Goal: Contribute content: Contribute content

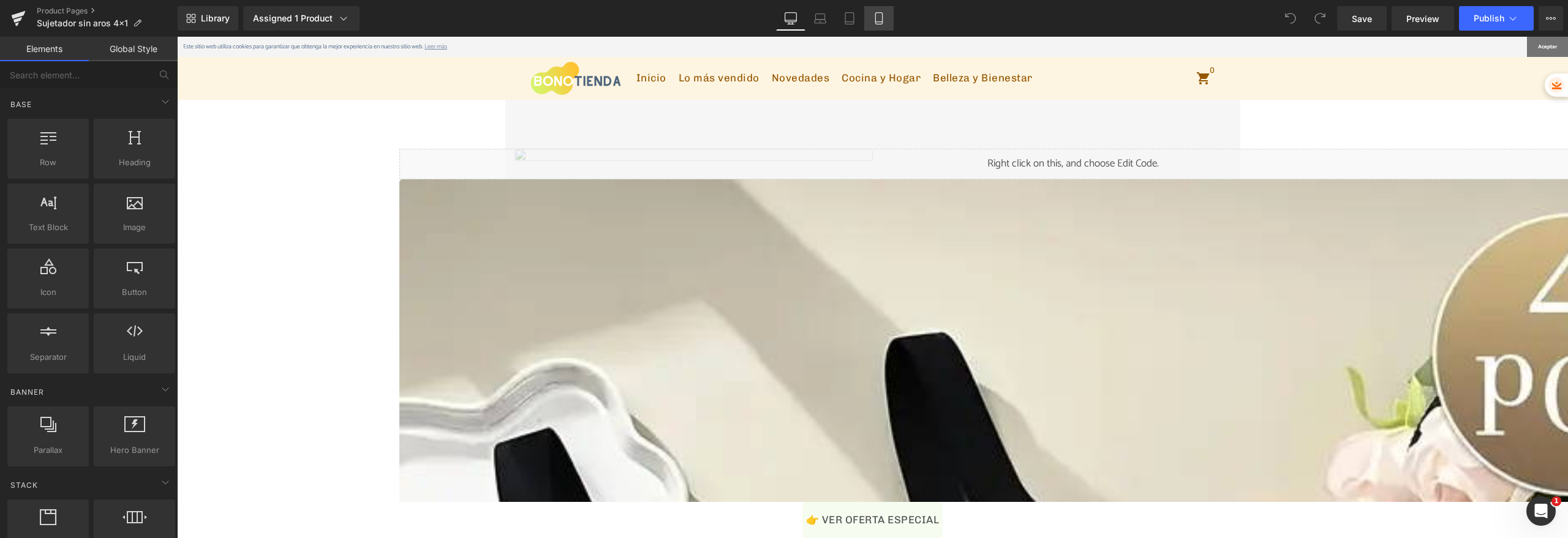
click at [887, 17] on link "Mobile" at bounding box center [879, 19] width 30 height 25
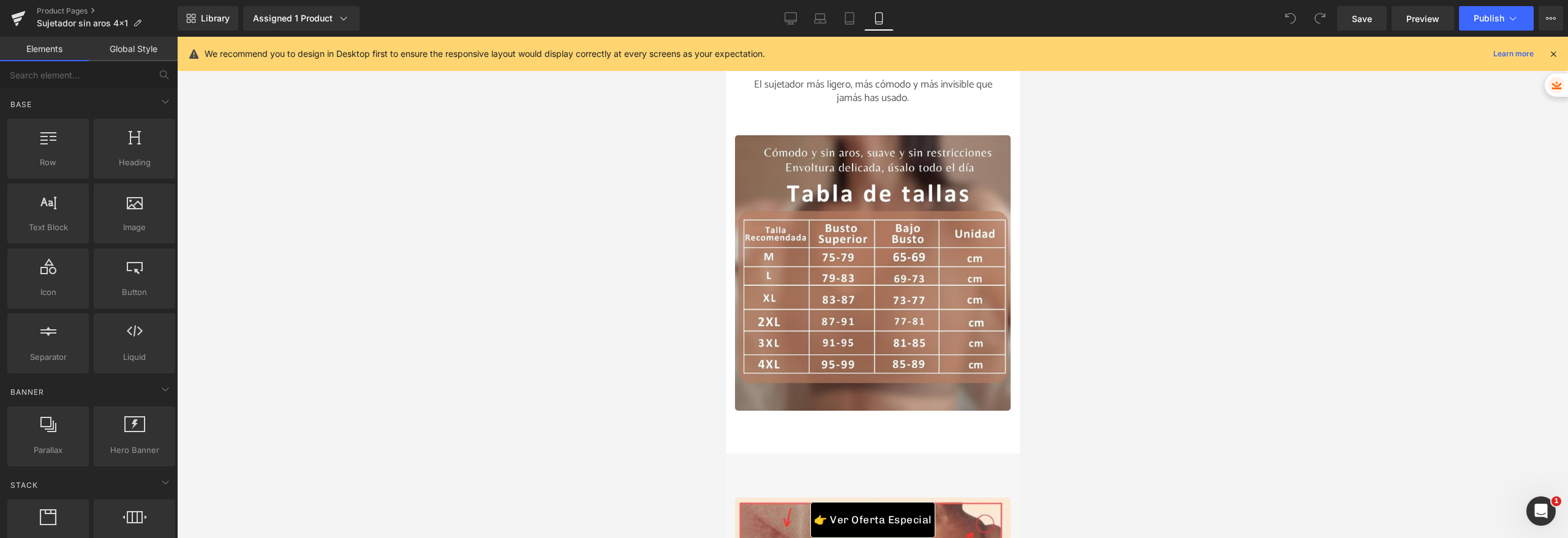
scroll to position [1668, 0]
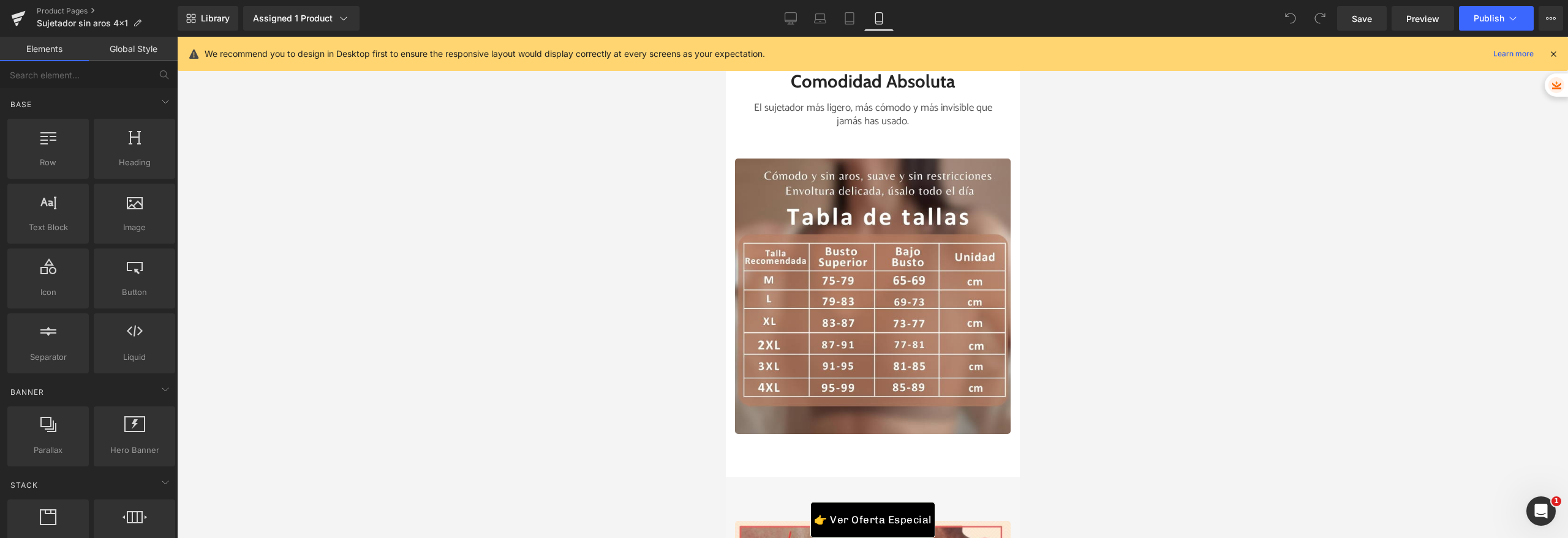
click at [839, 346] on img at bounding box center [872, 296] width 275 height 275
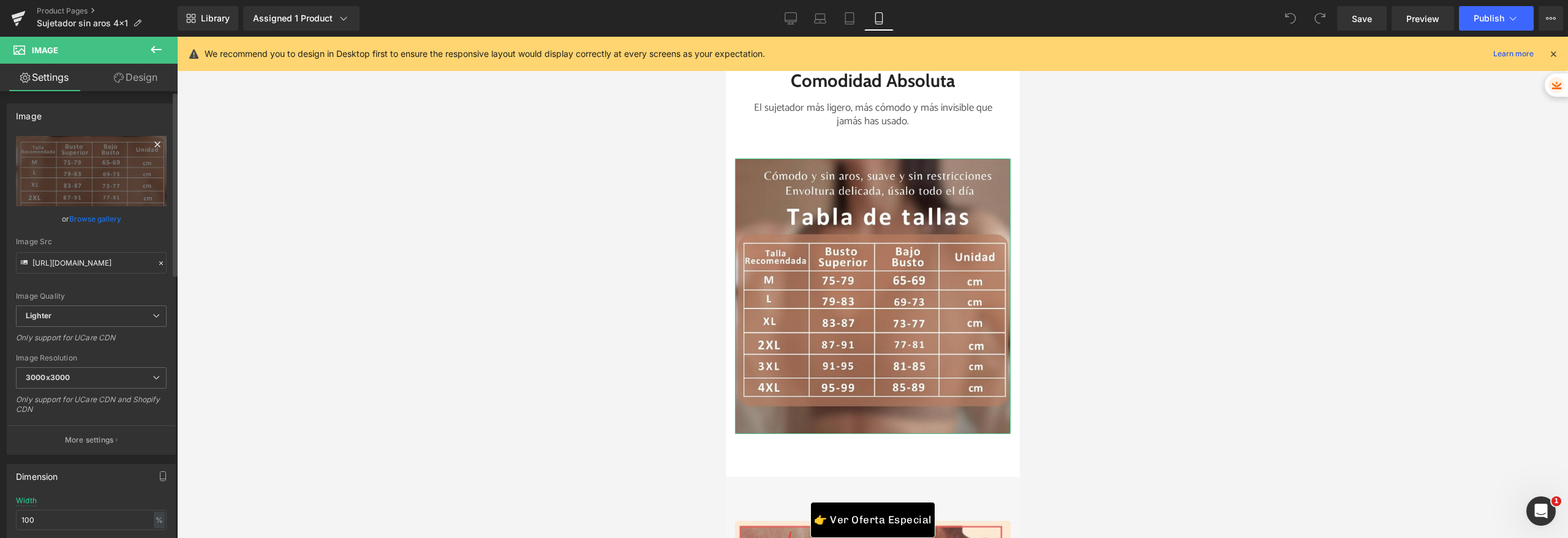
click at [156, 144] on icon at bounding box center [157, 144] width 15 height 15
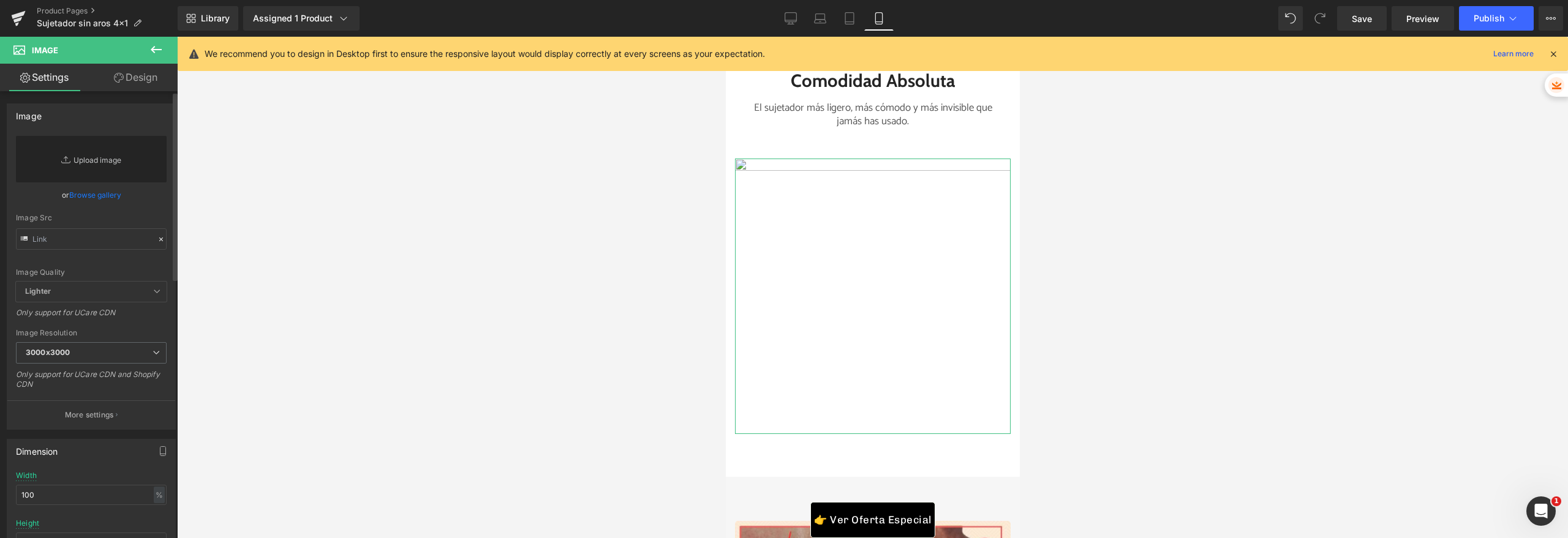
click at [103, 163] on link "Replace Image" at bounding box center [91, 159] width 151 height 46
type input "C:\fakepath\Comfortable and unwired, gentle and unrestricted Gentle wrap Wear i…"
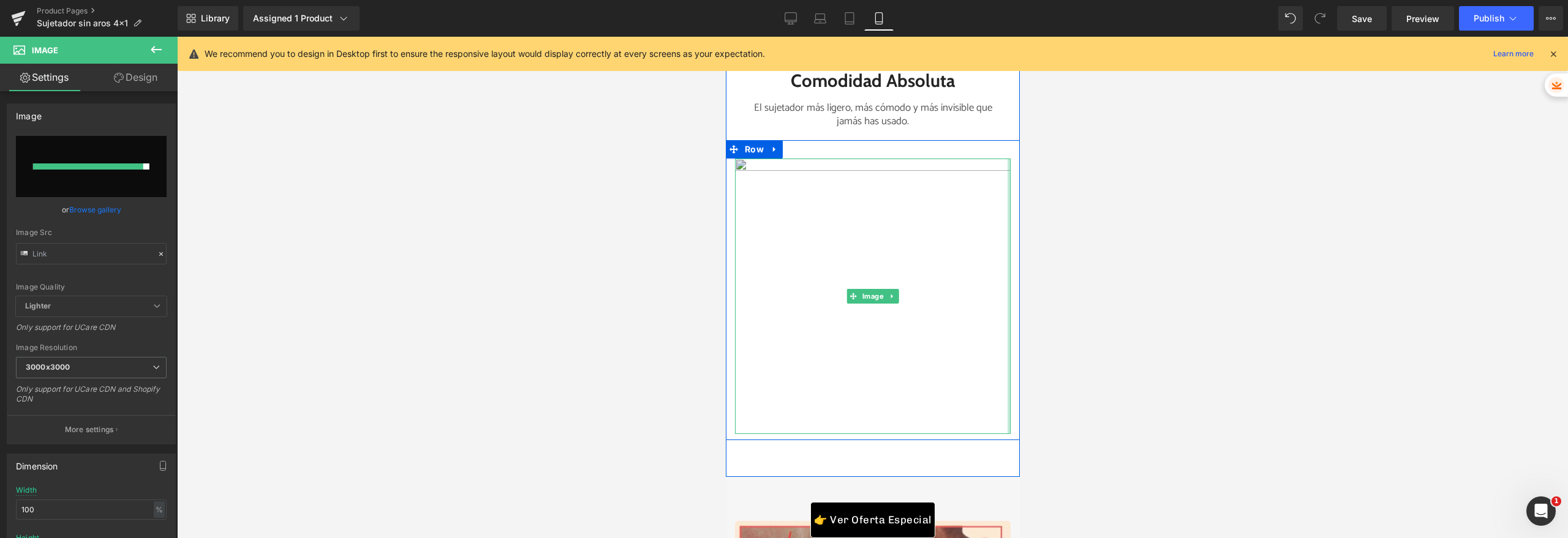
type input "[URL][DOMAIN_NAME]"
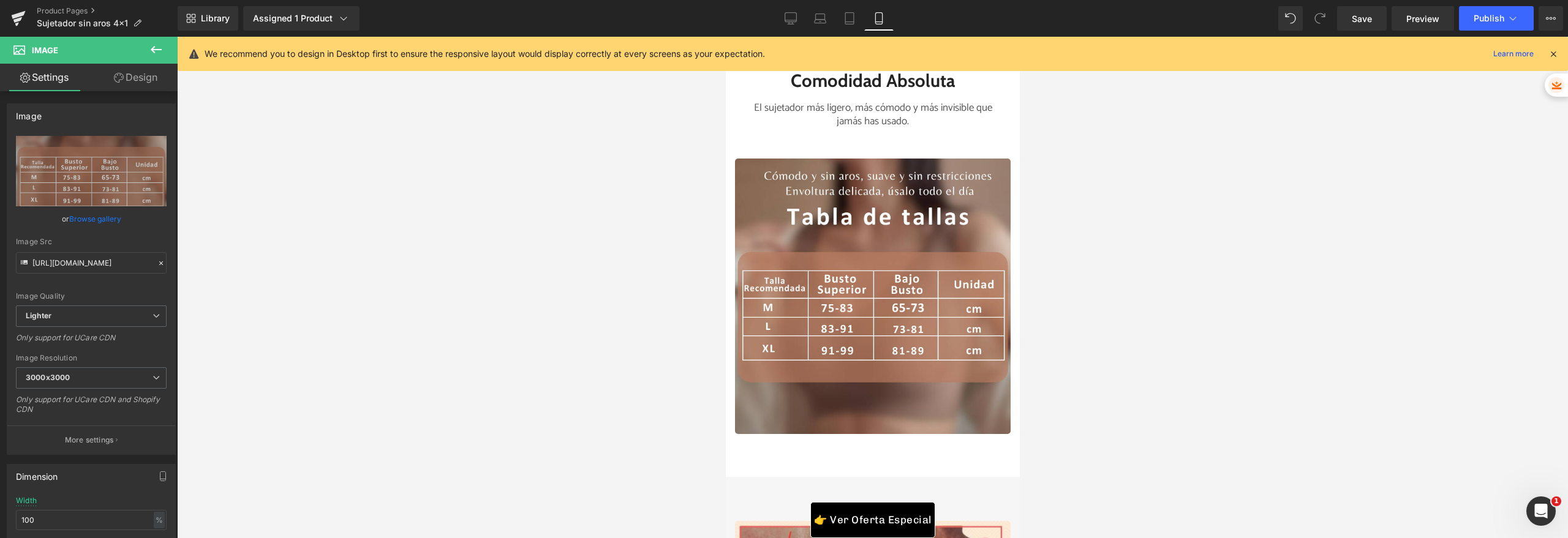
click at [1143, 335] on div at bounding box center [872, 288] width 1391 height 502
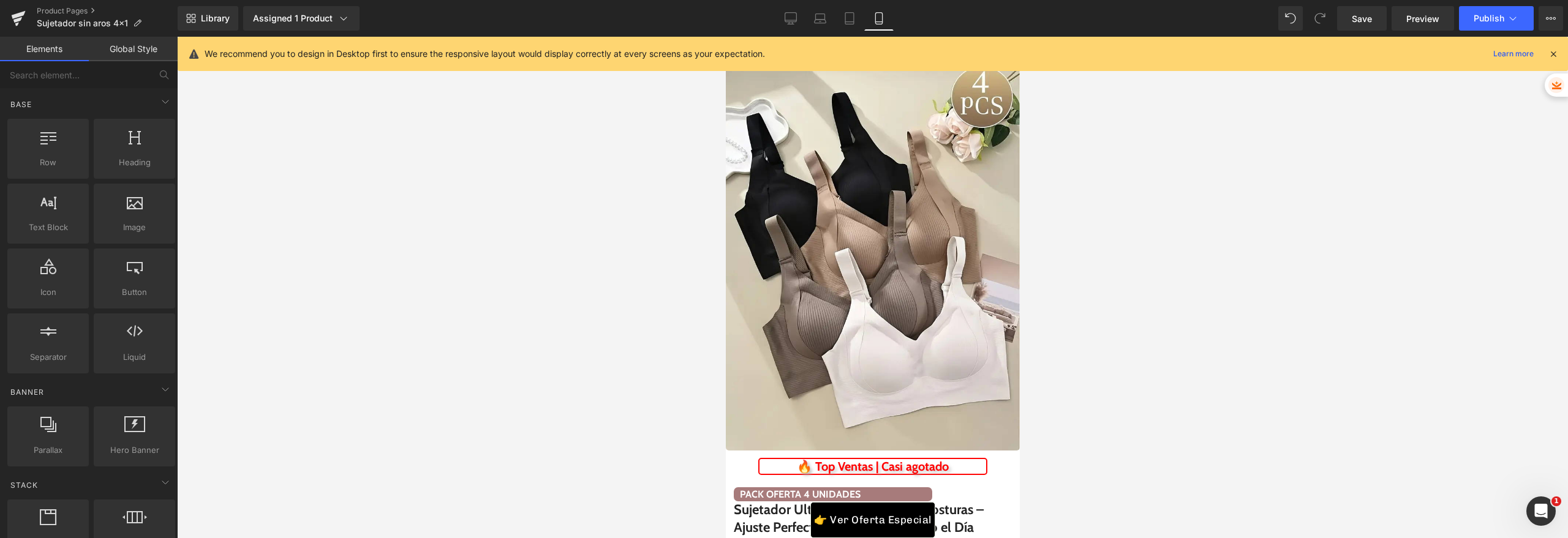
scroll to position [0, 0]
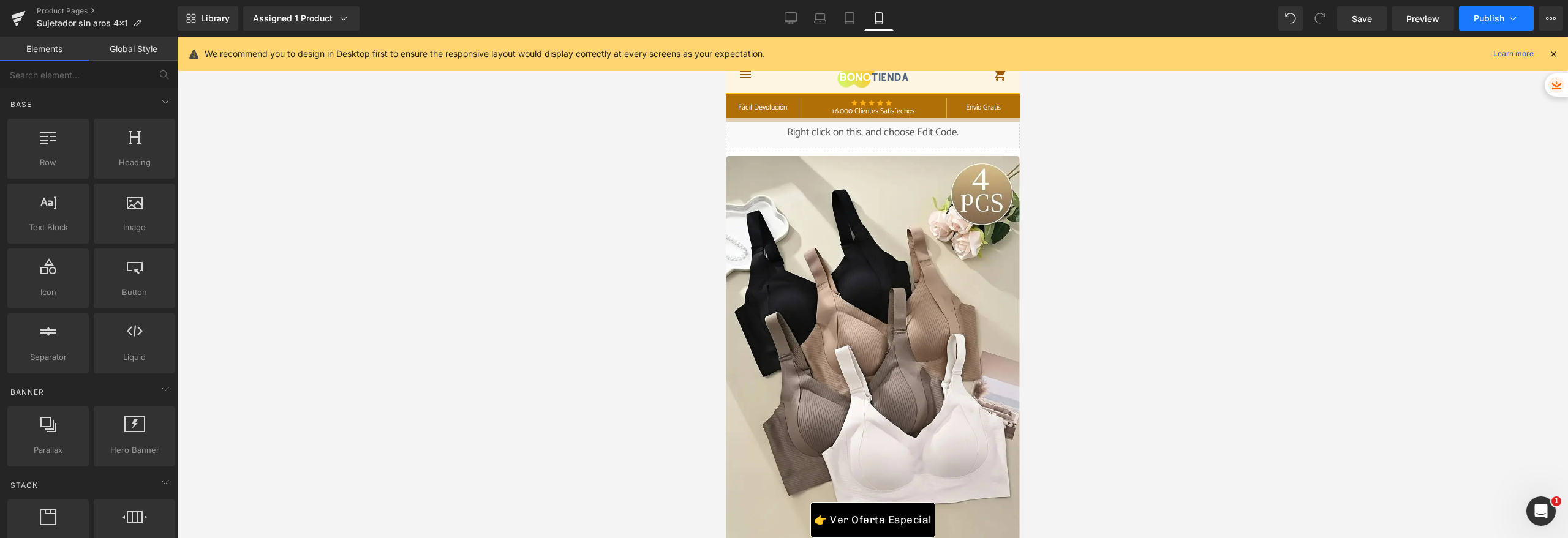
click at [1483, 27] on button "Publish" at bounding box center [1496, 19] width 75 height 25
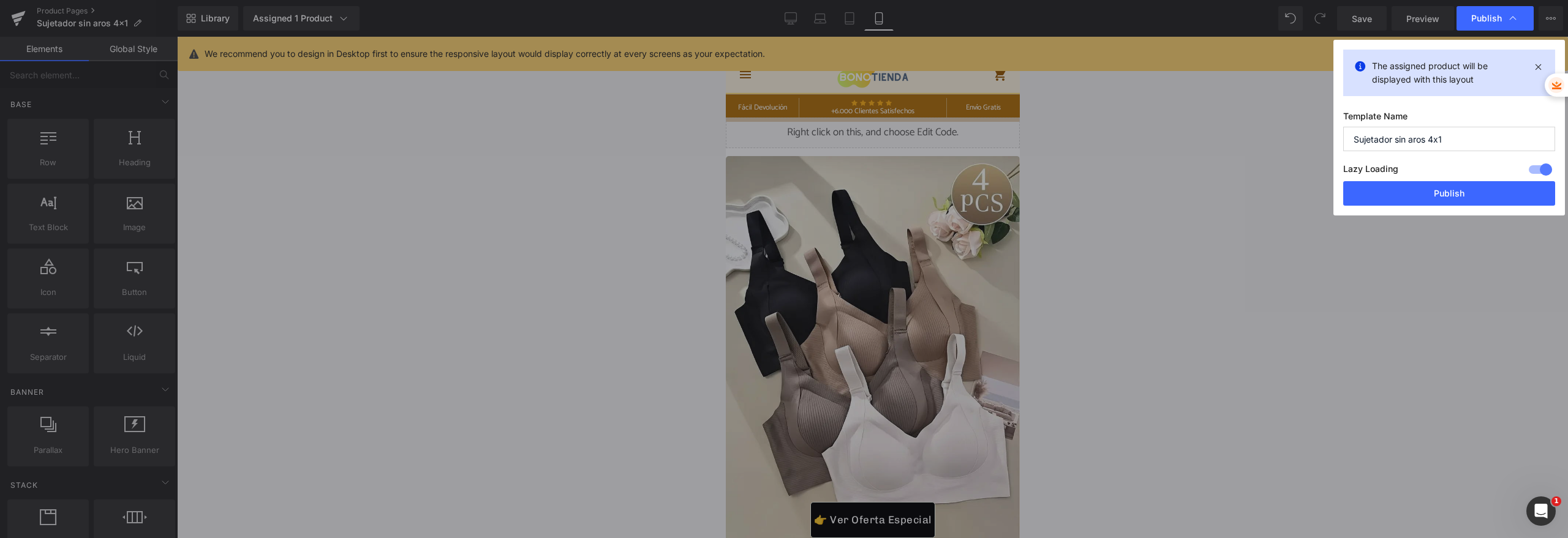
click at [1419, 212] on div "The assigned product will be displayed with this layout Template Name Sujetador…" at bounding box center [1449, 127] width 231 height 176
click at [1417, 204] on button "Publish" at bounding box center [1449, 194] width 212 height 25
click at [1344, 226] on div at bounding box center [872, 288] width 1391 height 502
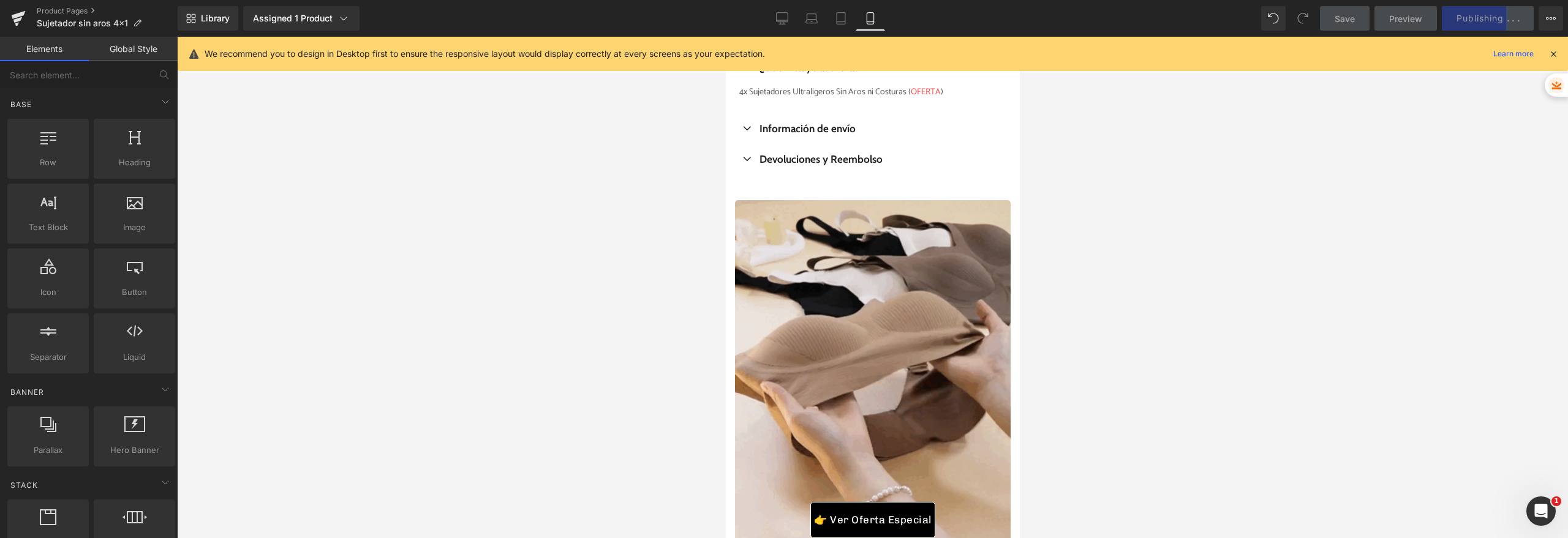
scroll to position [1109, 0]
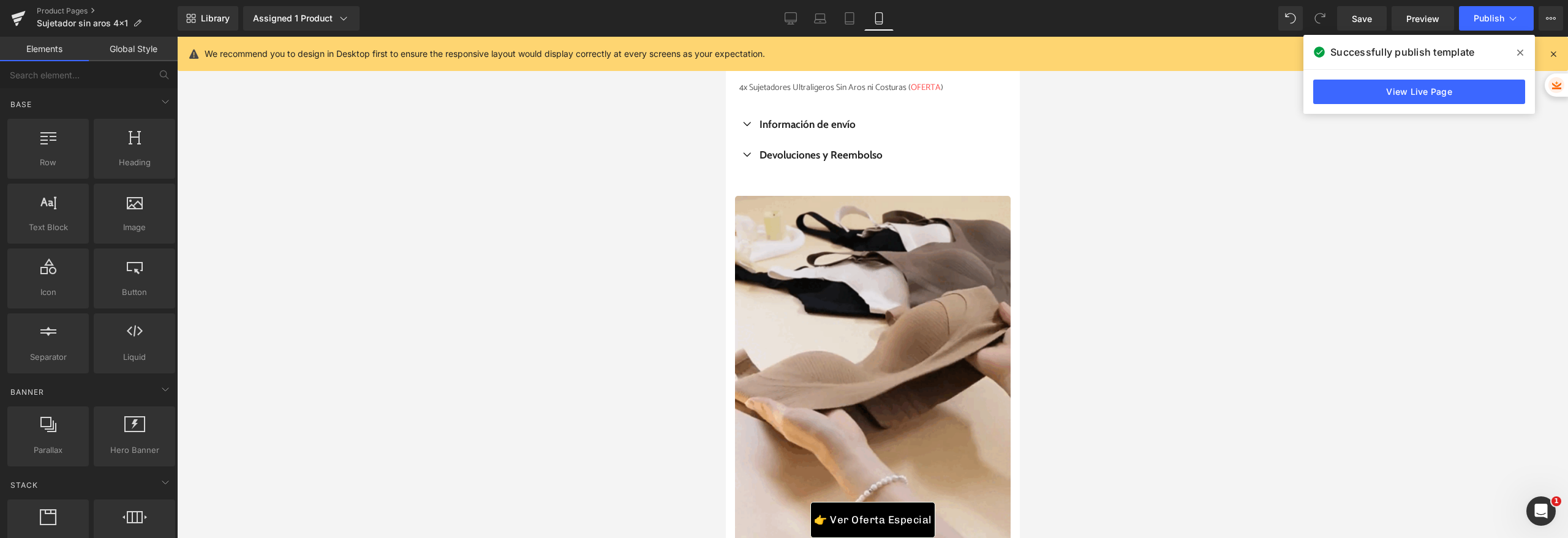
click at [432, 215] on div at bounding box center [872, 288] width 1391 height 502
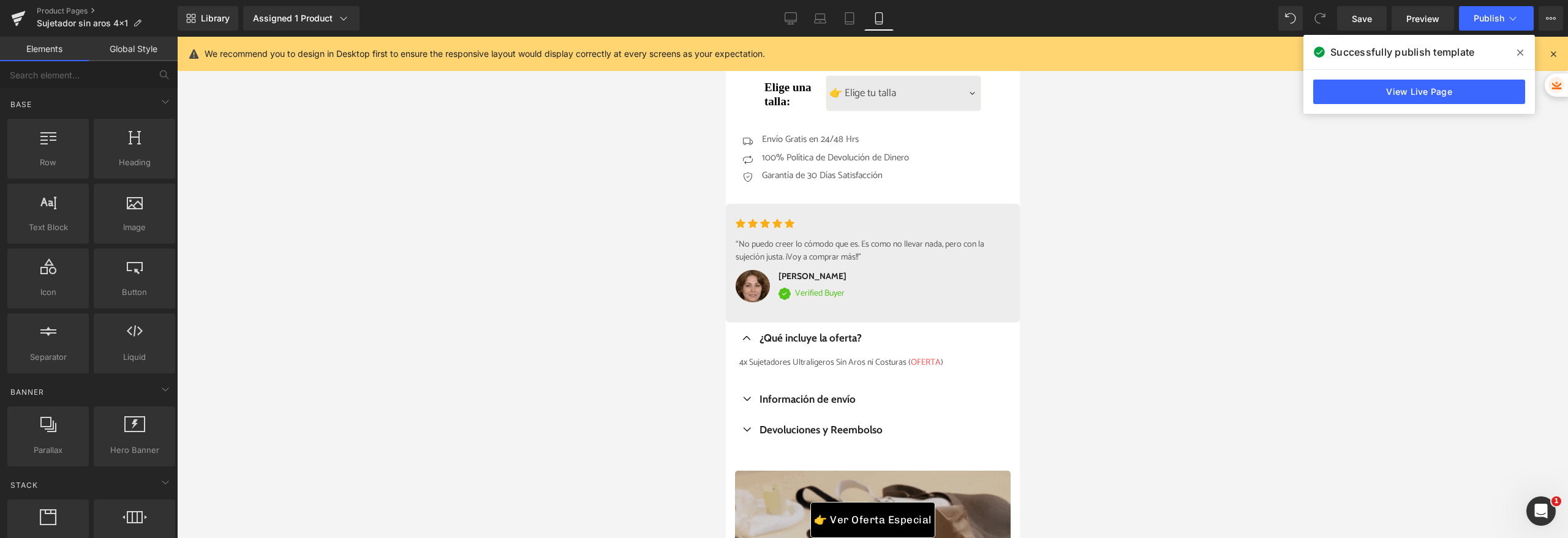
scroll to position [574, 0]
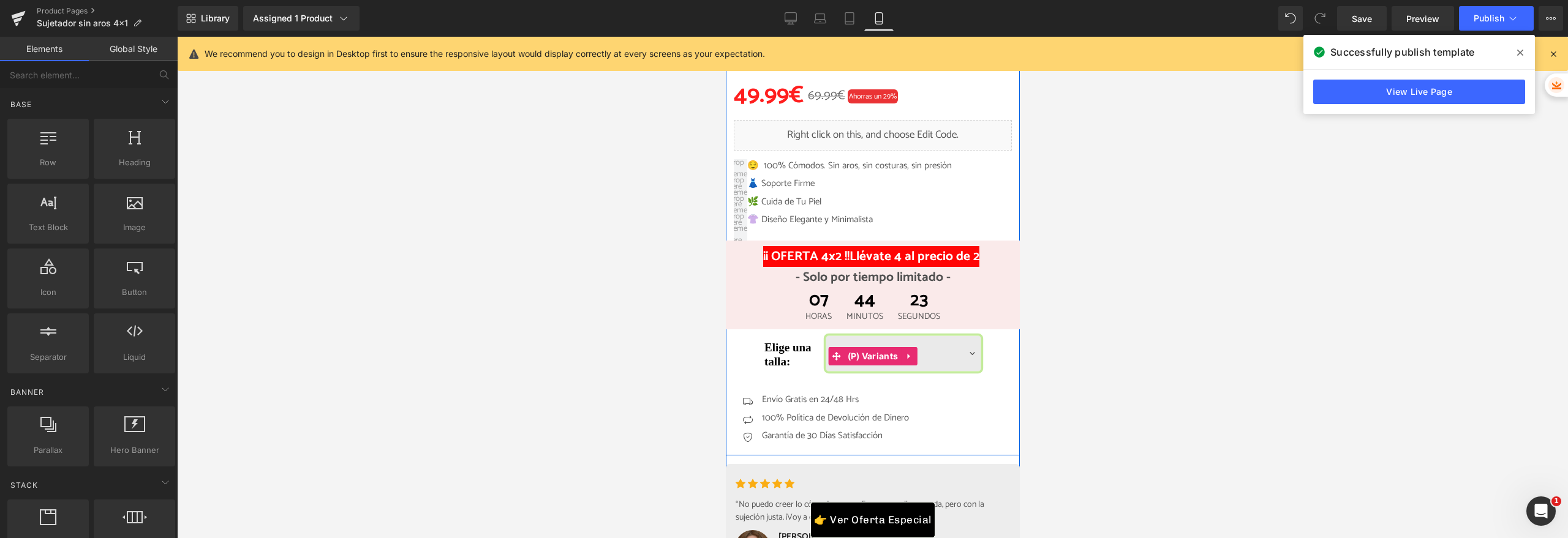
click at [932, 358] on select "👉 Elige tu talla Talla M Talla L Talla XL" at bounding box center [903, 354] width 156 height 37
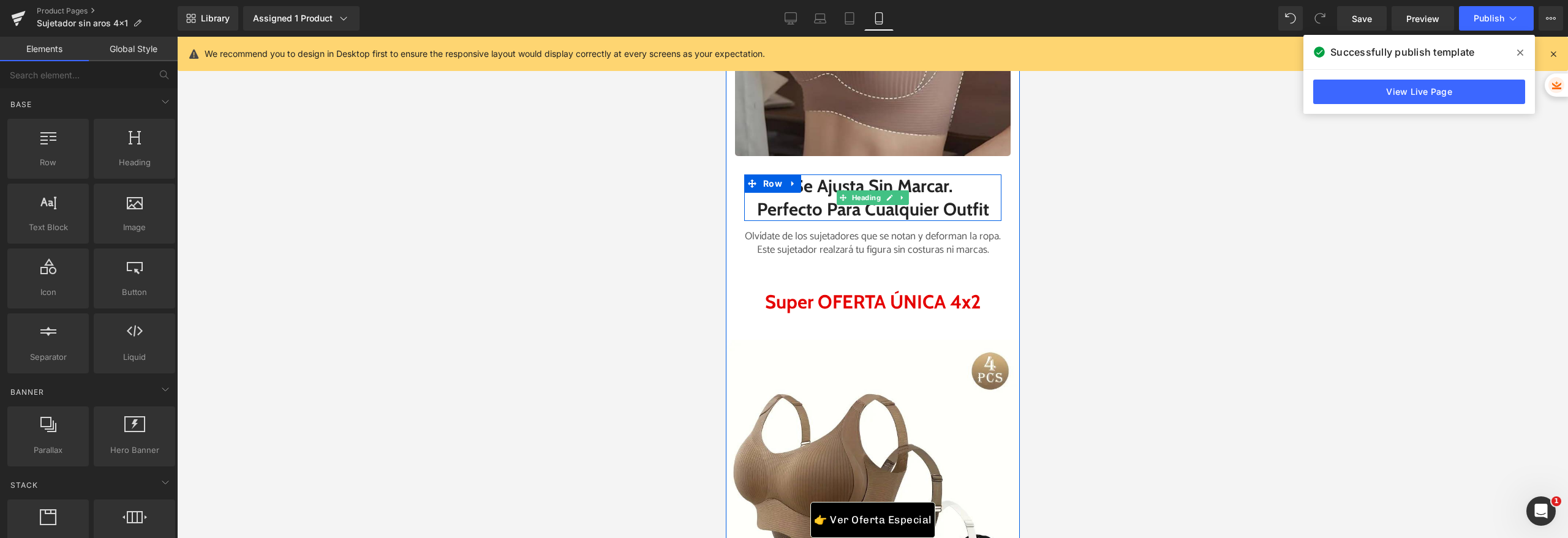
scroll to position [4018, 0]
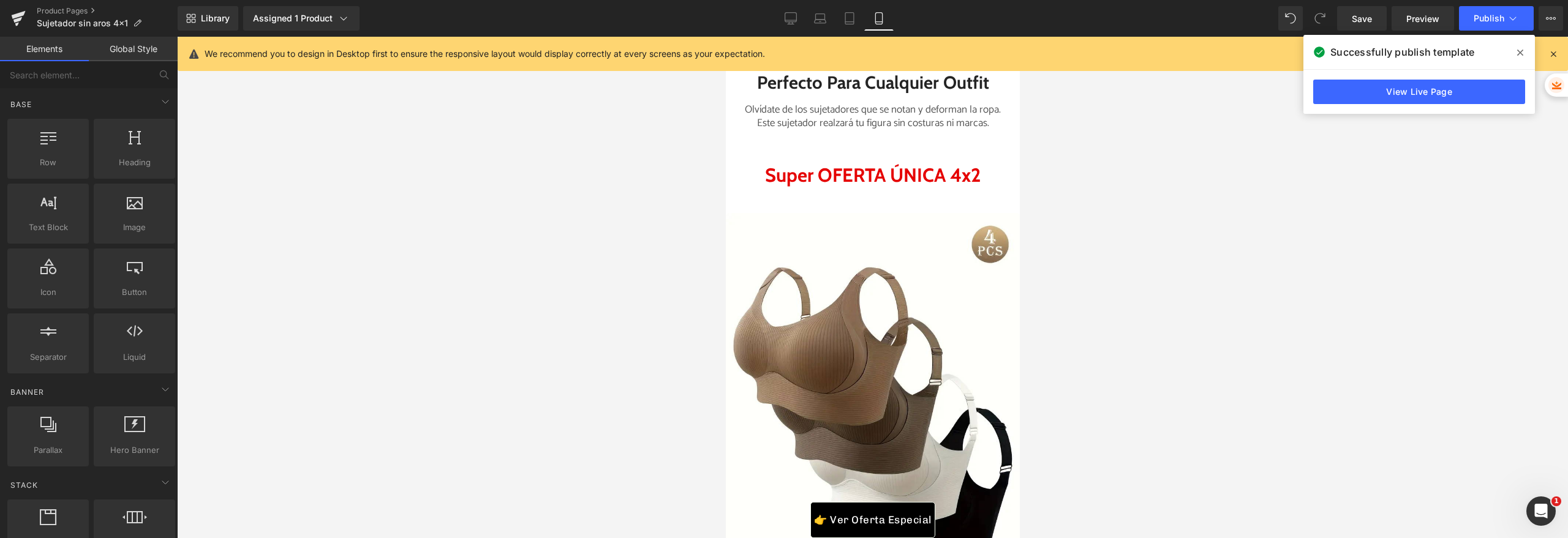
click at [685, 298] on div at bounding box center [872, 288] width 1391 height 502
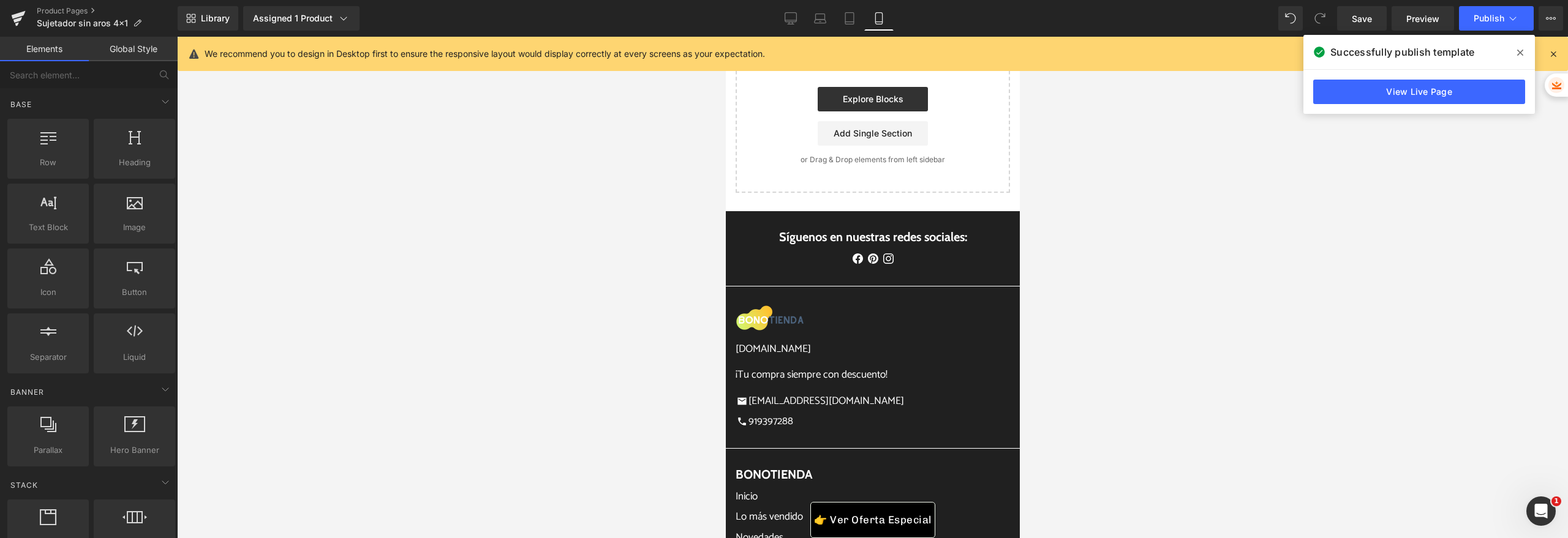
scroll to position [6517, 0]
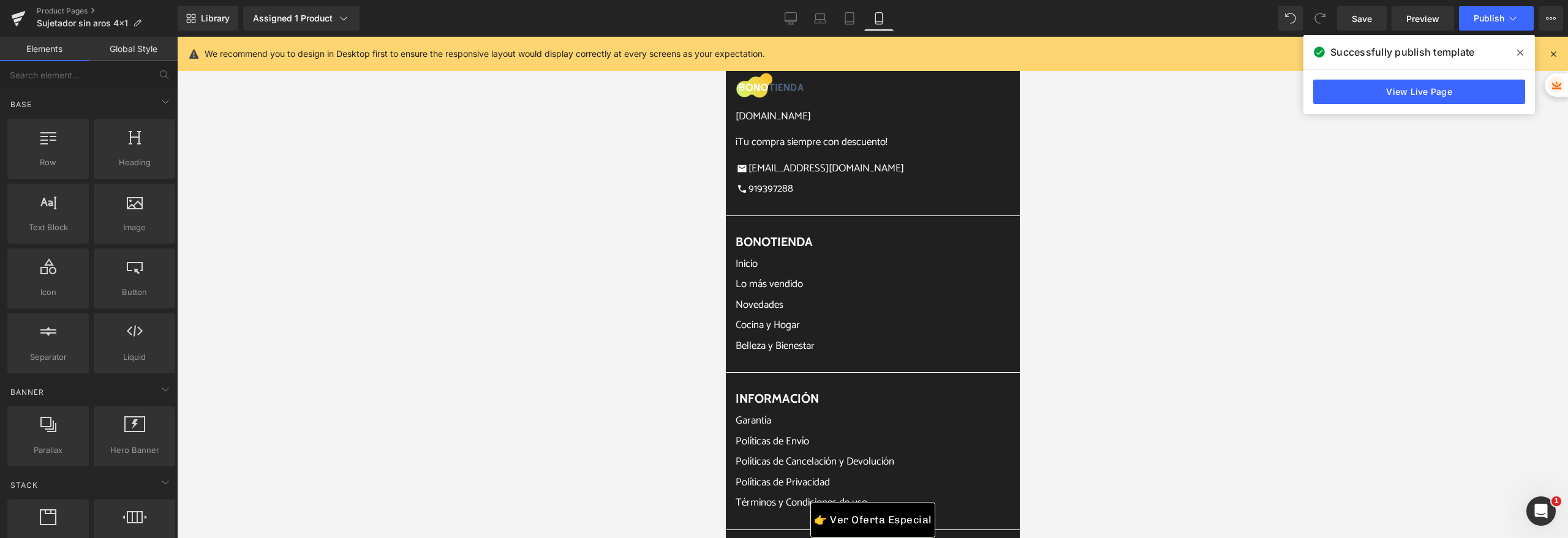
click at [469, 163] on div at bounding box center [872, 288] width 1391 height 502
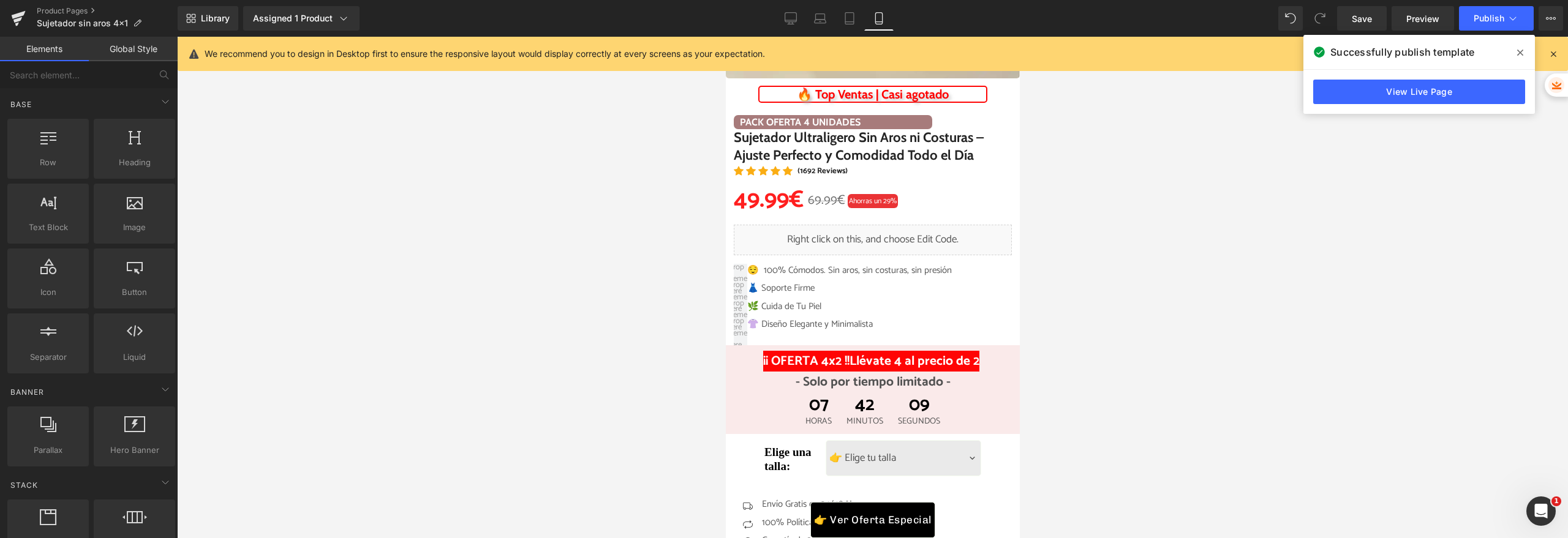
scroll to position [0, 0]
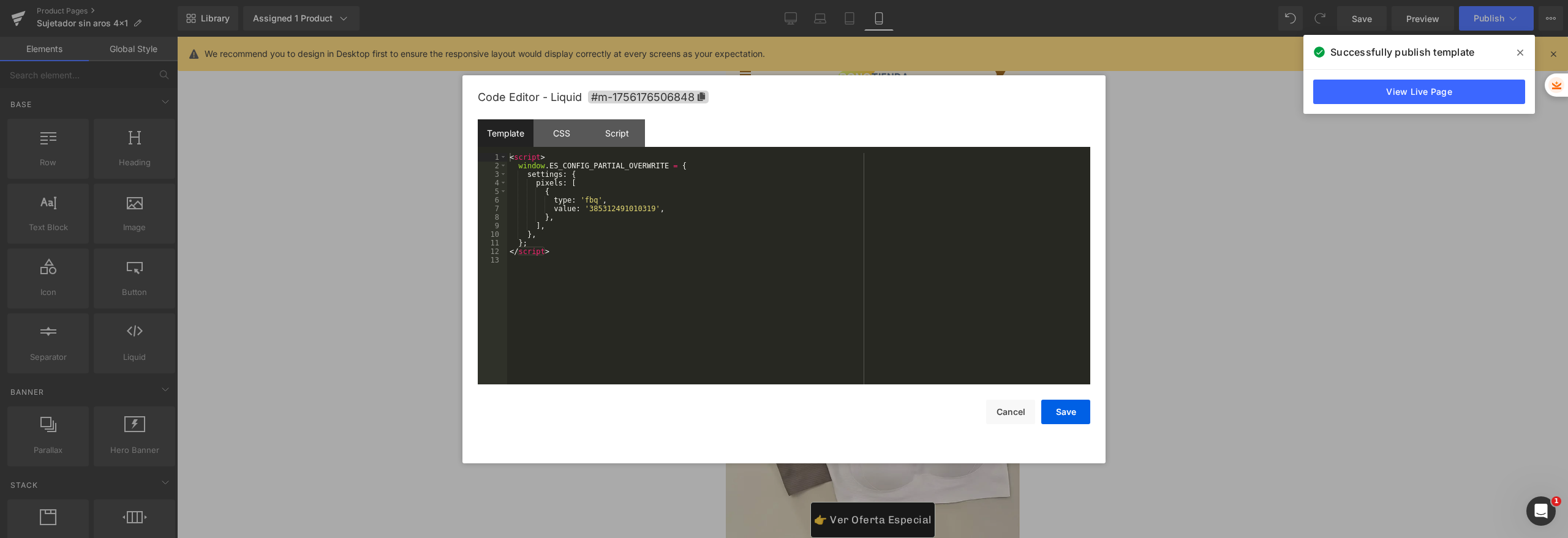
click at [880, 128] on link at bounding box center [886, 127] width 13 height 15
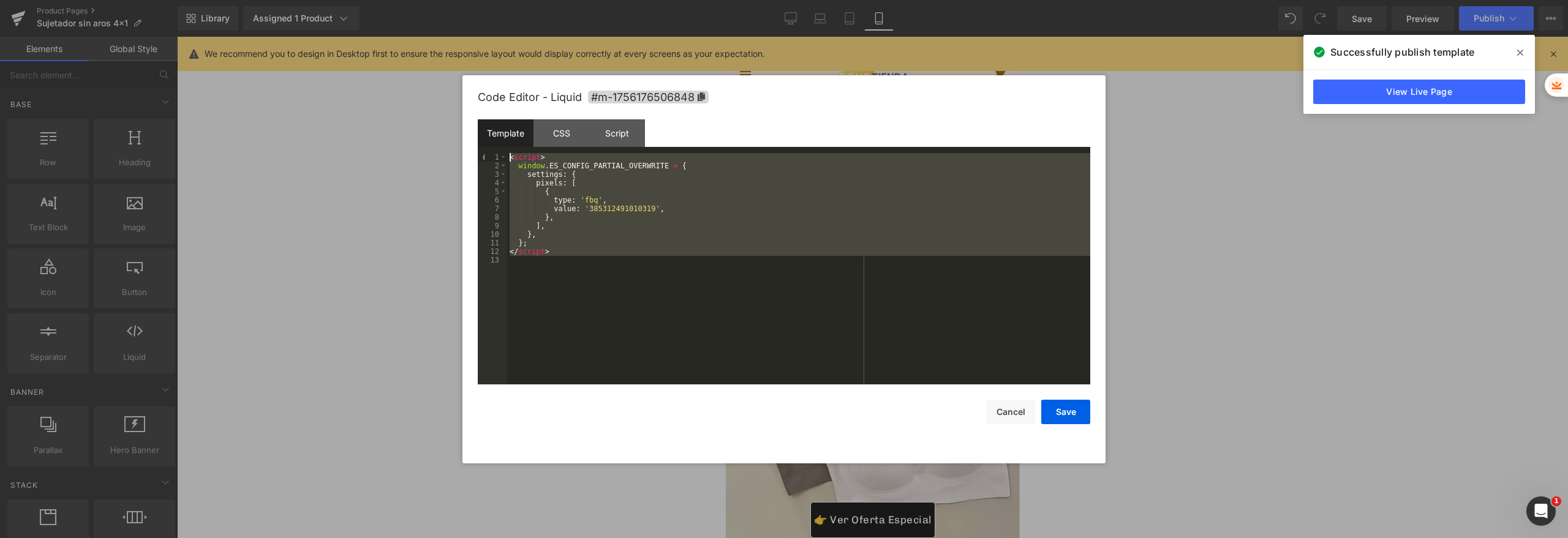
drag, startPoint x: 676, startPoint y: 266, endPoint x: 456, endPoint y: 156, distance: 246.0
click at [456, 156] on body "You are previewing how the will restyle your page. You can not edit Elements in…" at bounding box center [784, 269] width 1568 height 538
click at [1007, 405] on button "Cancel" at bounding box center [1010, 412] width 49 height 25
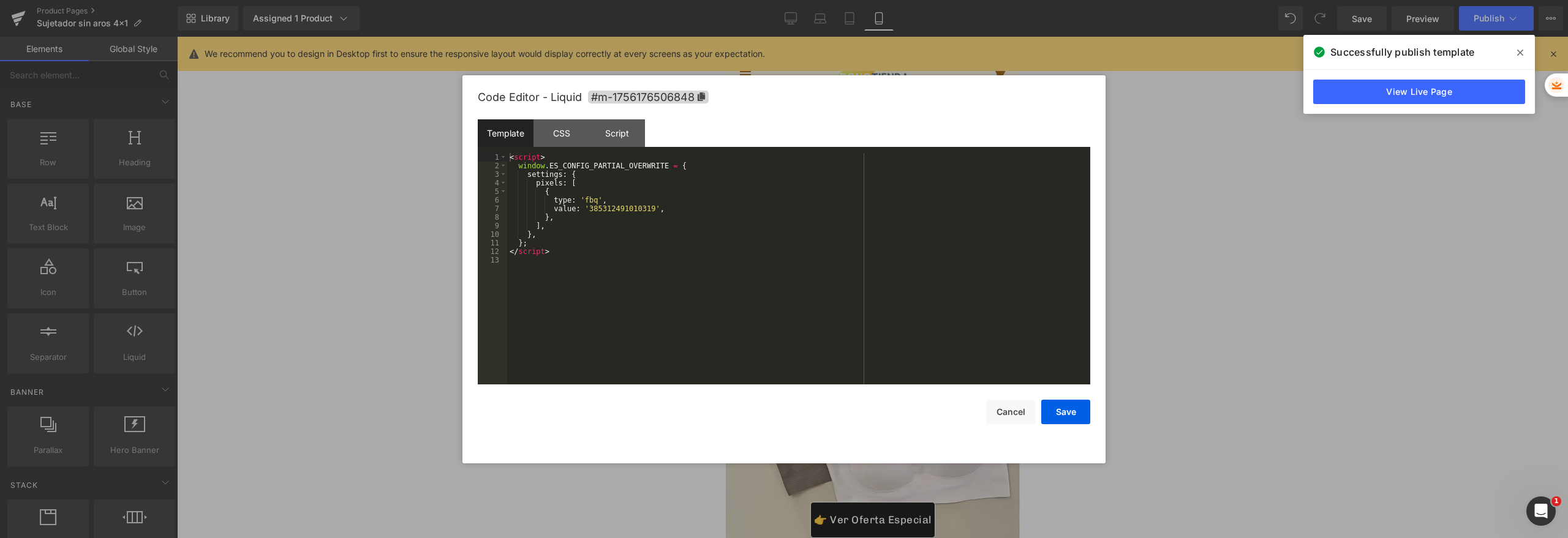
click at [883, 132] on link at bounding box center [886, 127] width 13 height 15
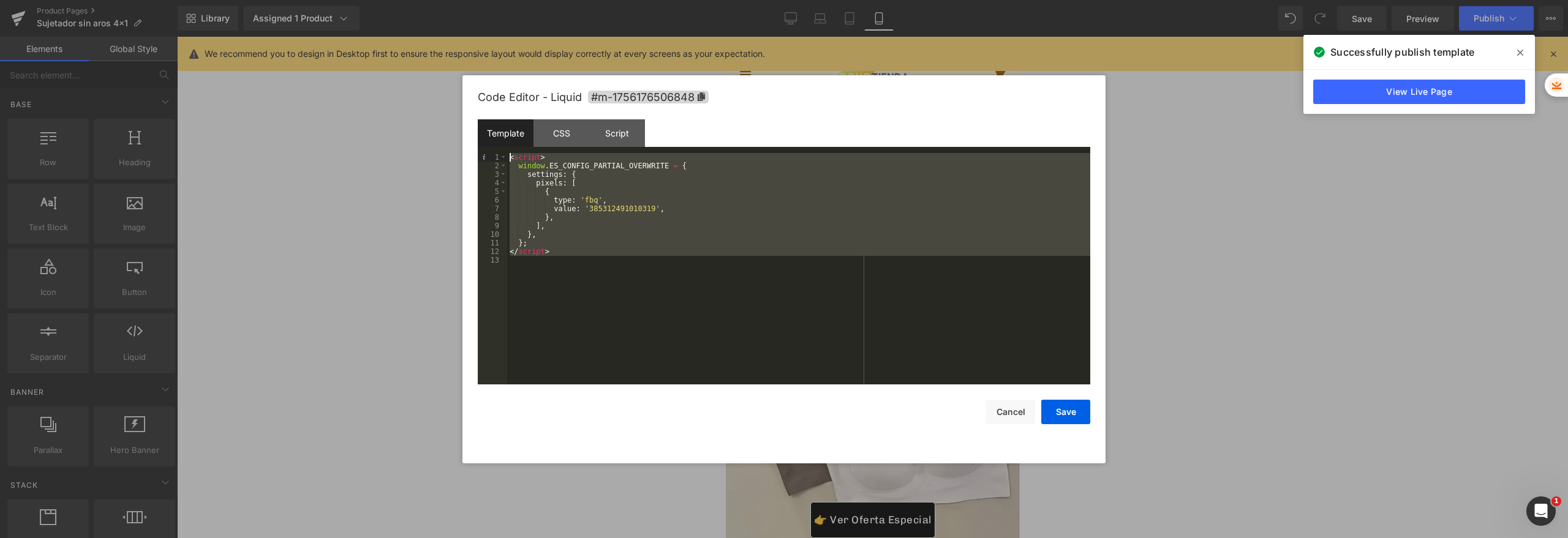
drag, startPoint x: 622, startPoint y: 262, endPoint x: 407, endPoint y: 134, distance: 250.2
click at [407, 134] on body "You are previewing how the will restyle your page. You can not edit Elements in…" at bounding box center [784, 269] width 1568 height 538
click at [590, 207] on div "< script > window . ES_CONFIG_PARTIAL_OVERWRITE = { settings : { pixels : [ { t…" at bounding box center [798, 277] width 583 height 249
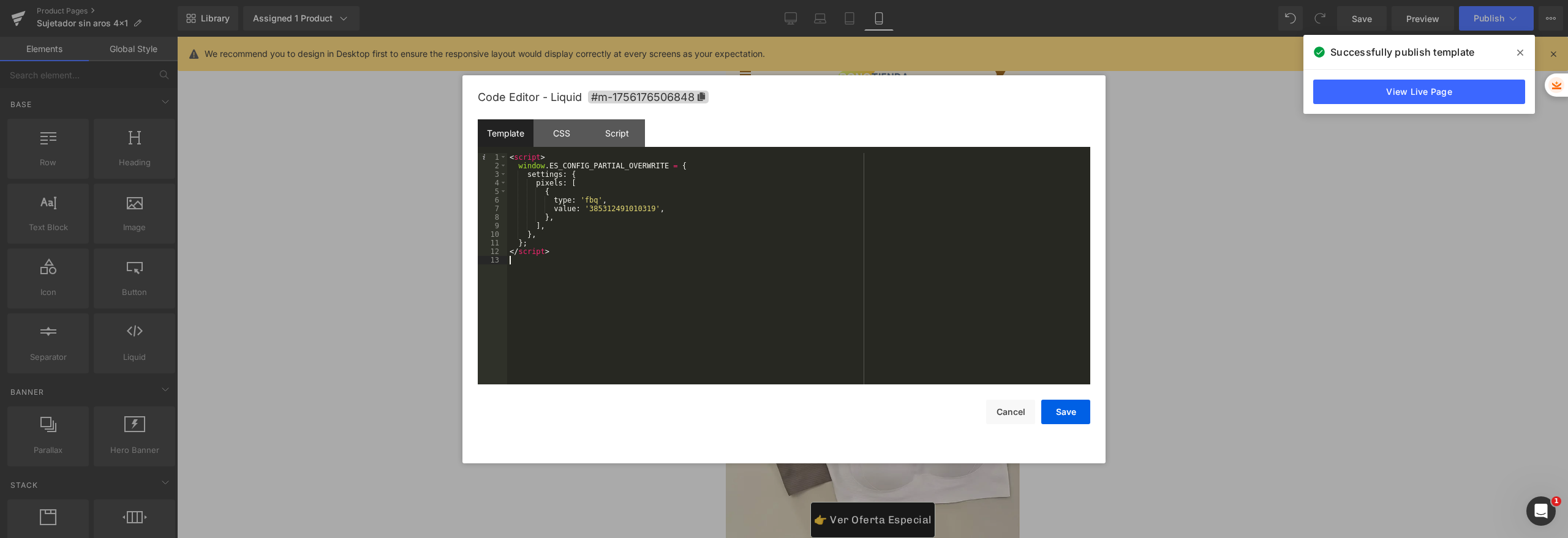
click at [604, 293] on div "< script > window . ES_CONFIG_PARTIAL_OVERWRITE = { settings : { pixels : [ { t…" at bounding box center [798, 277] width 583 height 249
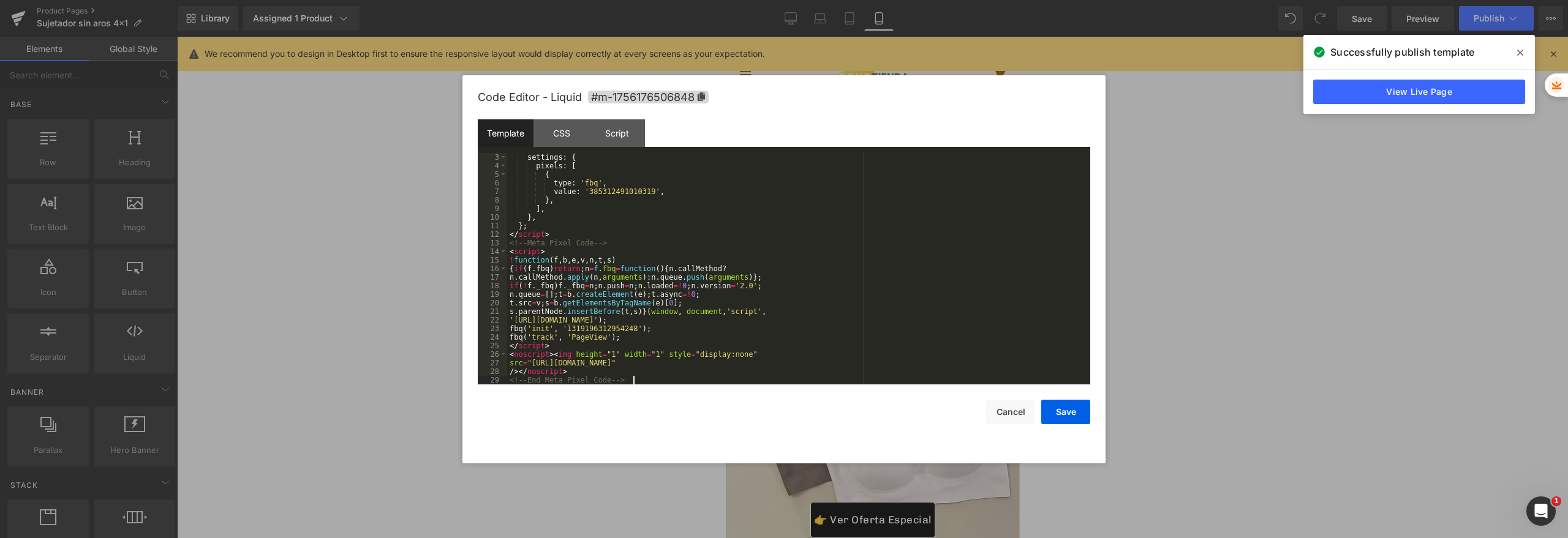
scroll to position [17, 0]
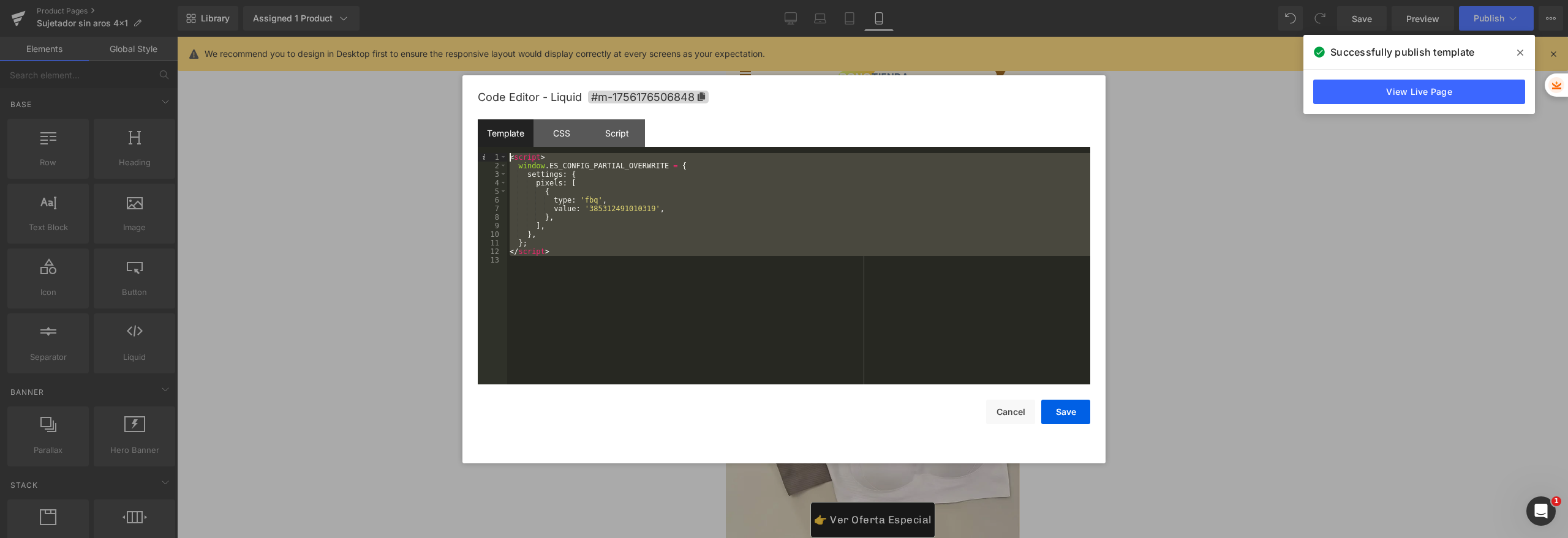
drag, startPoint x: 590, startPoint y: 259, endPoint x: 376, endPoint y: 62, distance: 290.9
click at [376, 62] on body "You are previewing how the will restyle your page. You can not edit Elements in…" at bounding box center [784, 269] width 1568 height 538
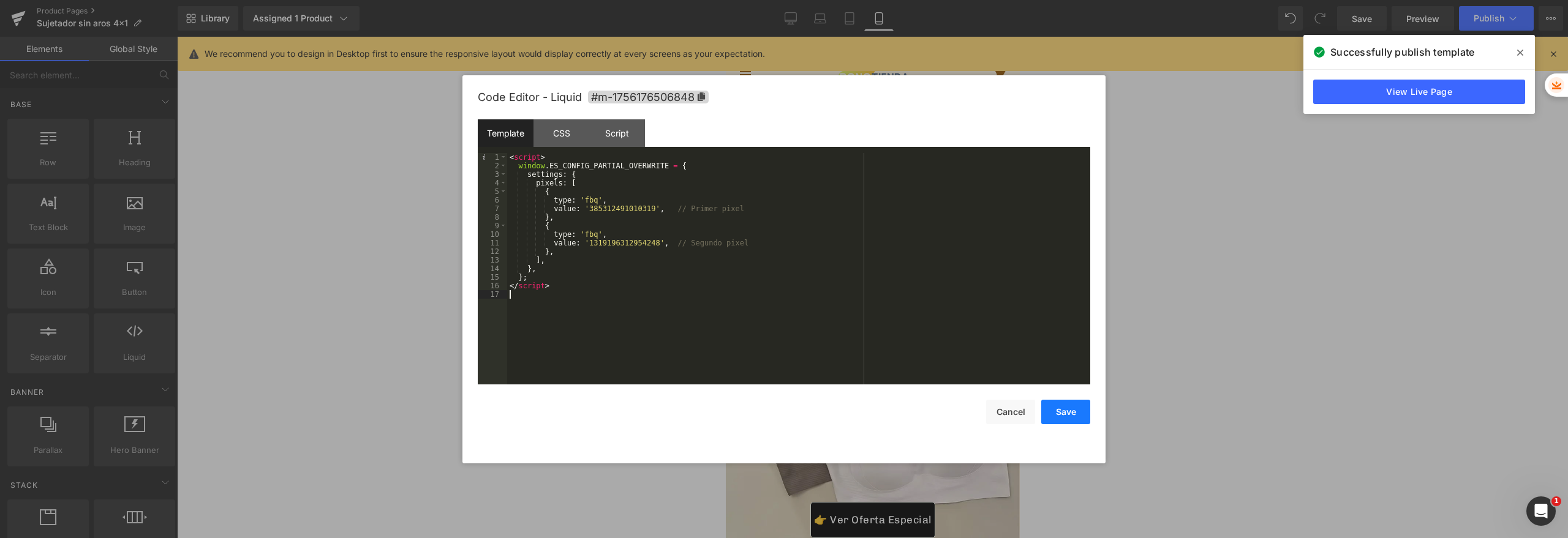
click at [1070, 413] on button "Save" at bounding box center [1065, 412] width 49 height 25
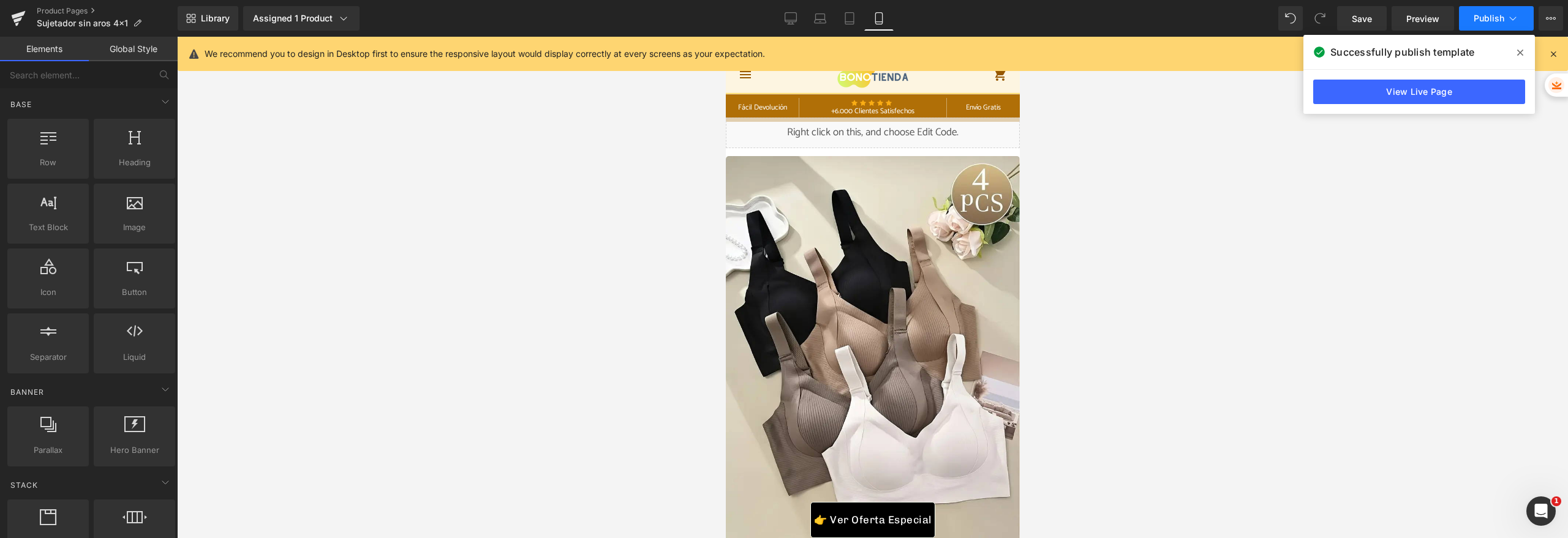
click at [1493, 20] on span "Publish" at bounding box center [1489, 19] width 31 height 10
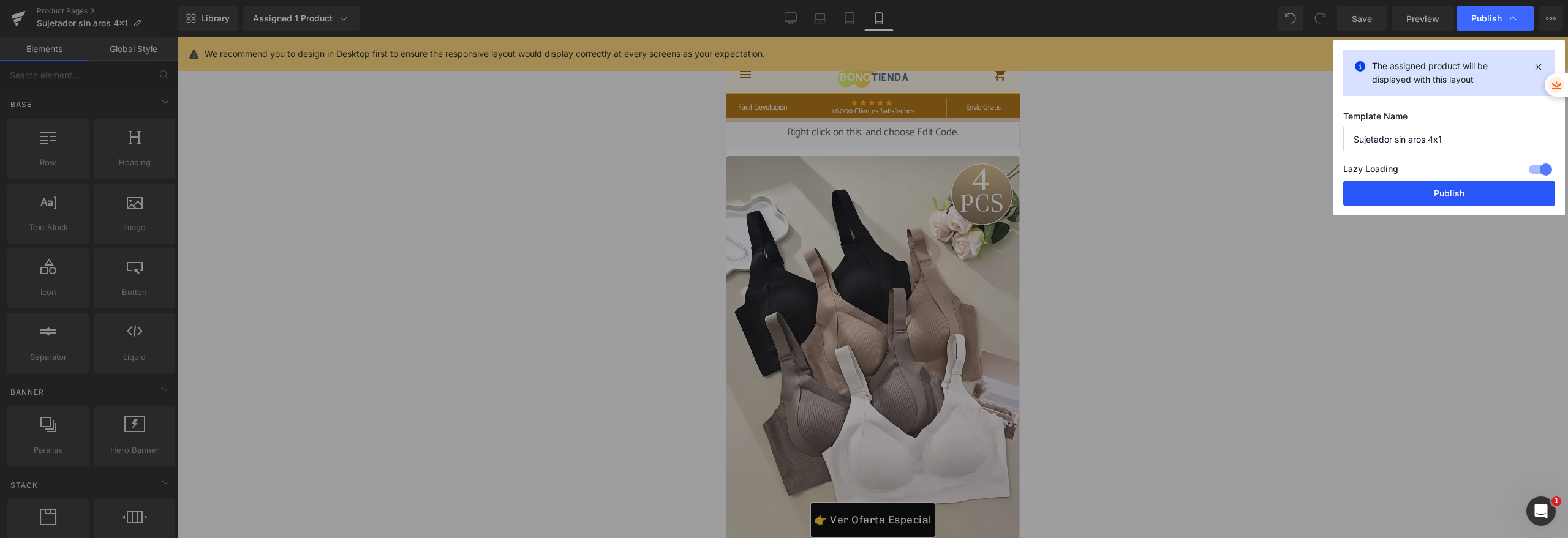
click at [1382, 199] on button "Publish" at bounding box center [1449, 194] width 212 height 25
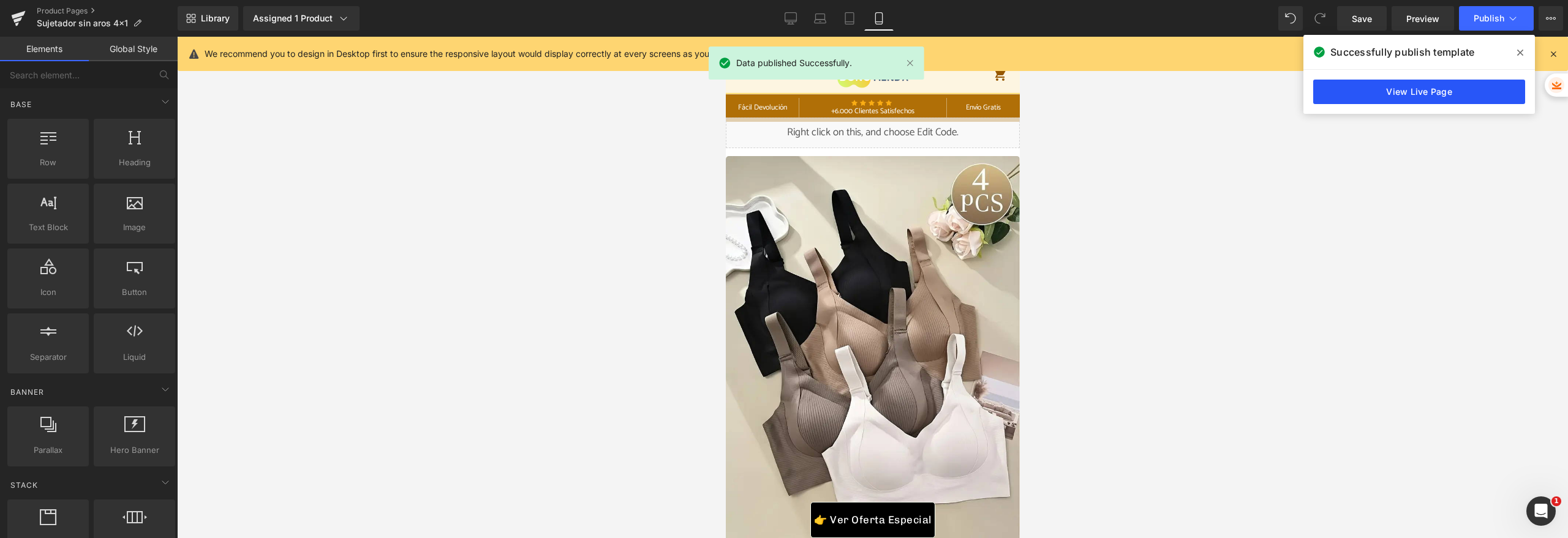
click at [1415, 88] on link "View Live Page" at bounding box center [1419, 92] width 212 height 25
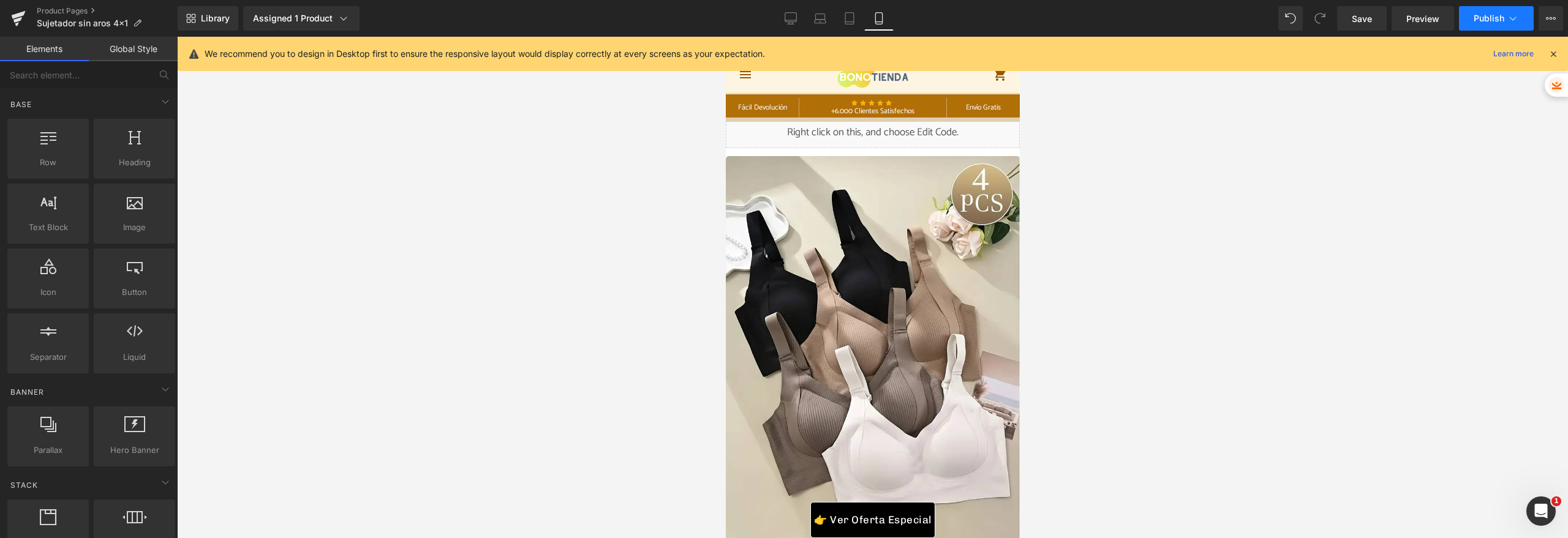
click at [1473, 21] on button "Publish" at bounding box center [1496, 19] width 75 height 25
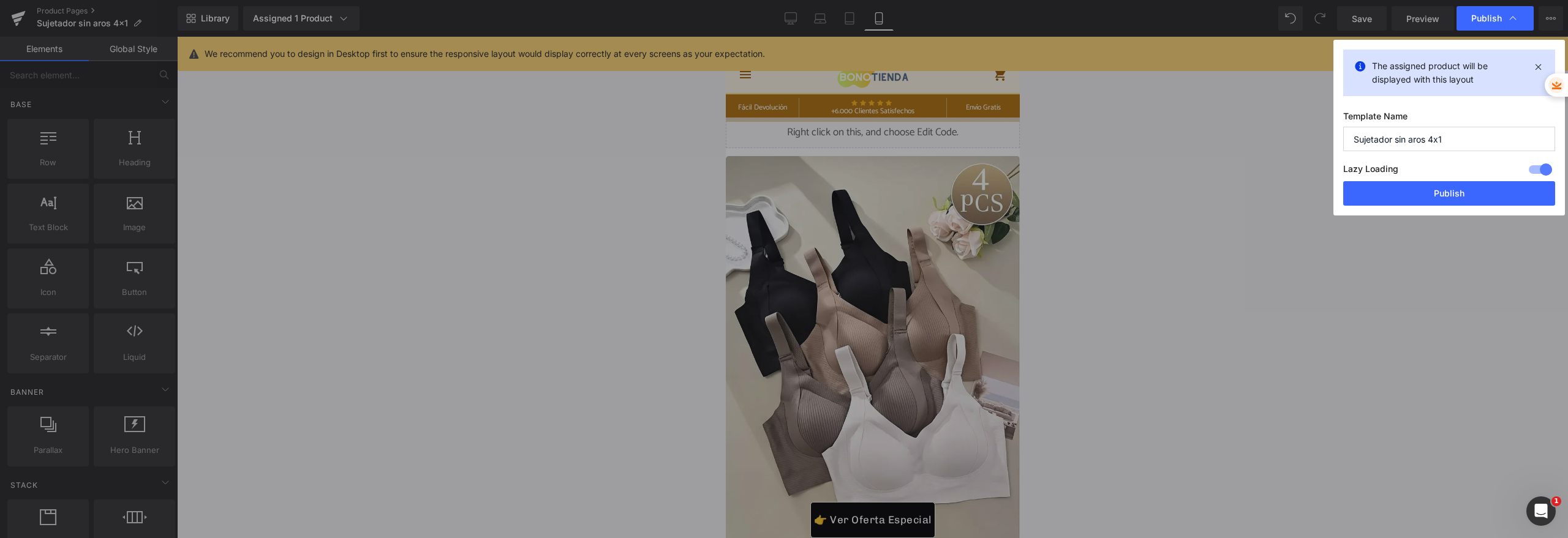
click at [1378, 210] on div "The assigned product will be displayed with this layout Template Name Sujetador…" at bounding box center [1449, 127] width 231 height 176
click at [1376, 202] on button "Publish" at bounding box center [1449, 194] width 212 height 25
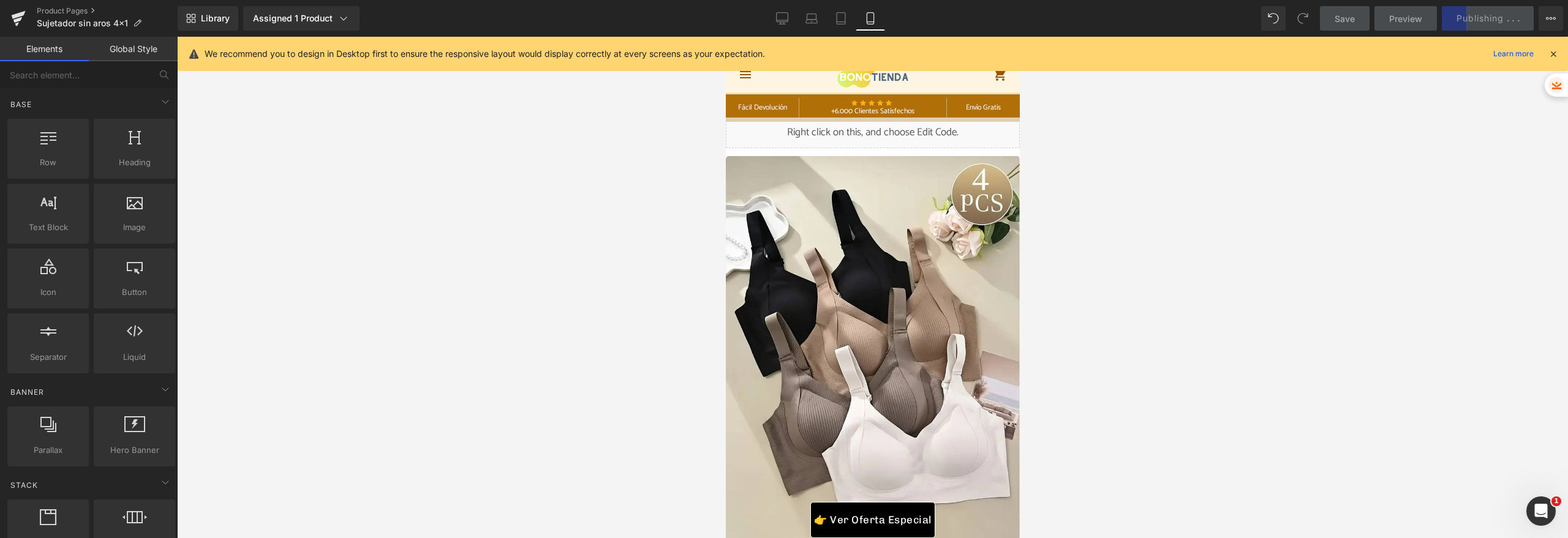
click at [1549, 51] on icon at bounding box center [1553, 54] width 11 height 11
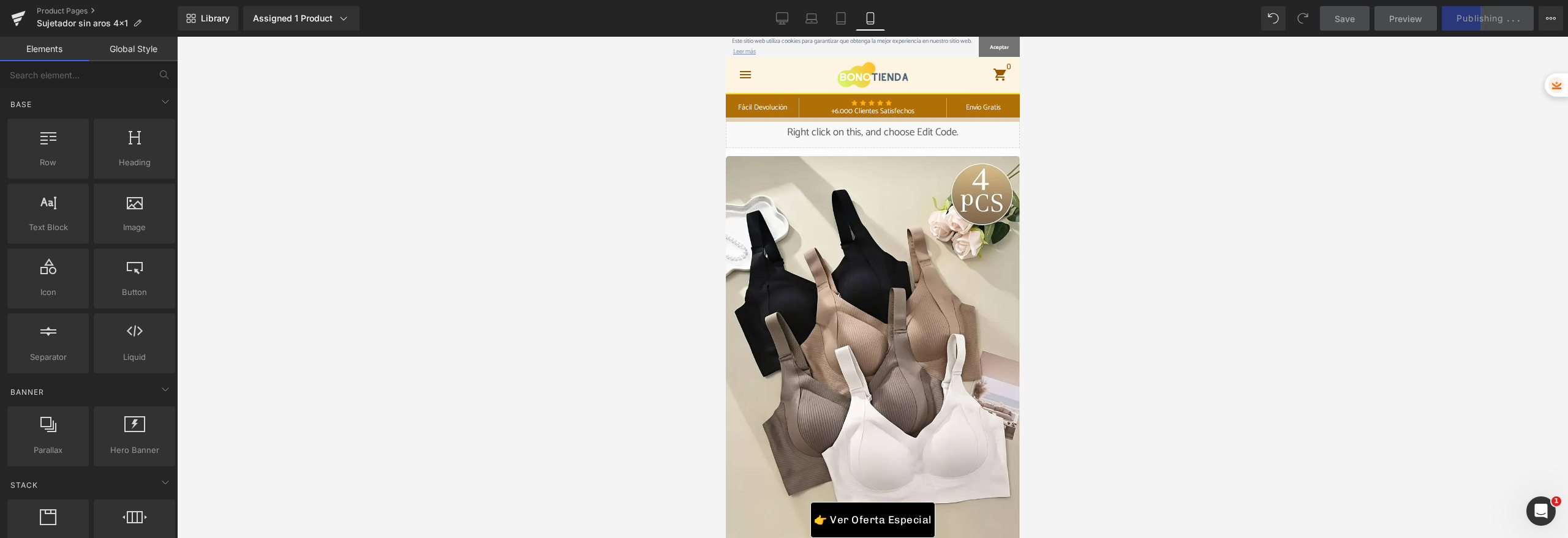
click at [1346, 153] on div at bounding box center [872, 288] width 1391 height 502
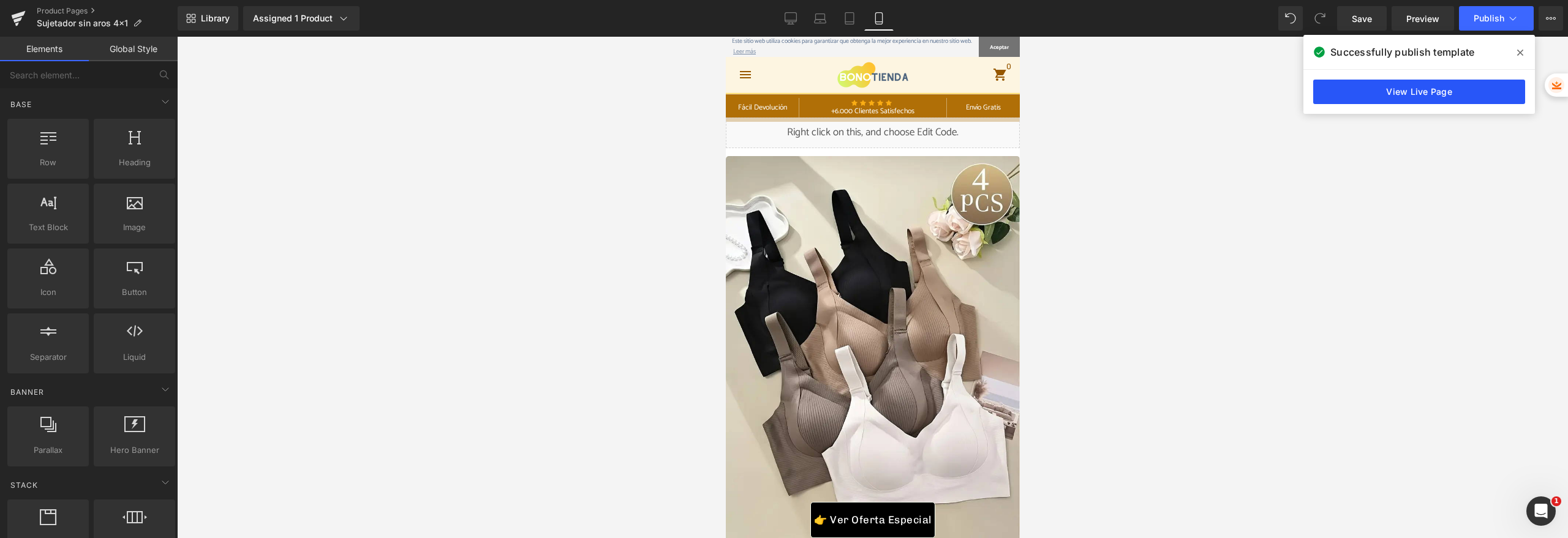
click at [1340, 94] on link "View Live Page" at bounding box center [1419, 92] width 212 height 25
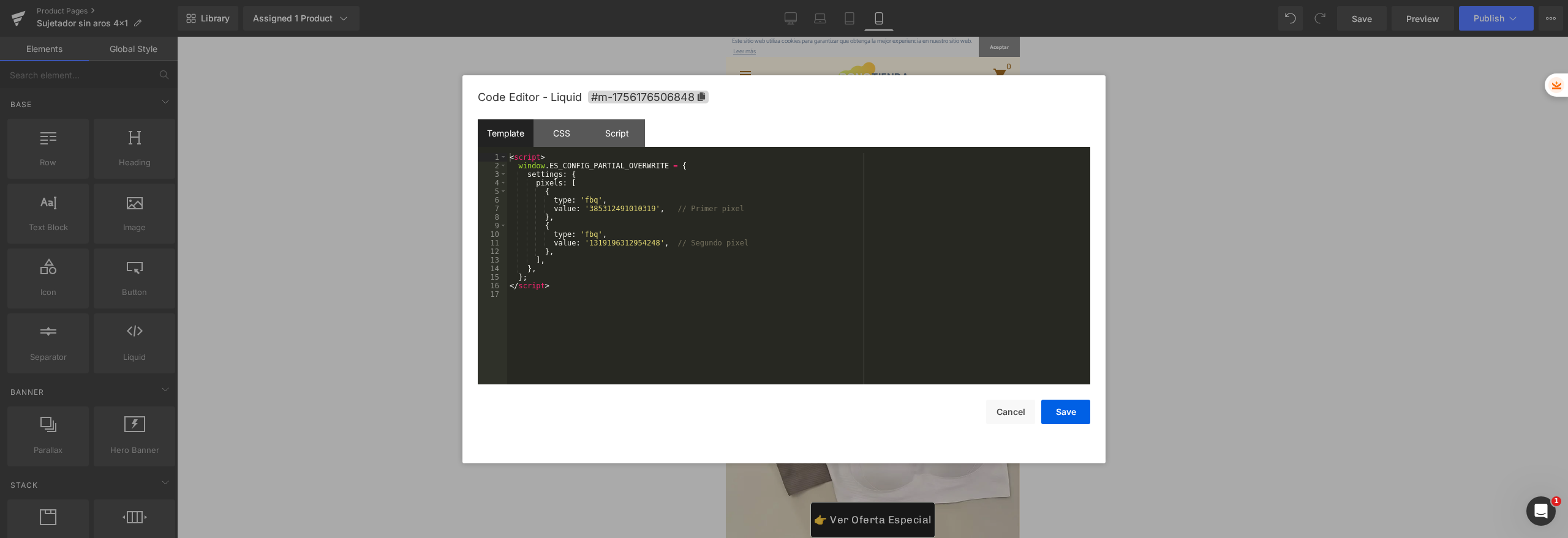
click at [888, 122] on div "Liquid" at bounding box center [872, 133] width 294 height 31
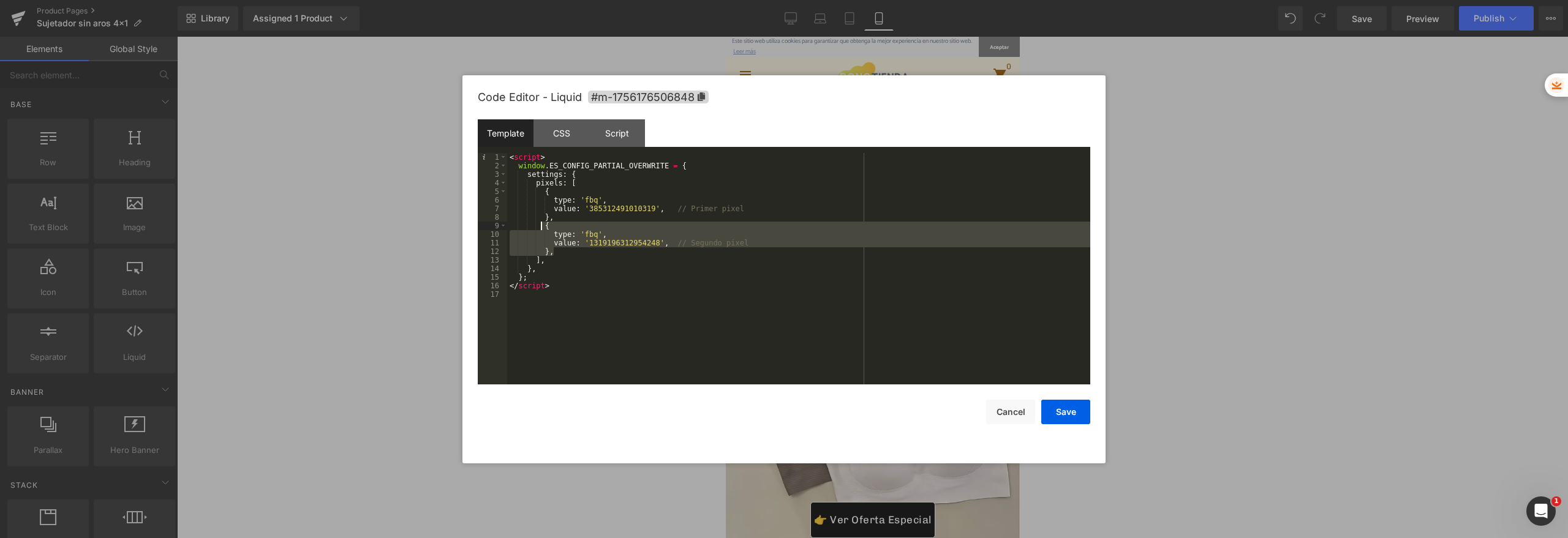
drag, startPoint x: 559, startPoint y: 254, endPoint x: 542, endPoint y: 225, distance: 33.6
click at [542, 225] on div "< script > window . ES_CONFIG_PARTIAL_OVERWRITE = { settings : { pixels : [ { t…" at bounding box center [798, 277] width 583 height 249
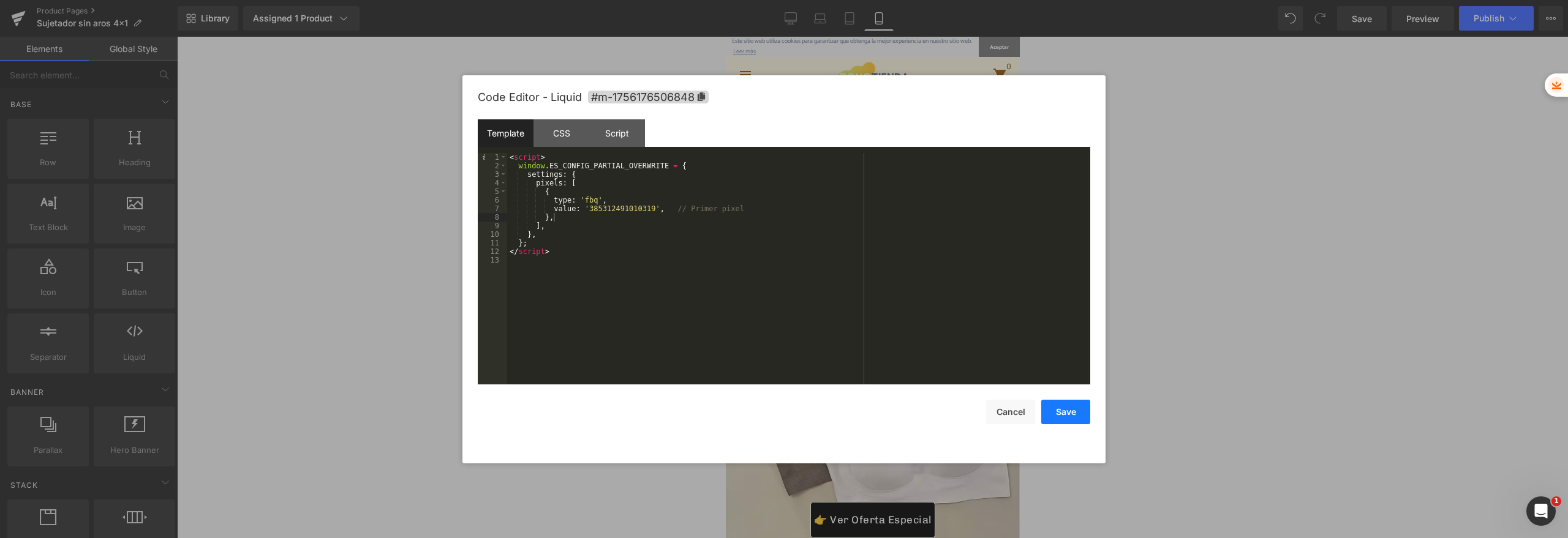
click at [1086, 417] on button "Save" at bounding box center [1065, 412] width 49 height 25
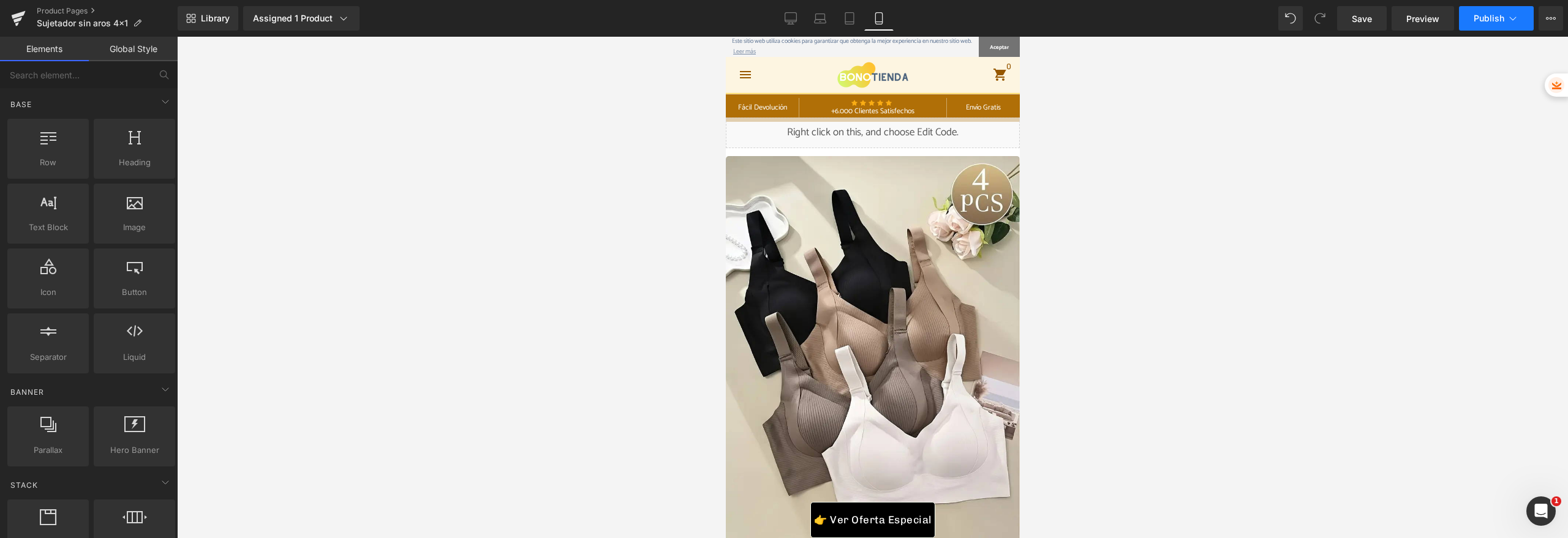
click at [1482, 29] on button "Publish" at bounding box center [1496, 19] width 75 height 25
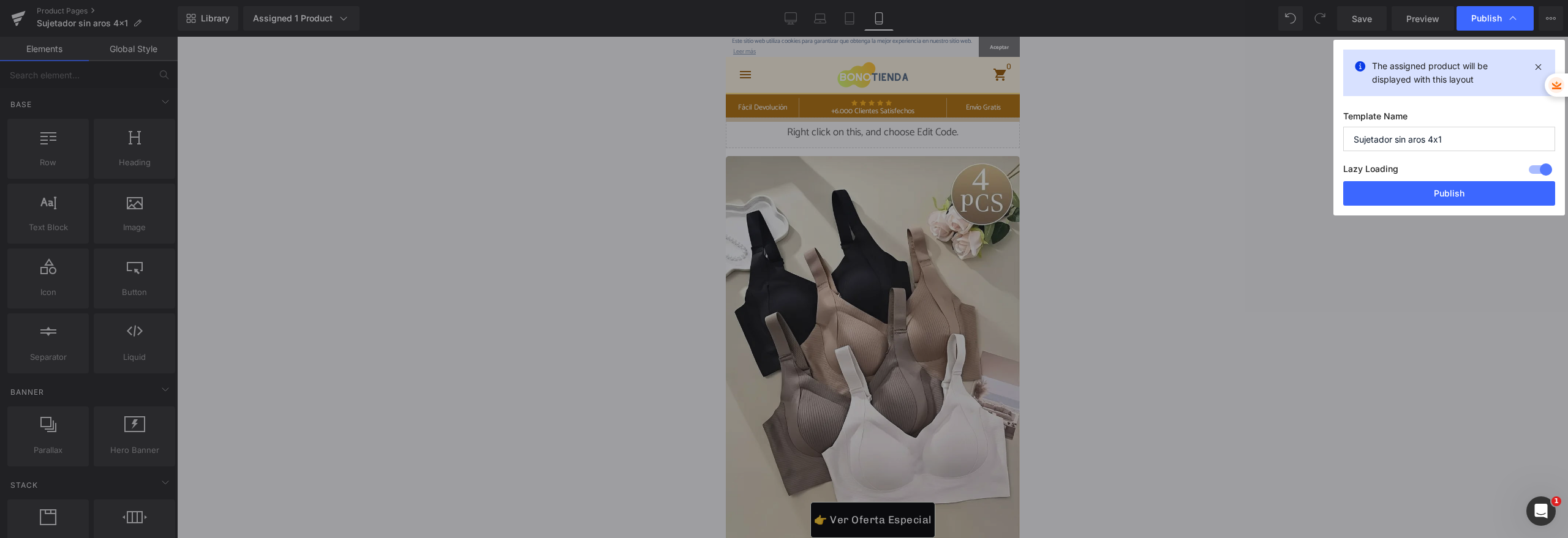
click at [1430, 210] on div "The assigned product will be displayed with this layout Template Name Sujetador…" at bounding box center [1449, 127] width 231 height 176
click at [1428, 197] on button "Publish" at bounding box center [1449, 194] width 212 height 25
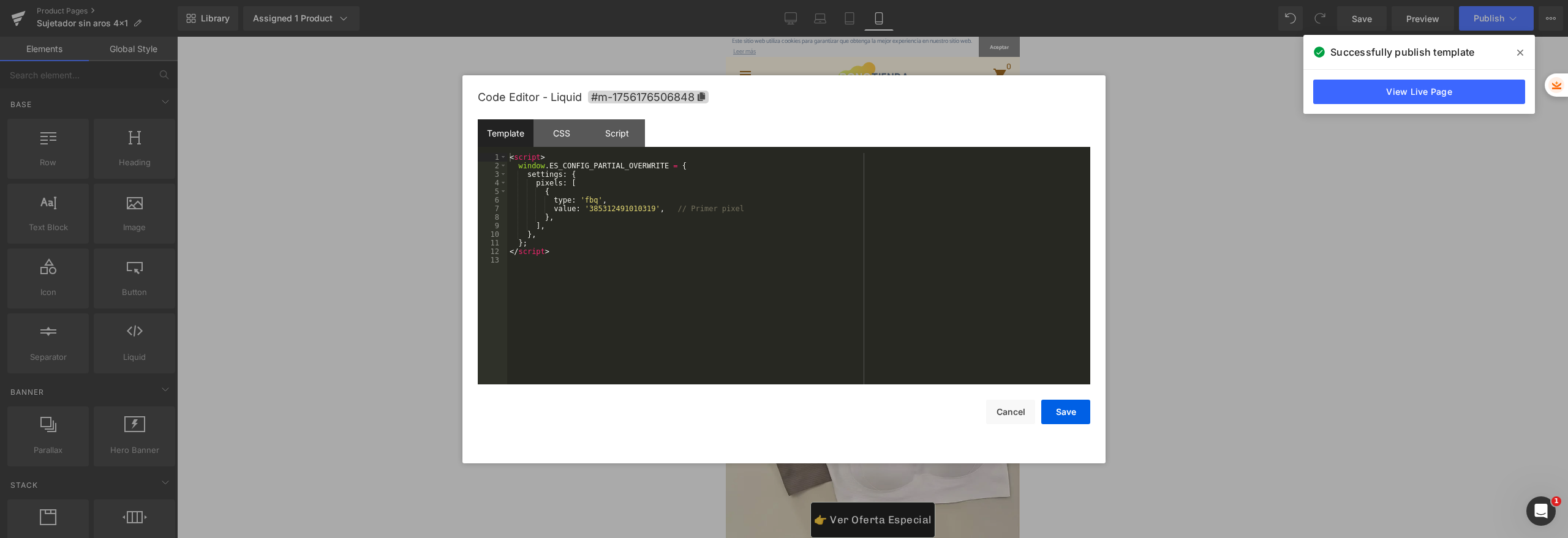
click at [878, 119] on div "Liquid" at bounding box center [872, 133] width 294 height 31
click at [569, 262] on div "< script > window . ES_CONFIG_PARTIAL_OVERWRITE = { settings : { pixels : [ { t…" at bounding box center [798, 277] width 583 height 249
drag, startPoint x: 675, startPoint y: 207, endPoint x: 757, endPoint y: 210, distance: 82.1
click at [757, 210] on div "< script > window . ES_CONFIG_PARTIAL_OVERWRITE = { settings : { pixels : [ { t…" at bounding box center [798, 277] width 583 height 249
click at [747, 225] on div "< script > window . ES_CONFIG_PARTIAL_OVERWRITE = { settings : { pixels : [ { t…" at bounding box center [798, 277] width 583 height 249
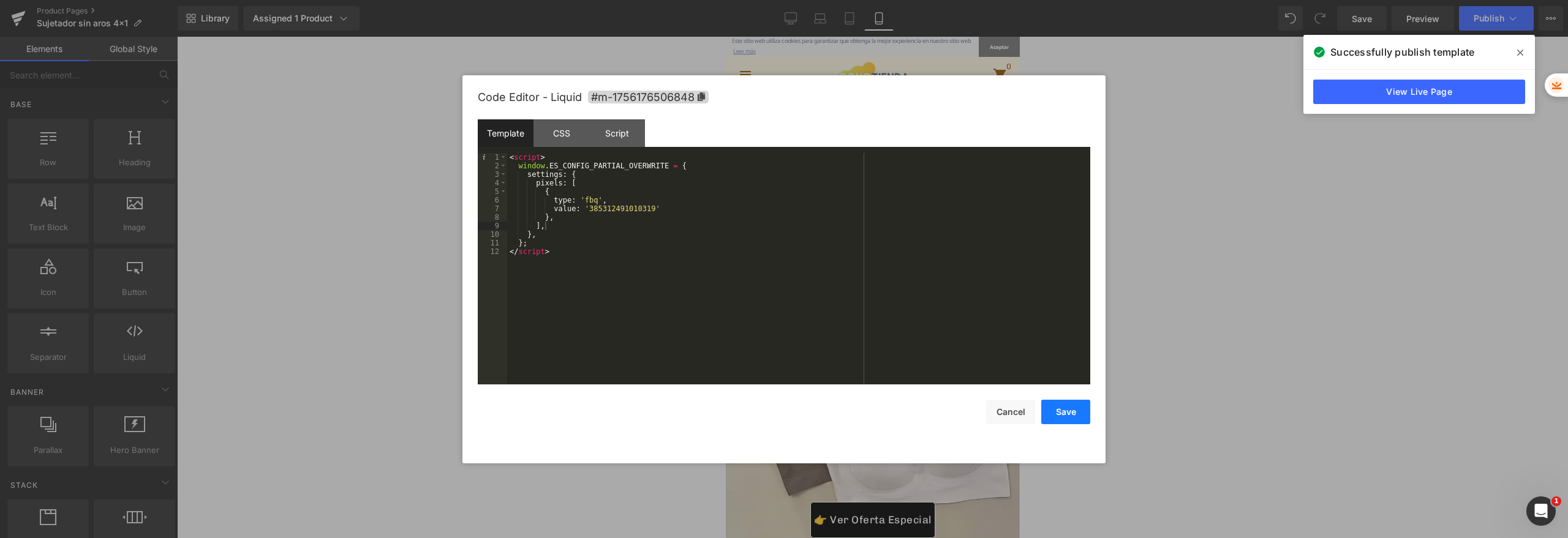
click at [1056, 410] on button "Save" at bounding box center [1065, 412] width 49 height 25
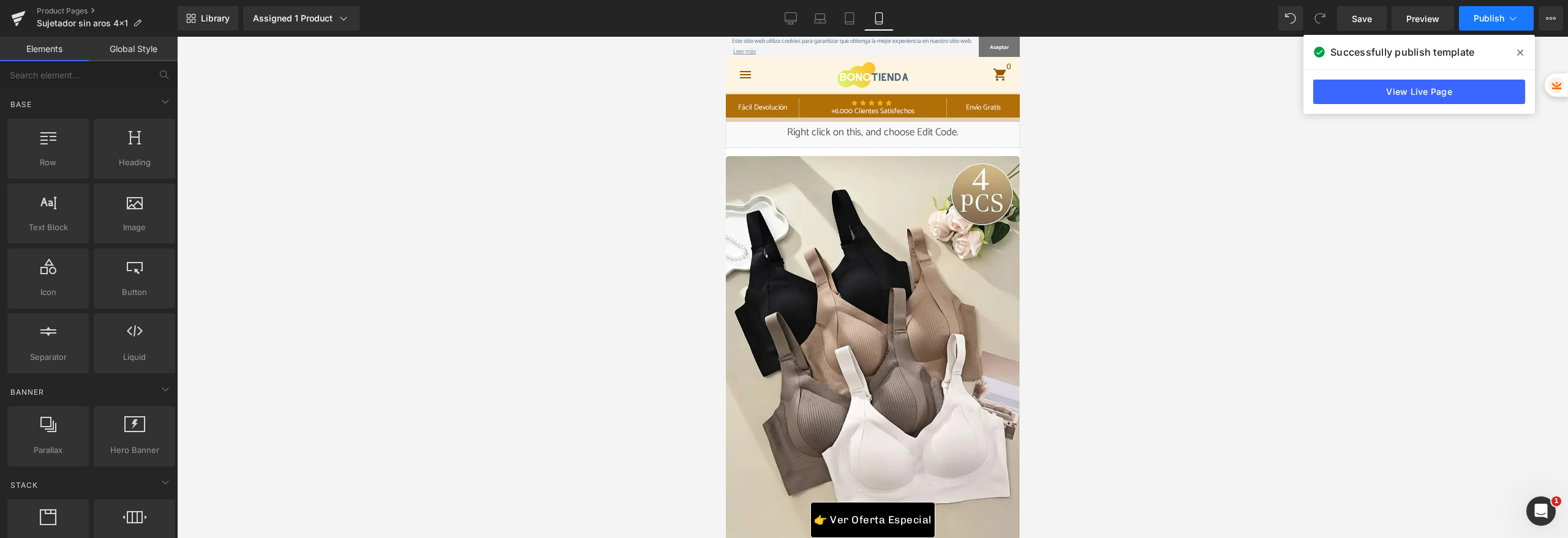
click at [1468, 22] on button "Publish" at bounding box center [1496, 19] width 75 height 25
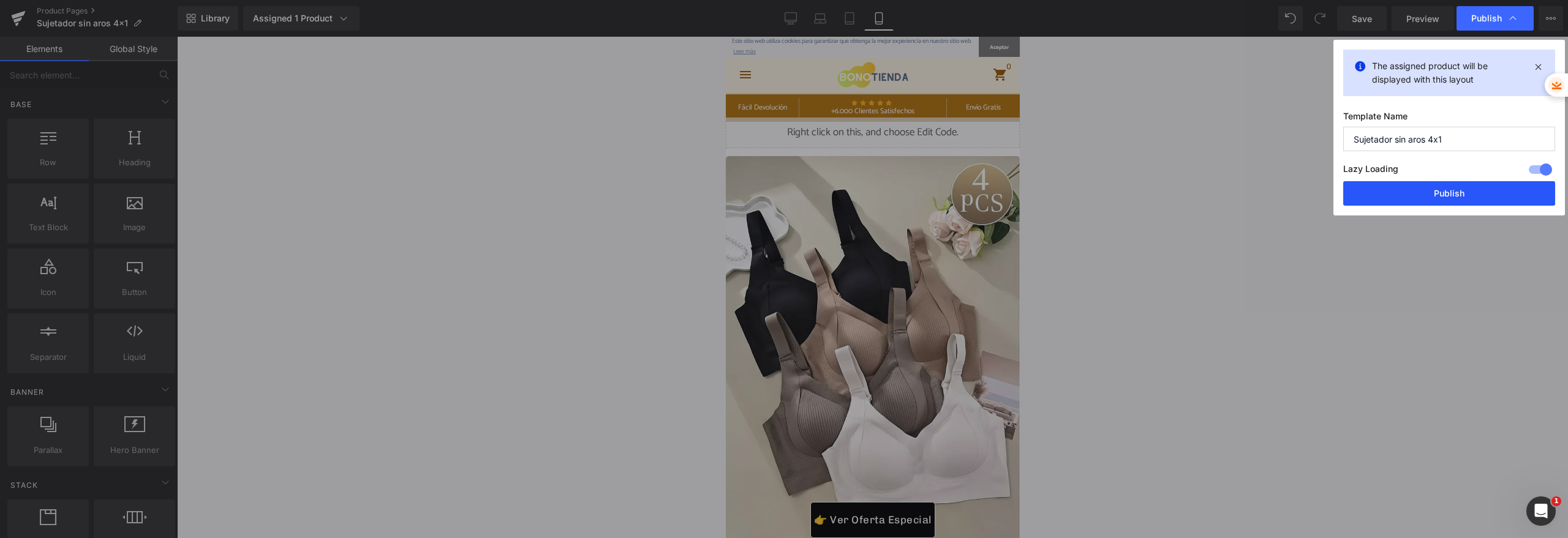
click at [1415, 200] on button "Publish" at bounding box center [1449, 194] width 212 height 25
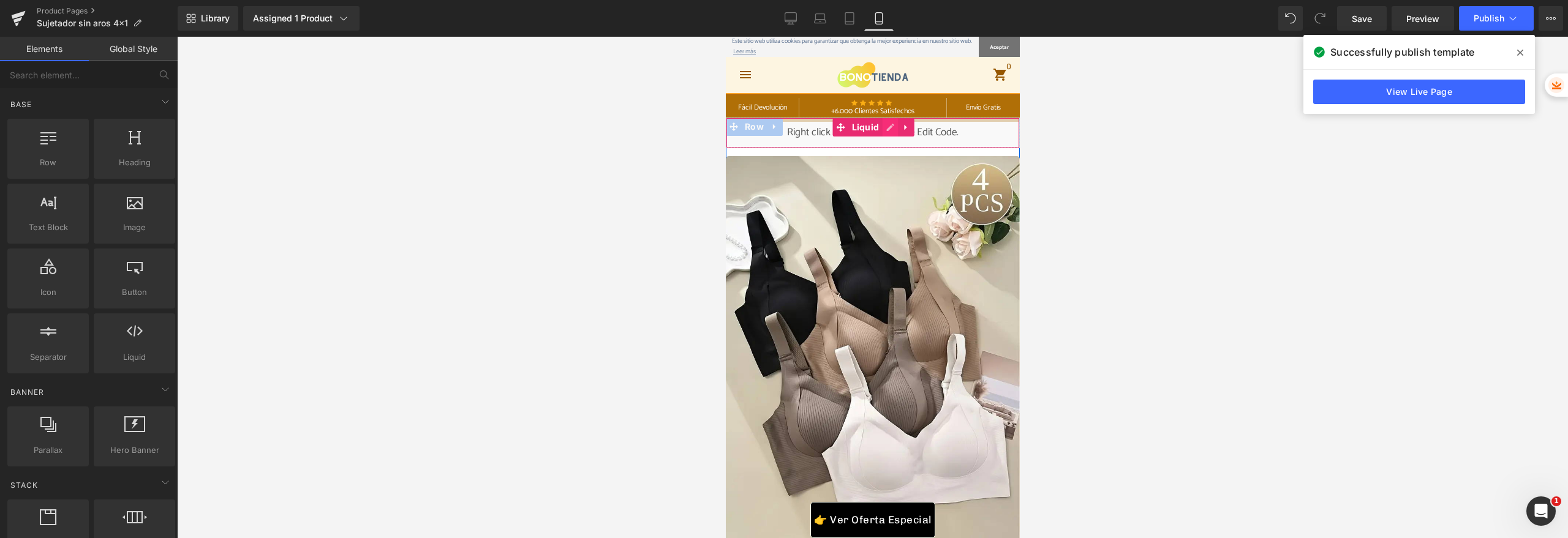
click at [882, 127] on div "Liquid" at bounding box center [872, 133] width 294 height 31
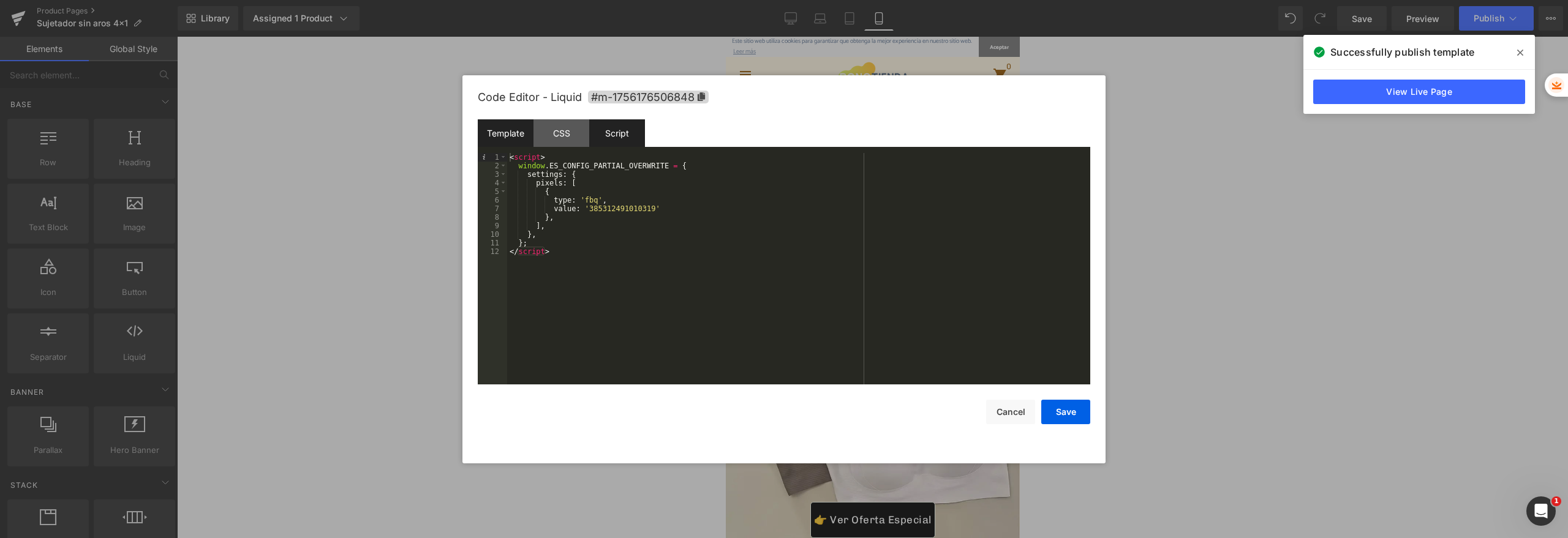
click at [621, 136] on div "Script" at bounding box center [617, 133] width 56 height 28
click at [537, 136] on div "CSS" at bounding box center [561, 133] width 56 height 28
click at [518, 145] on div "Template" at bounding box center [506, 133] width 56 height 28
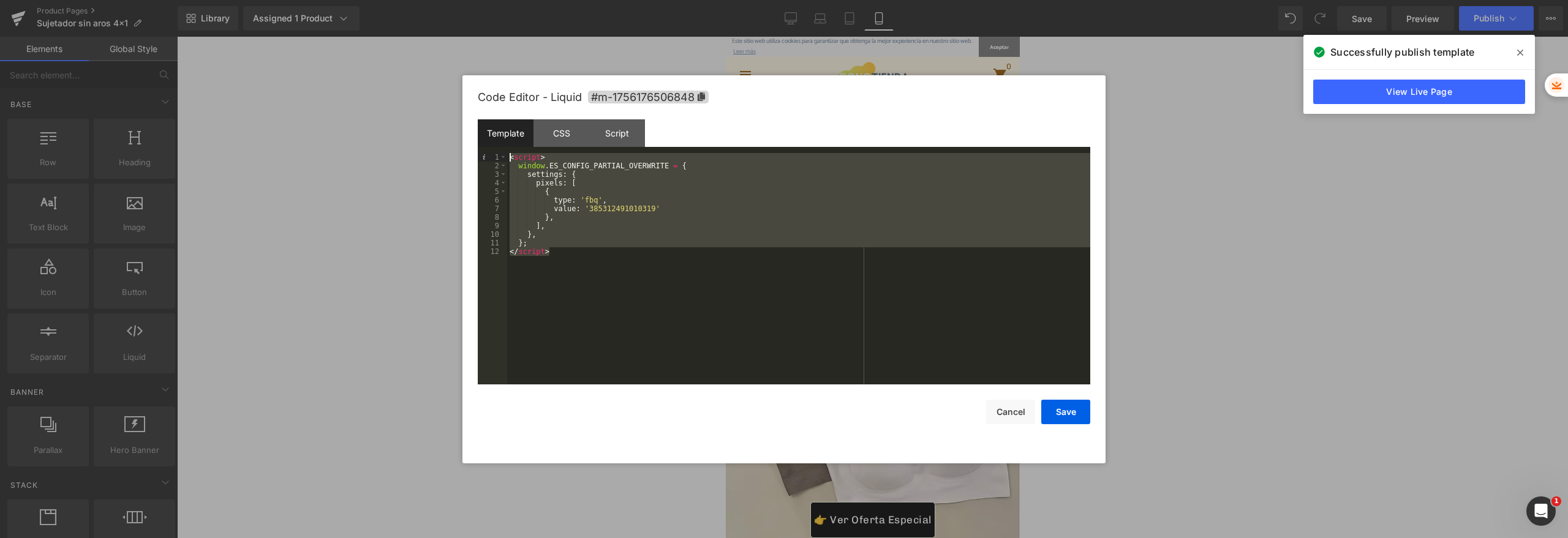
drag, startPoint x: 591, startPoint y: 278, endPoint x: 457, endPoint y: 143, distance: 190.2
click at [457, 143] on body "You are previewing how the will restyle your page. You can not edit Elements in…" at bounding box center [784, 269] width 1568 height 538
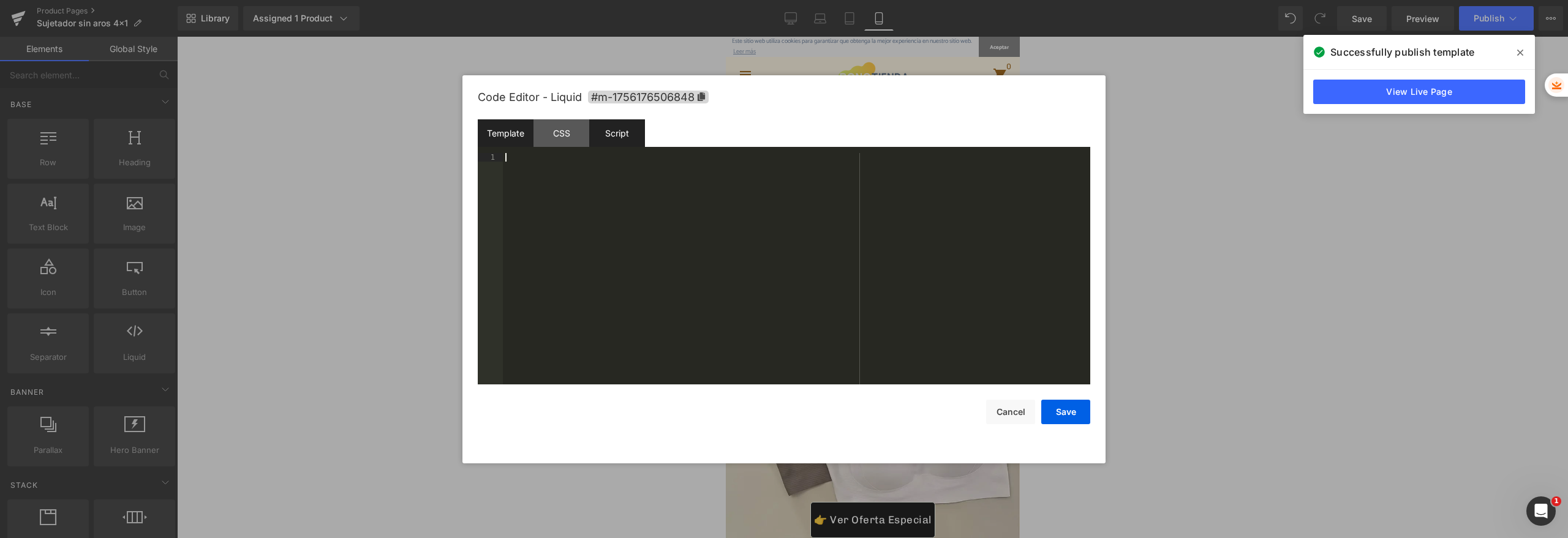
click at [606, 135] on div "Script" at bounding box center [617, 133] width 56 height 28
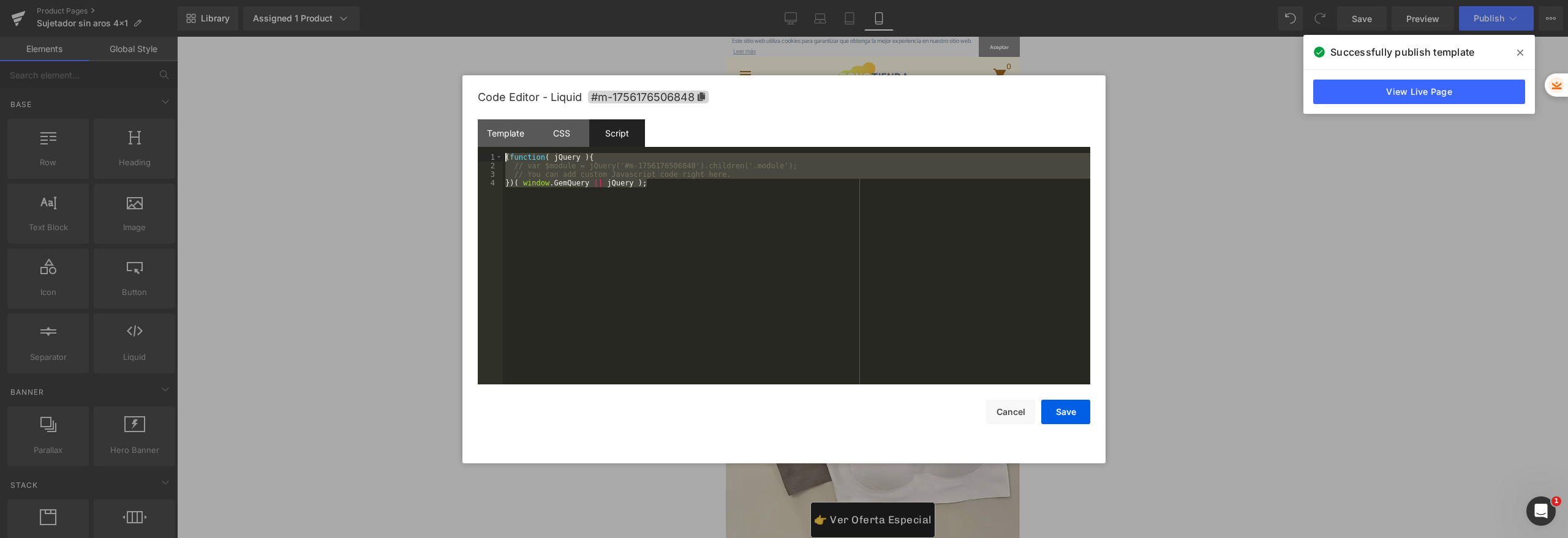
drag, startPoint x: 656, startPoint y: 275, endPoint x: 373, endPoint y: 141, distance: 313.1
click at [373, 141] on body "You are previewing how the will restyle your page. You can not edit Elements in…" at bounding box center [784, 269] width 1568 height 538
click at [675, 236] on div "( function ( jQuery ) { // var $module = jQuery('#m-1756176506848').children('.…" at bounding box center [796, 277] width 587 height 249
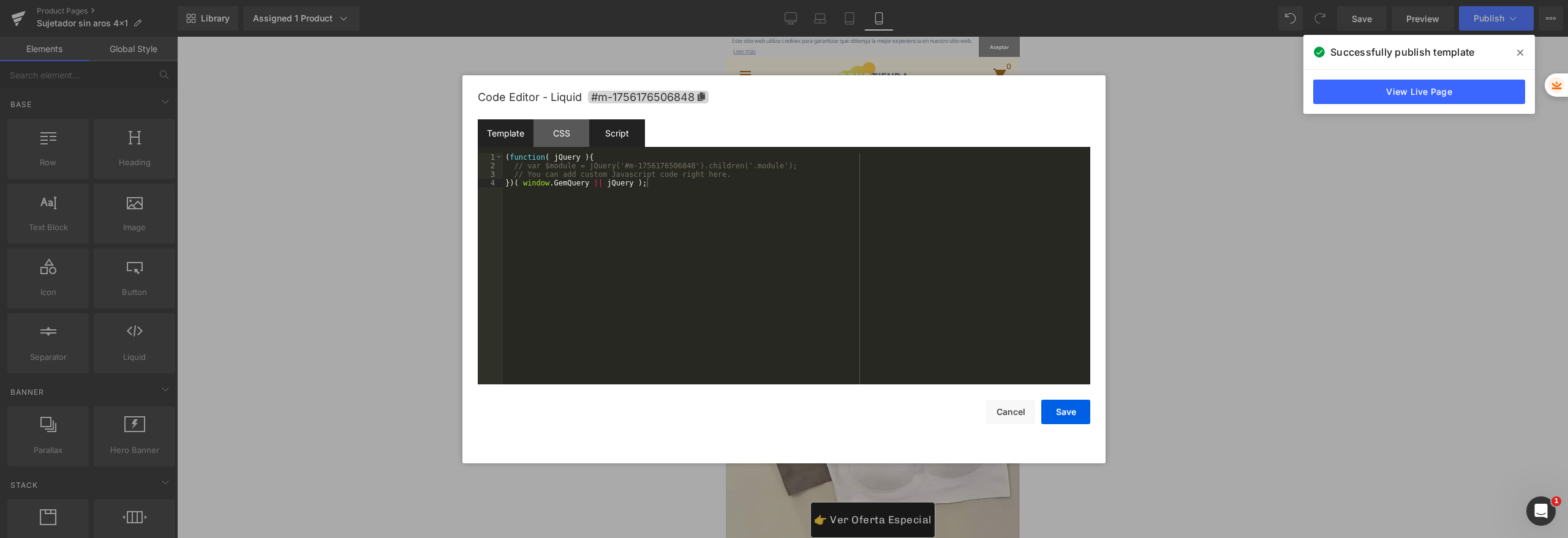
click at [504, 129] on div "Template" at bounding box center [506, 133] width 56 height 28
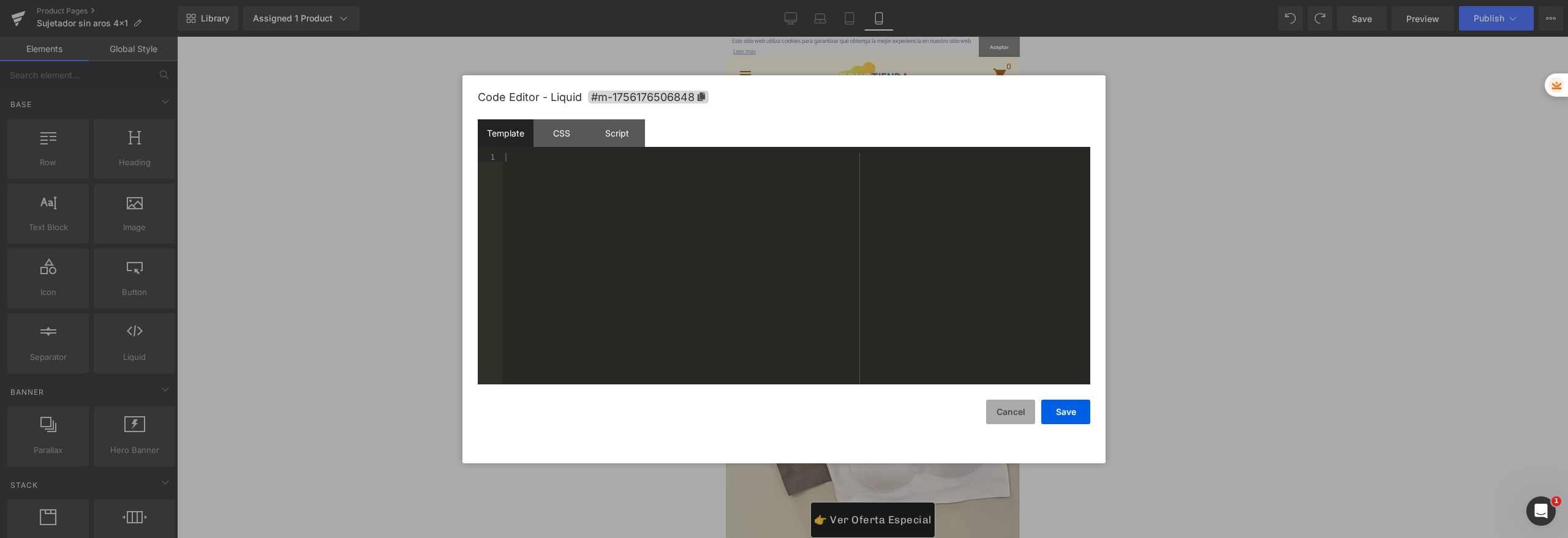
click at [1014, 413] on button "Cancel" at bounding box center [1010, 412] width 49 height 25
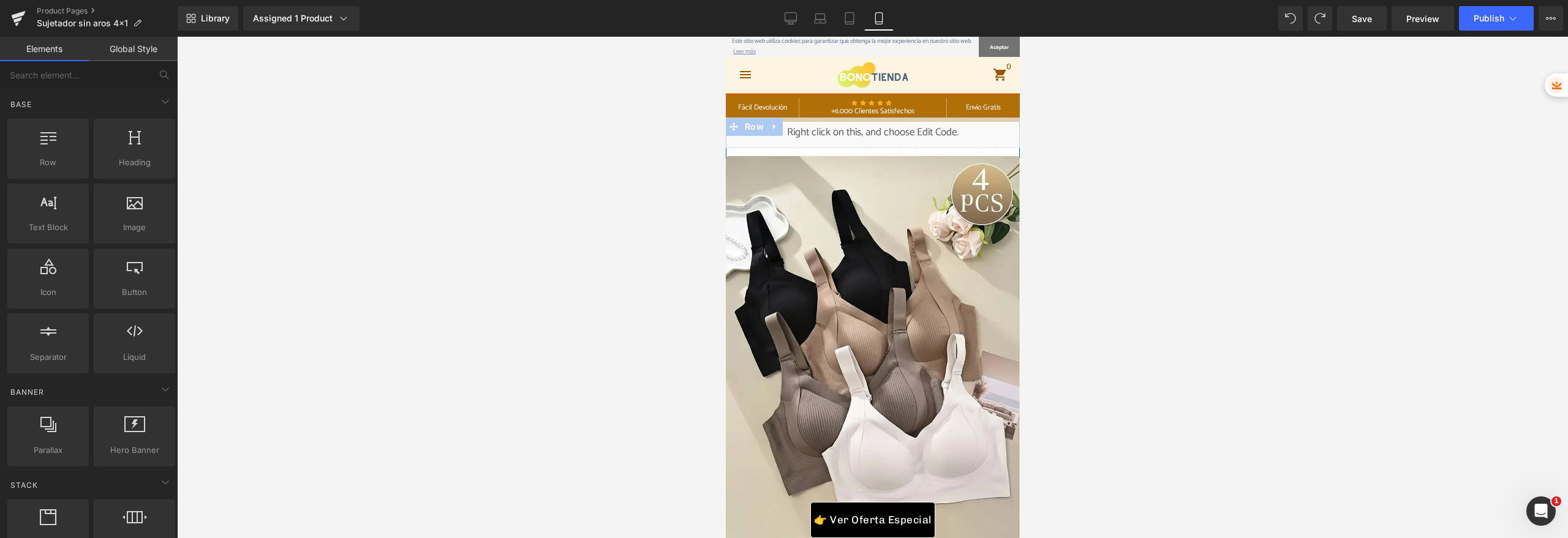
click at [878, 126] on div "Liquid" at bounding box center [872, 133] width 294 height 31
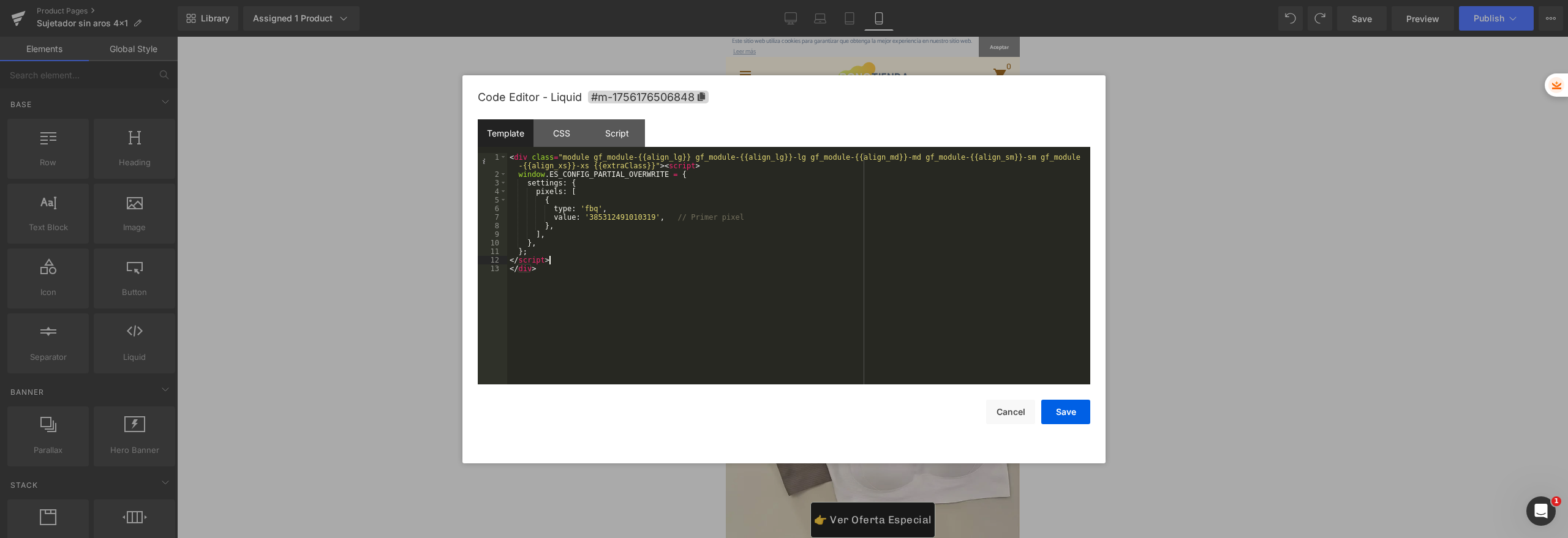
click at [598, 262] on div "< div class = "module gf_module-{{align_lg}} gf_module-{{align_lg}}-lg gf_modul…" at bounding box center [798, 281] width 583 height 257
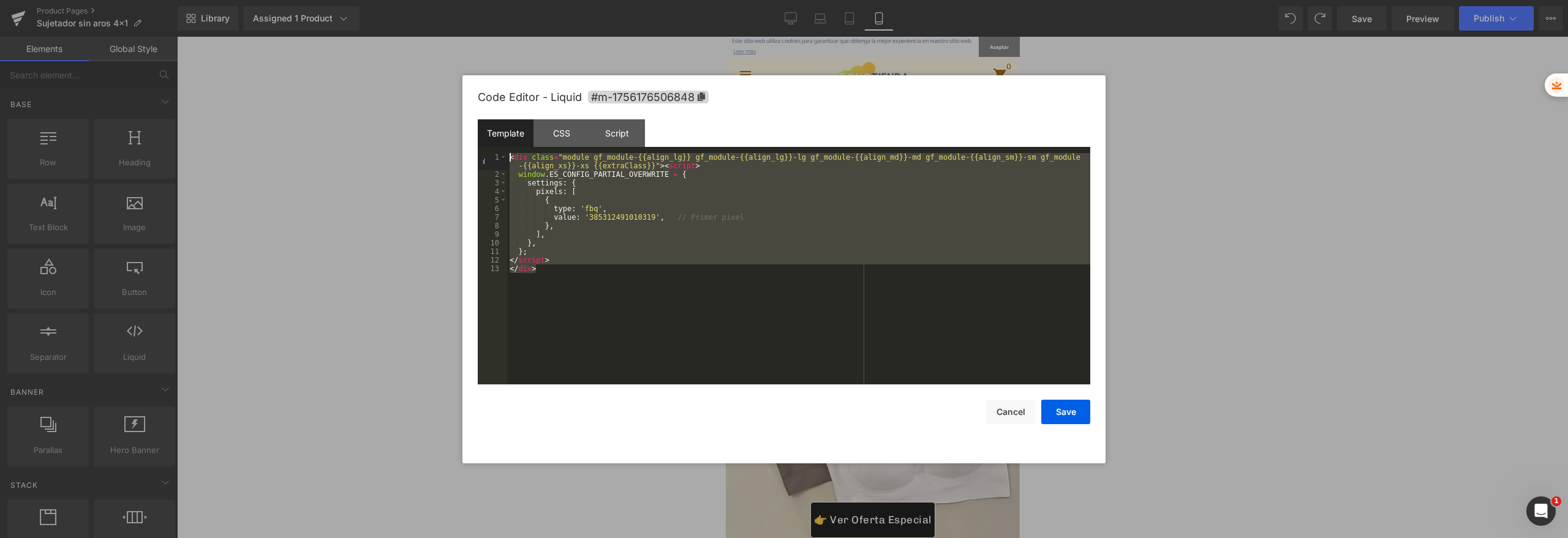
drag, startPoint x: 604, startPoint y: 275, endPoint x: 294, endPoint y: 94, distance: 359.0
click at [294, 94] on body "You are previewing how the will restyle your page. You can not edit Elements in…" at bounding box center [784, 269] width 1568 height 538
click at [1012, 403] on button "Cancel" at bounding box center [1010, 412] width 49 height 25
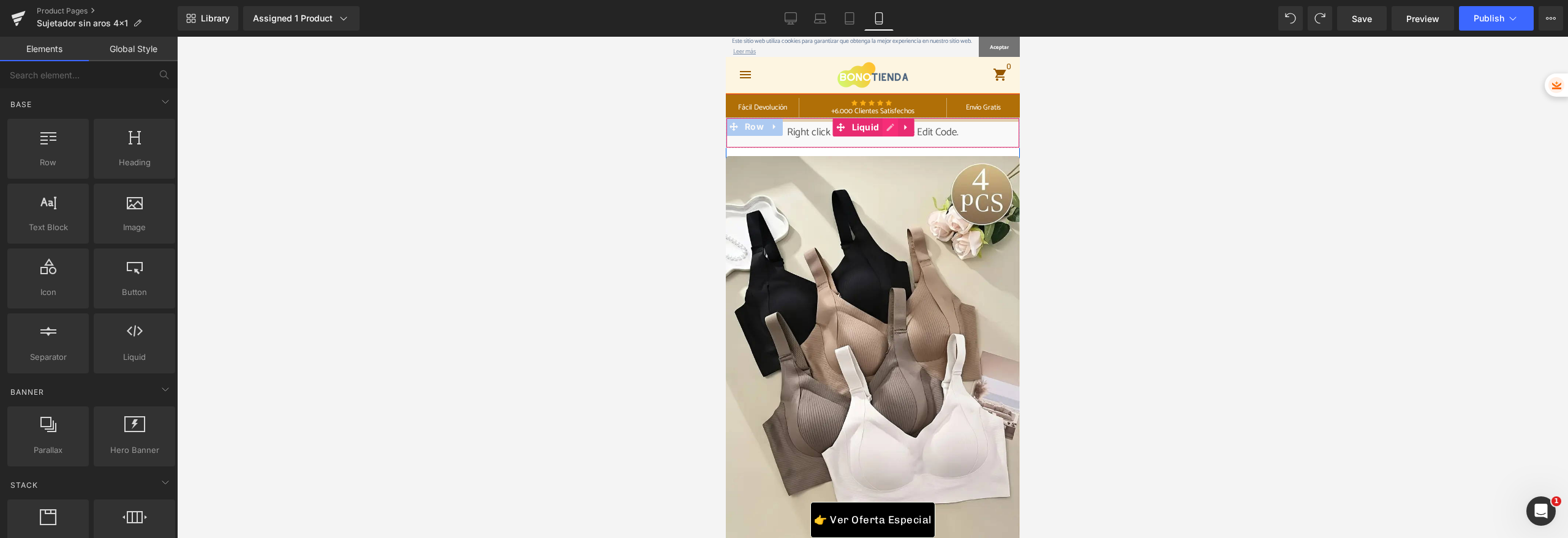
click at [886, 128] on icon at bounding box center [890, 127] width 7 height 7
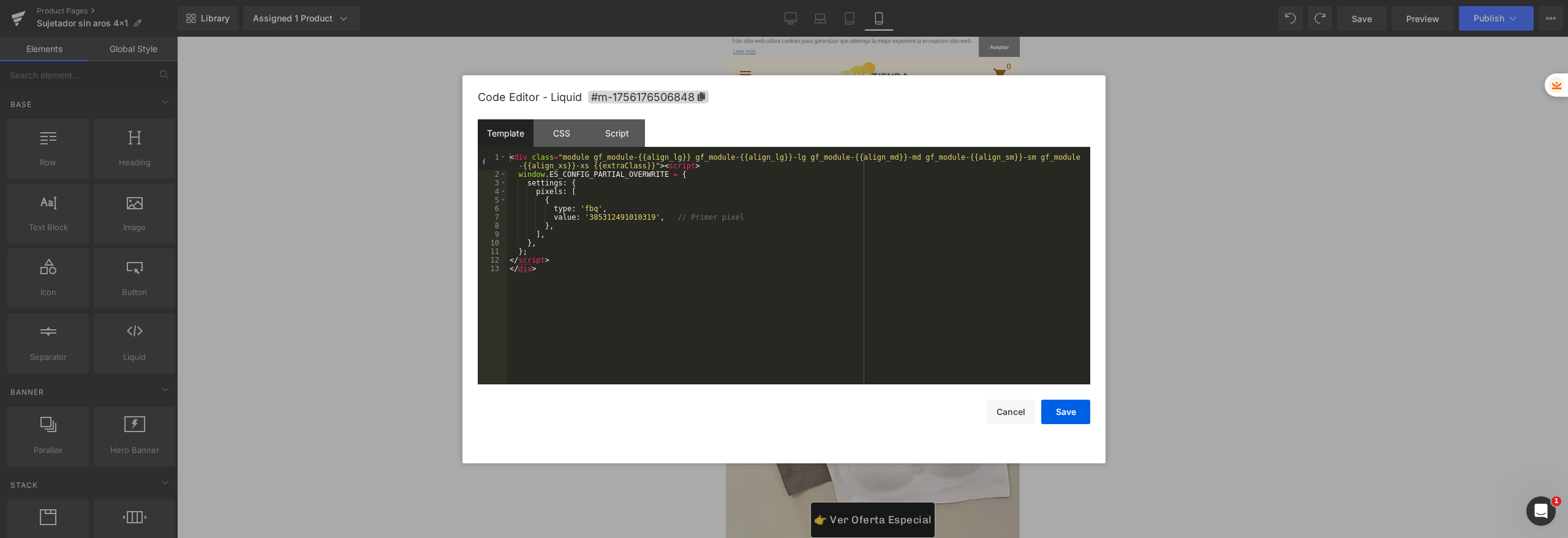
click at [630, 270] on div "< div class = "module gf_module-{{align_lg}} gf_module-{{align_lg}}-lg gf_modul…" at bounding box center [798, 281] width 583 height 257
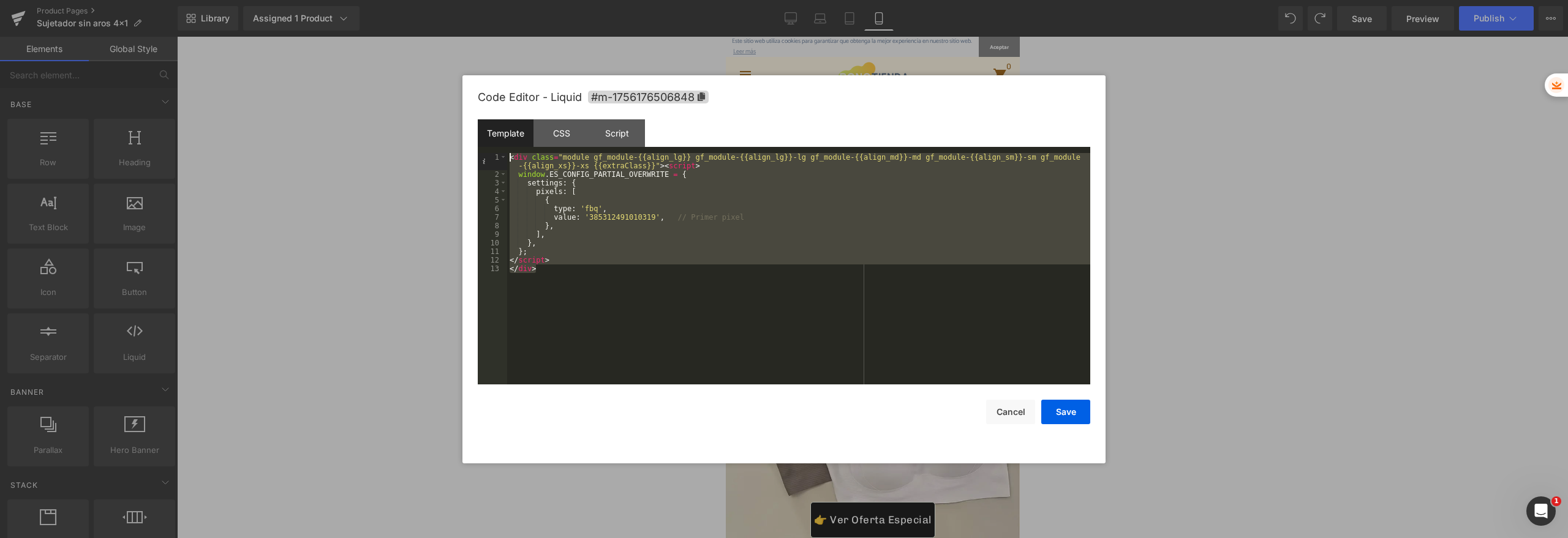
drag, startPoint x: 595, startPoint y: 276, endPoint x: 448, endPoint y: 139, distance: 200.9
click at [448, 139] on body "You are previewing how the will restyle your page. You can not edit Elements in…" at bounding box center [784, 269] width 1568 height 538
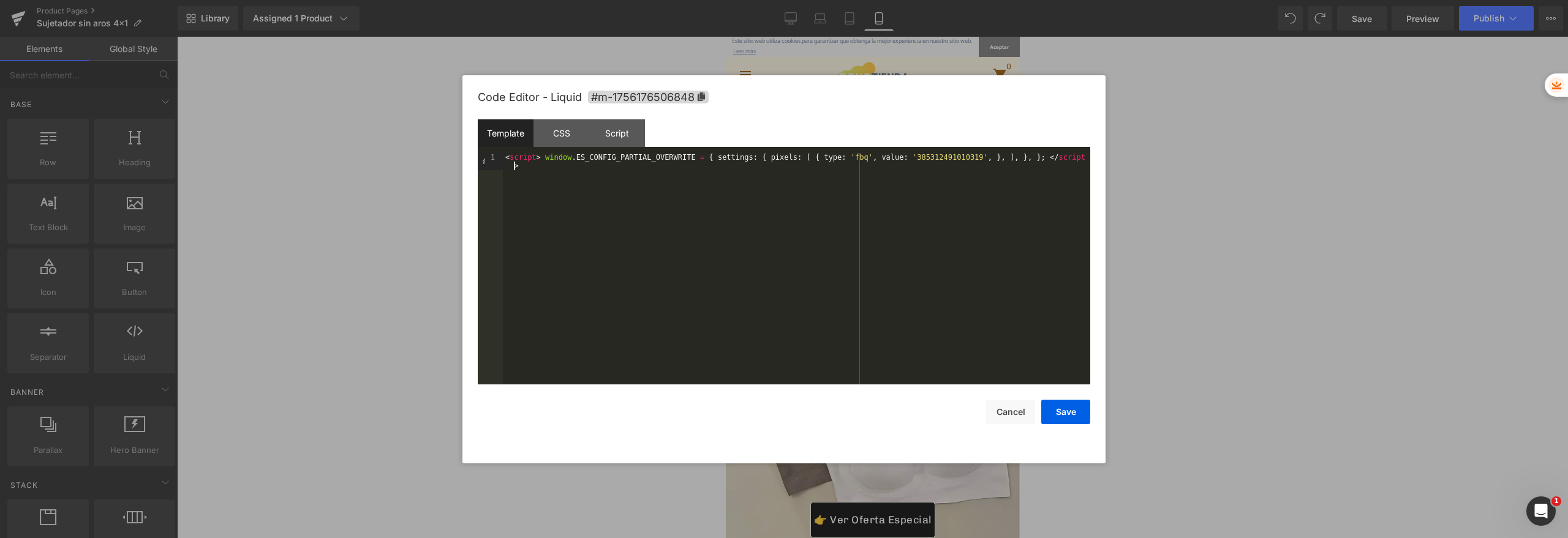
click at [515, 165] on div "< script > window . ES_CONFIG_PARTIAL_OVERWRITE = { settings : { pixels : [ { t…" at bounding box center [796, 286] width 587 height 266
click at [611, 142] on div "Script" at bounding box center [617, 133] width 56 height 28
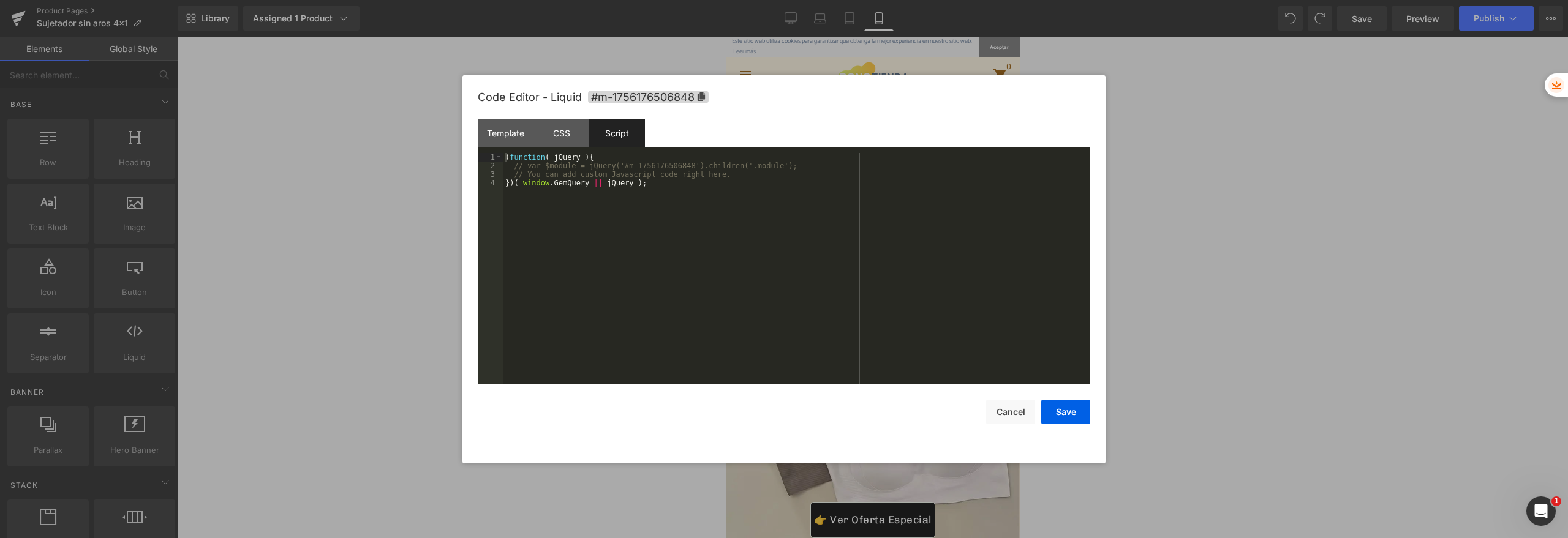
click at [589, 138] on div "Script" at bounding box center [617, 133] width 56 height 28
click at [572, 138] on div "CSS" at bounding box center [561, 133] width 56 height 28
click at [524, 138] on div "Template" at bounding box center [506, 133] width 56 height 28
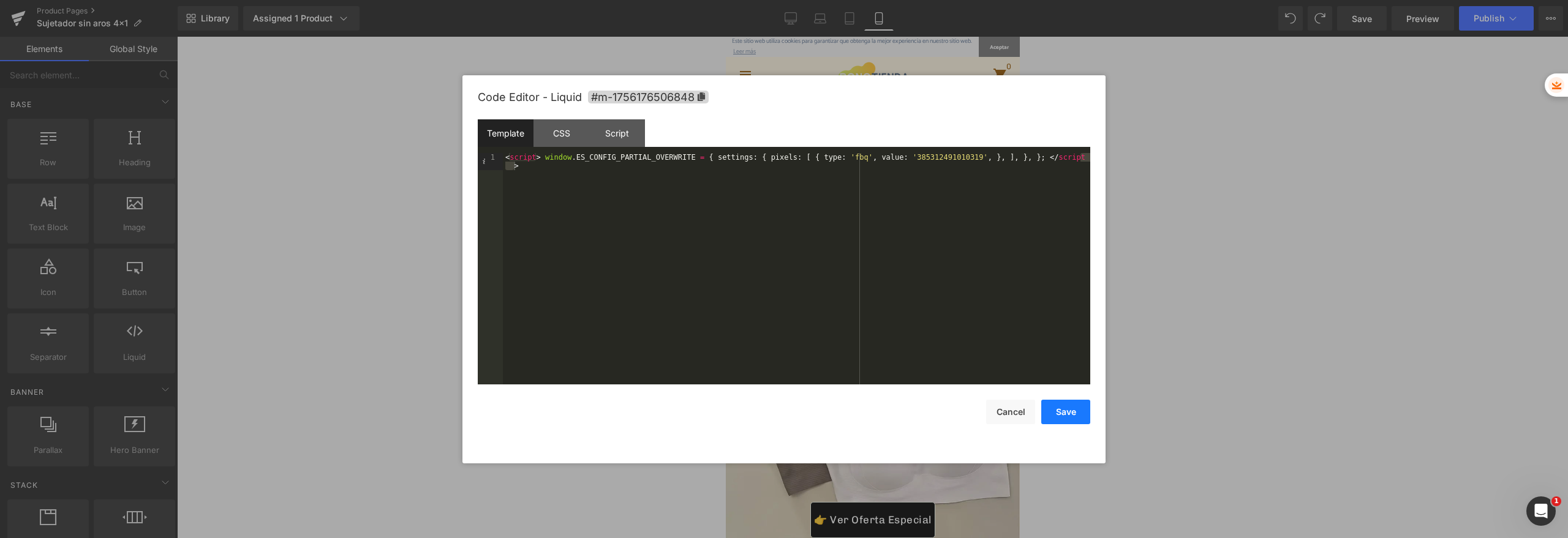
click at [1073, 413] on button "Save" at bounding box center [1065, 412] width 49 height 25
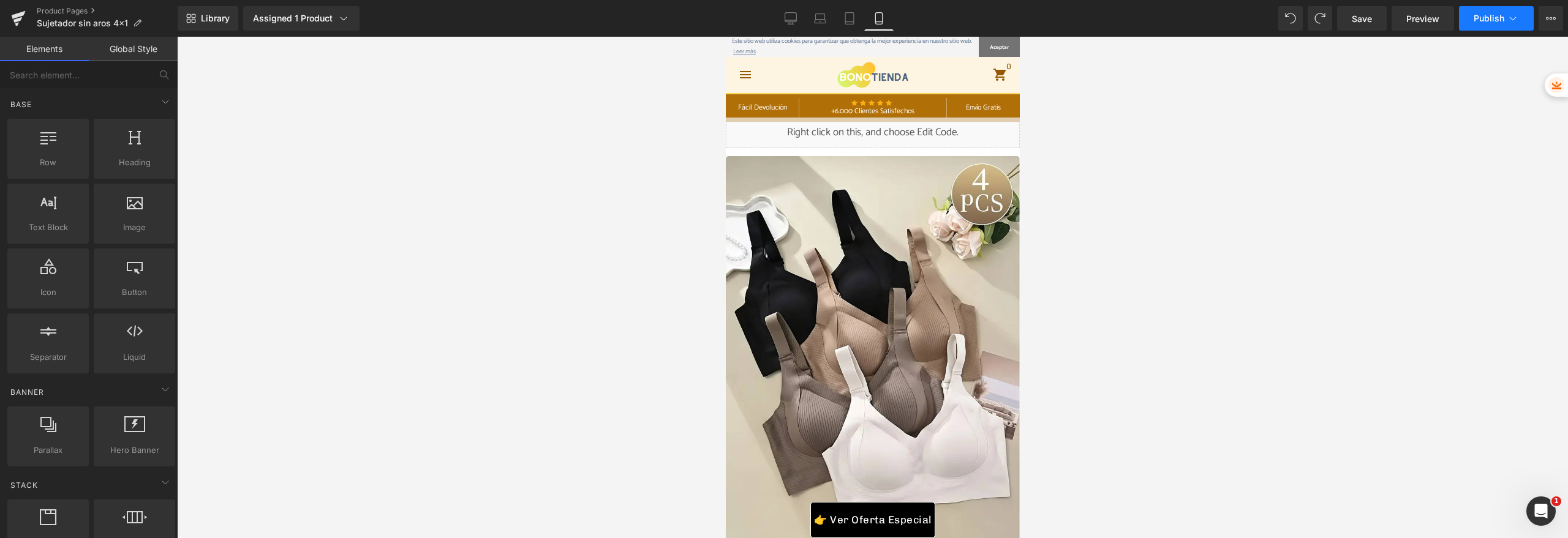
click at [1477, 14] on span "Publish" at bounding box center [1489, 19] width 31 height 10
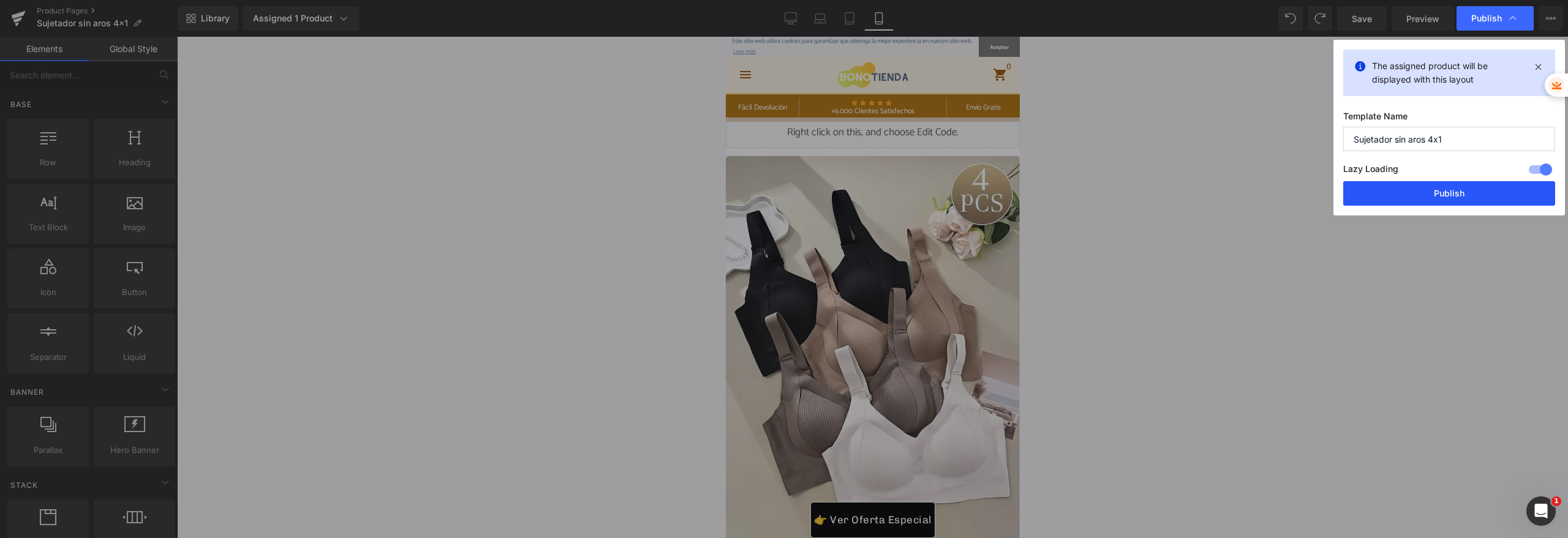
click at [1403, 201] on button "Publish" at bounding box center [1449, 194] width 212 height 25
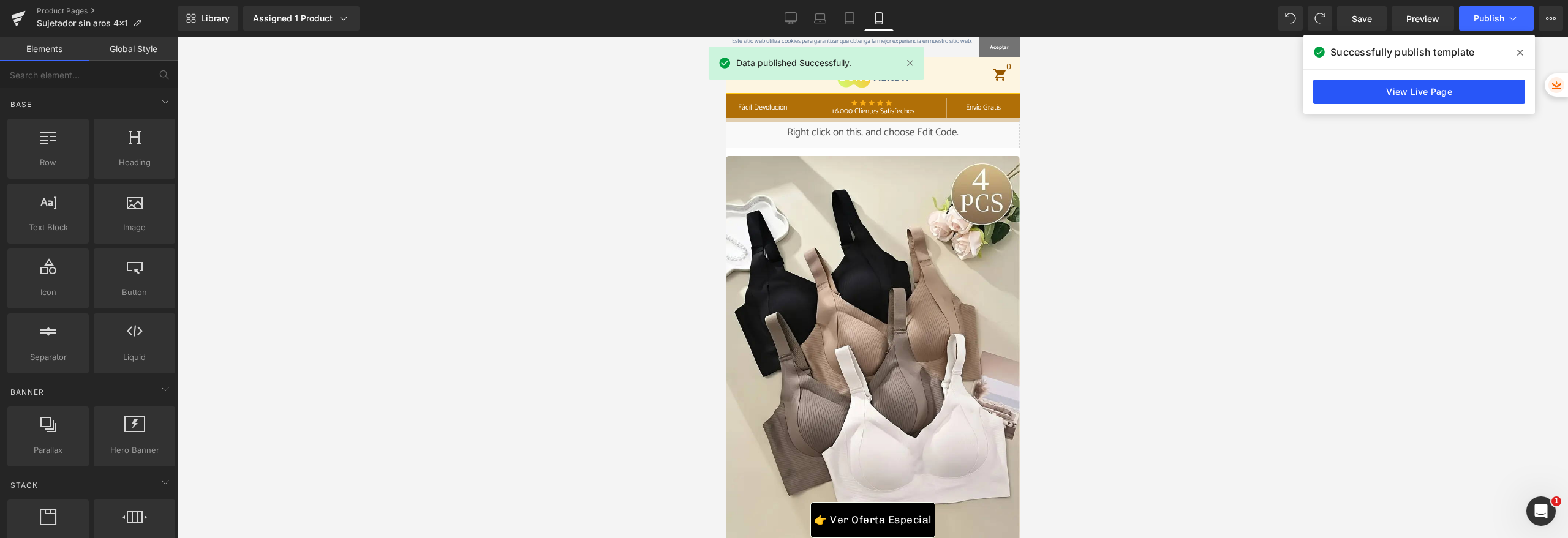
click at [1433, 95] on link "View Live Page" at bounding box center [1419, 92] width 212 height 25
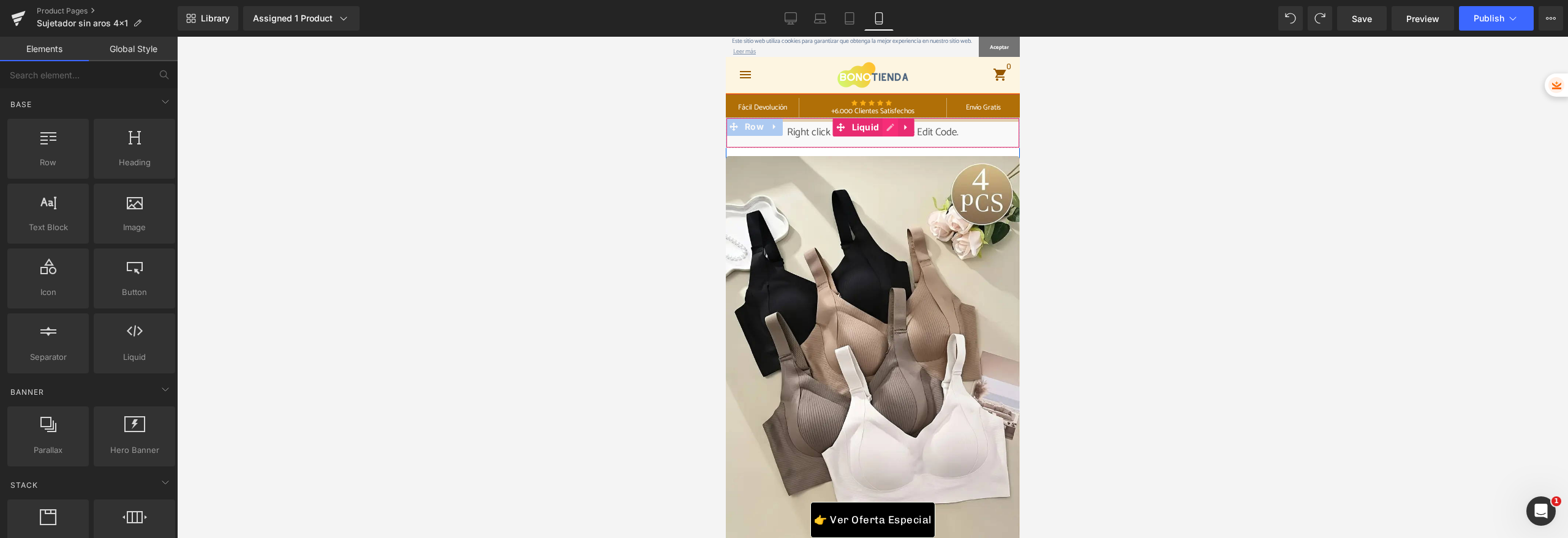
click at [886, 130] on div "Liquid" at bounding box center [872, 133] width 294 height 31
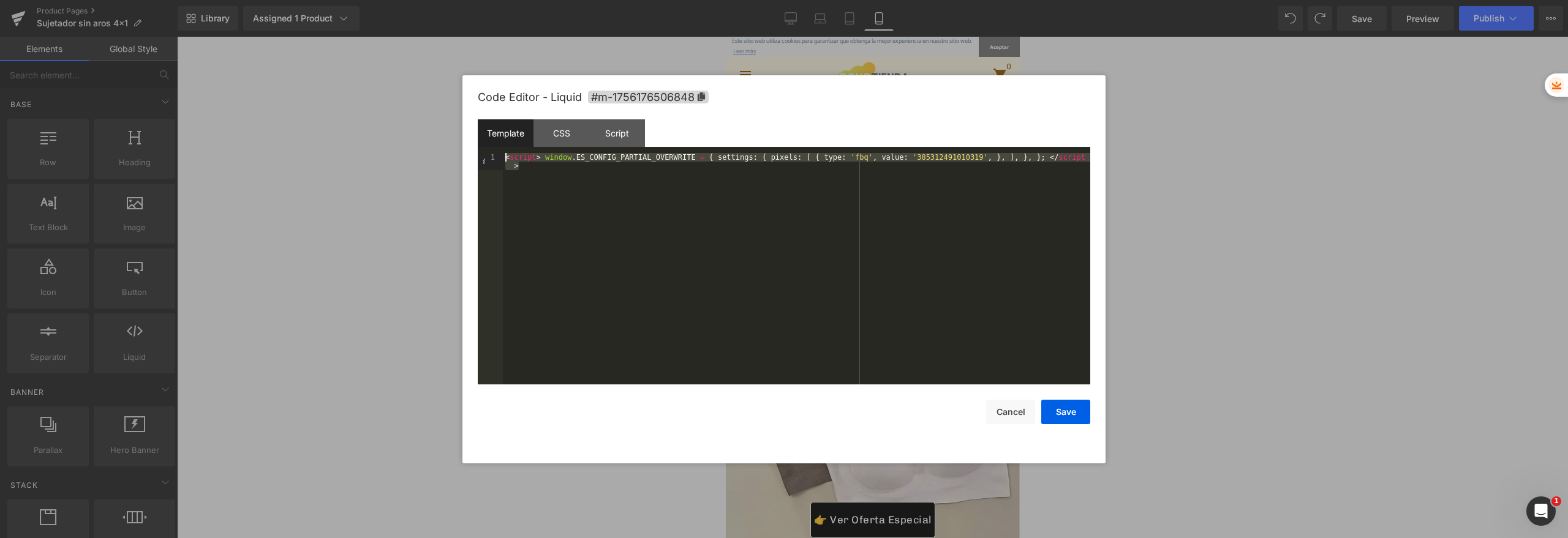
drag, startPoint x: 720, startPoint y: 225, endPoint x: 427, endPoint y: 114, distance: 313.3
click at [427, 114] on body "You are previewing how the will restyle your page. You can not edit Elements in…" at bounding box center [784, 269] width 1568 height 538
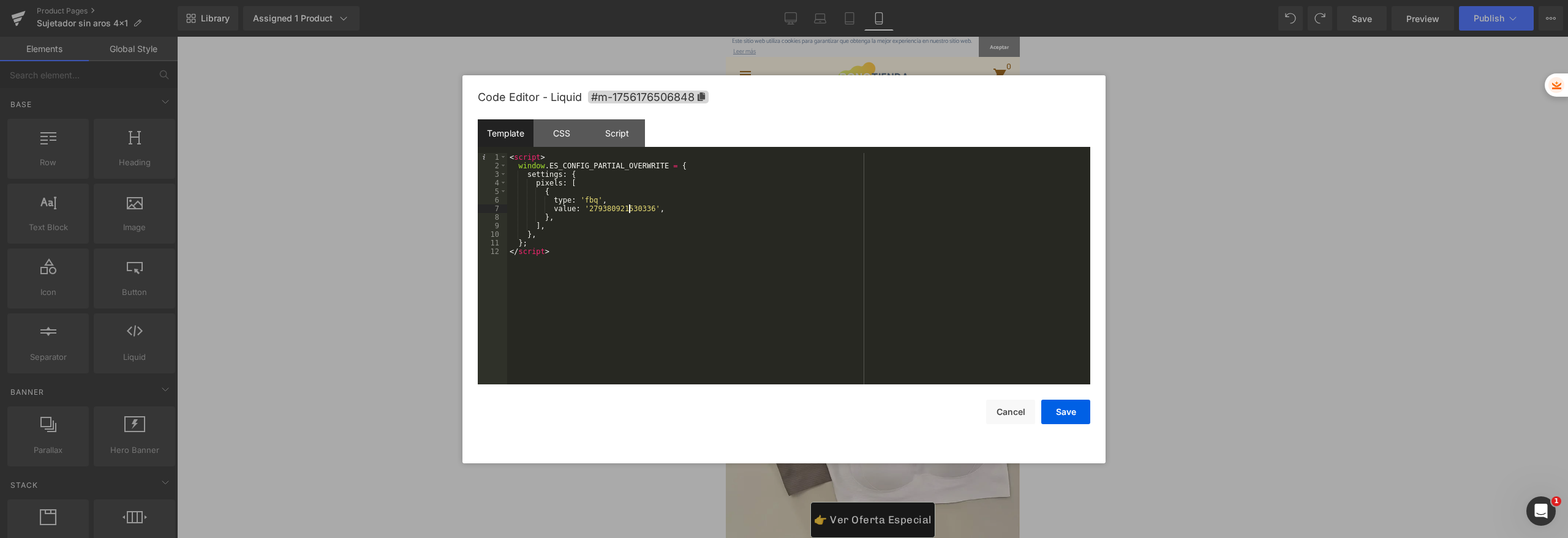
click at [628, 207] on div "< script > window . ES_CONFIG_PARTIAL_OVERWRITE = { settings : { pixels : [ { t…" at bounding box center [798, 277] width 583 height 249
click at [1081, 412] on button "Save" at bounding box center [1065, 412] width 49 height 25
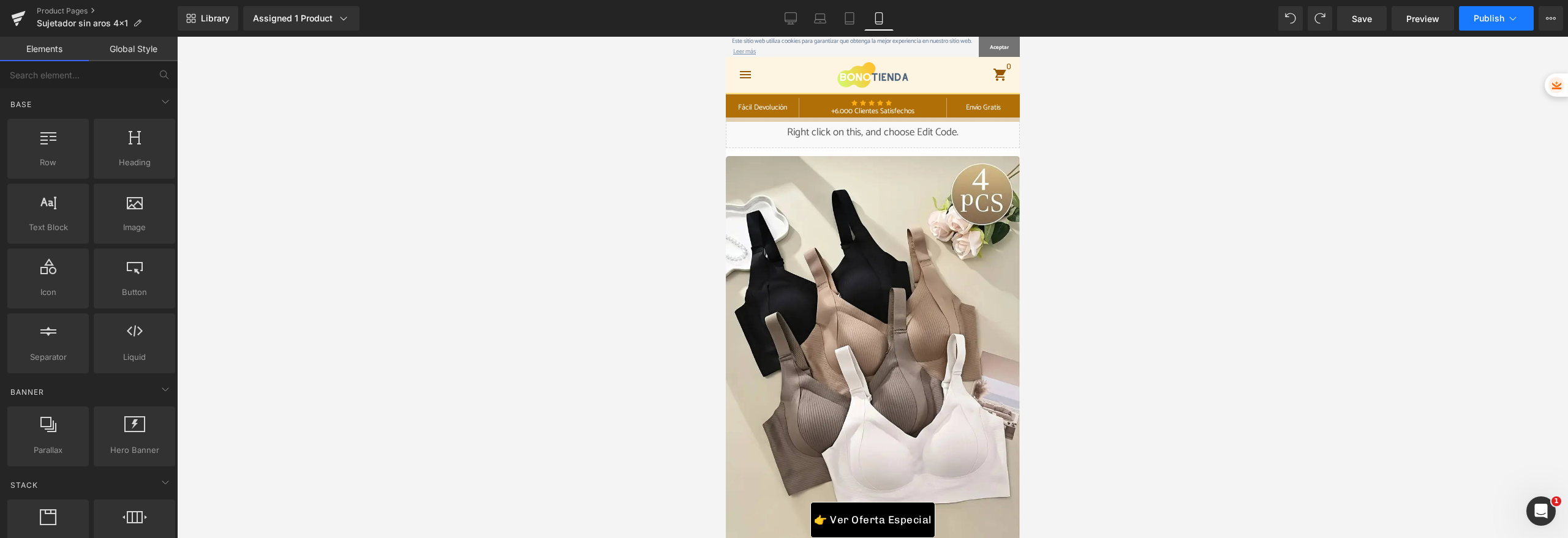
click at [1475, 14] on span "Publish" at bounding box center [1489, 19] width 31 height 10
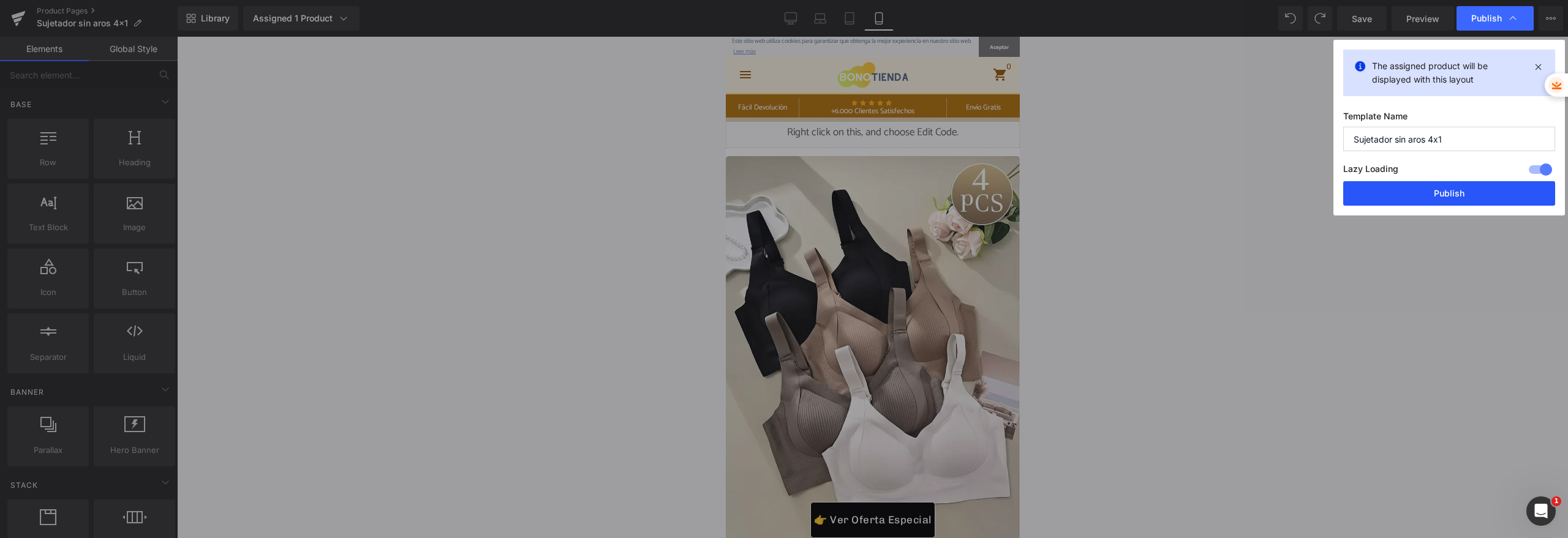
click at [1399, 188] on button "Publish" at bounding box center [1449, 194] width 212 height 25
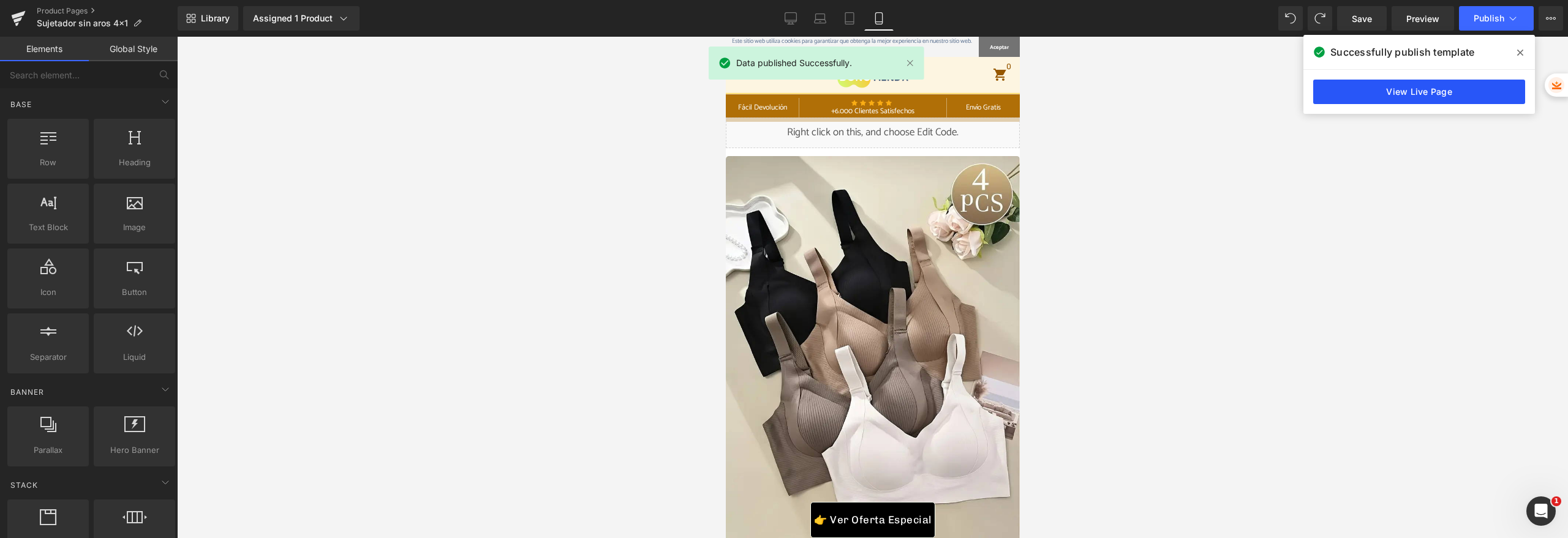
click at [1396, 93] on link "View Live Page" at bounding box center [1419, 92] width 212 height 25
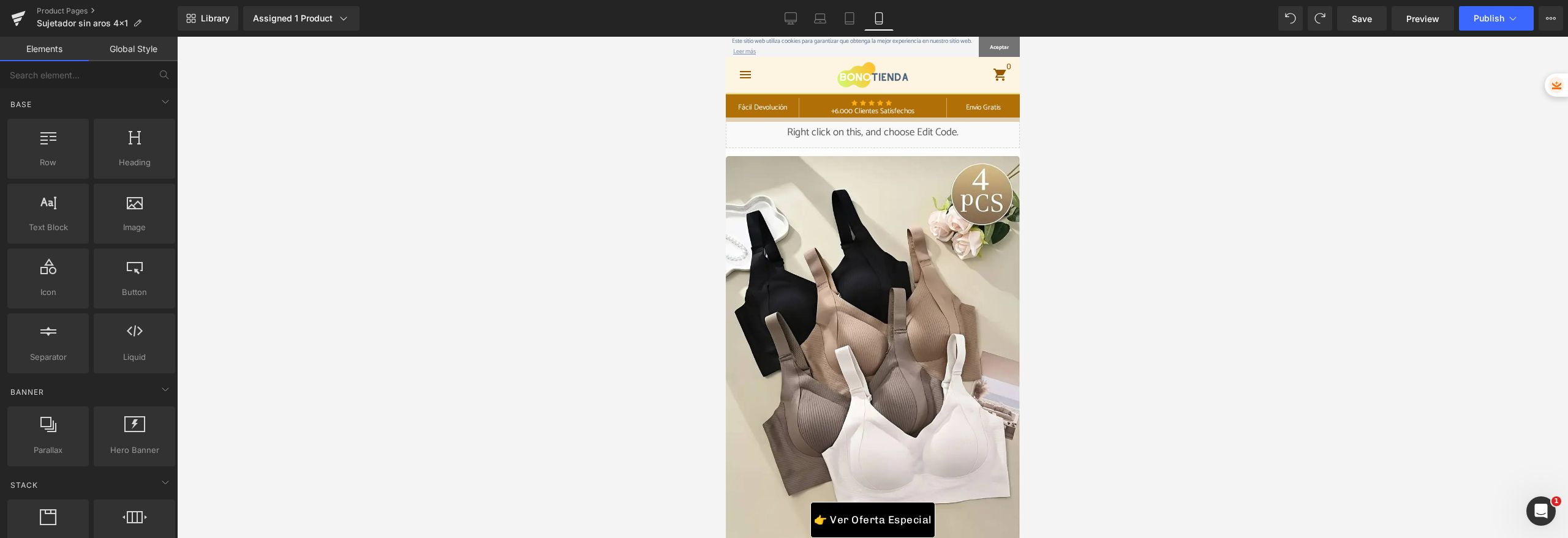
click at [656, 181] on div at bounding box center [872, 288] width 1391 height 502
click at [401, 141] on div at bounding box center [872, 288] width 1391 height 502
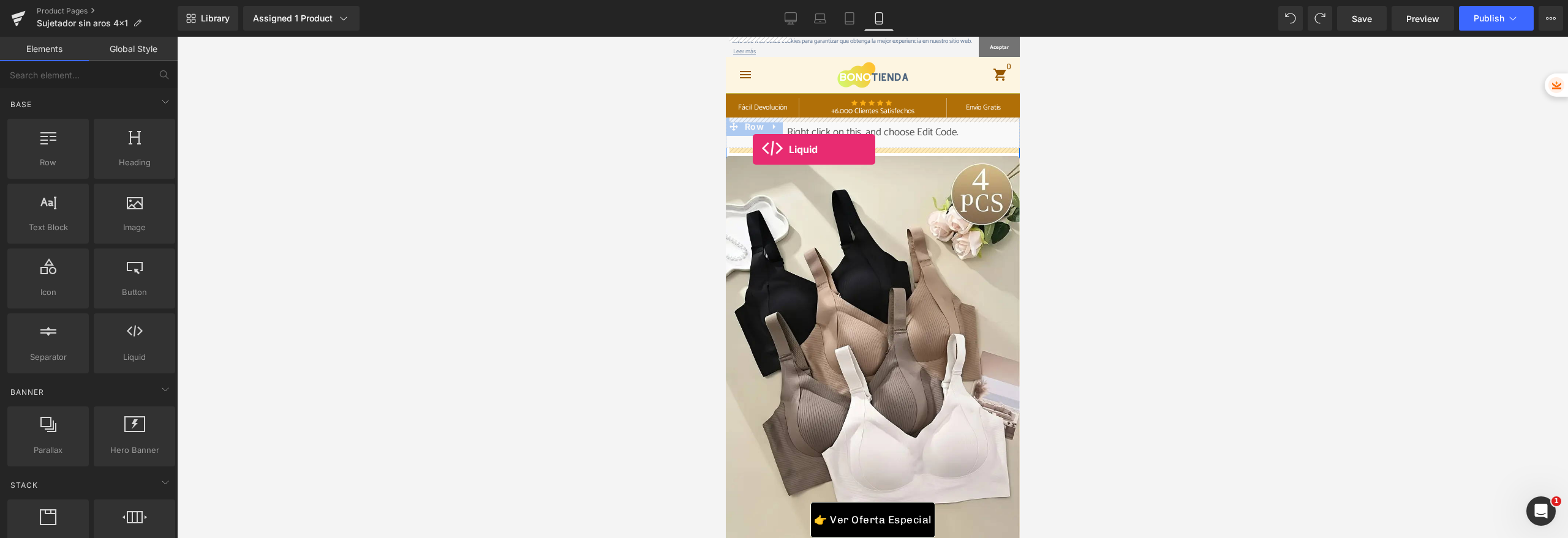
drag, startPoint x: 864, startPoint y: 400, endPoint x: 752, endPoint y: 149, distance: 274.9
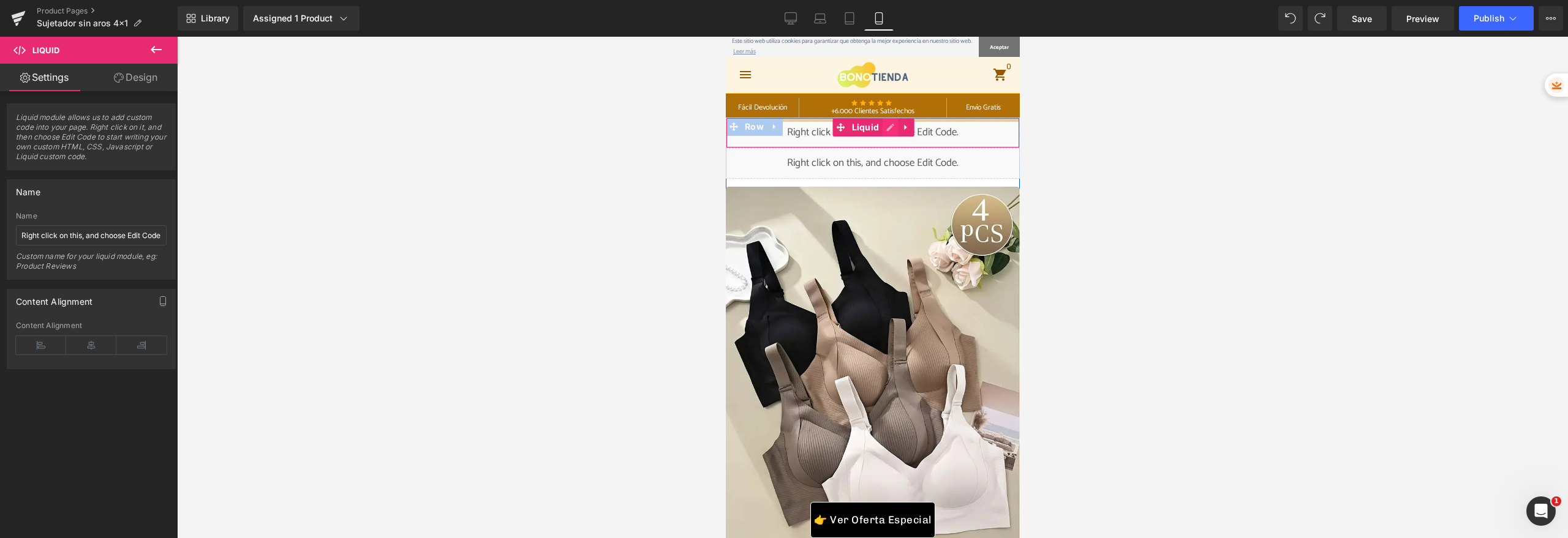
click at [888, 127] on icon at bounding box center [890, 127] width 9 height 9
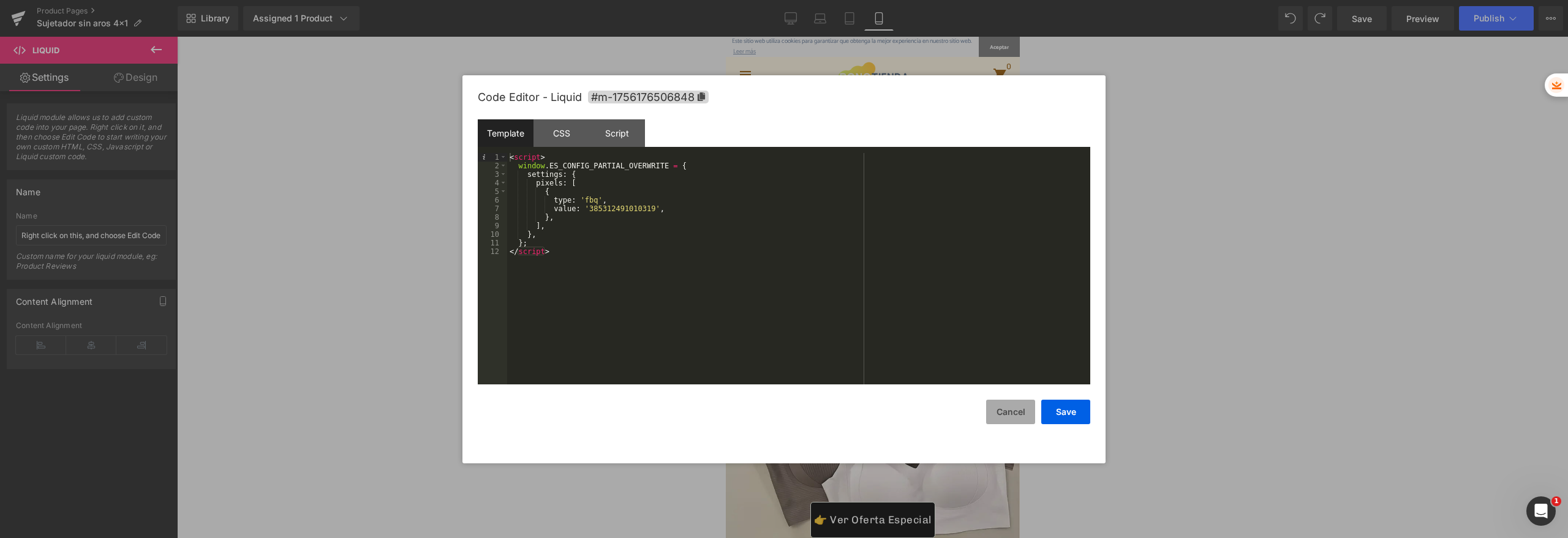
click at [1007, 410] on button "Cancel" at bounding box center [1010, 412] width 49 height 25
drag, startPoint x: 880, startPoint y: 157, endPoint x: 1548, endPoint y: 223, distance: 671.3
click at [880, 157] on link at bounding box center [886, 158] width 13 height 15
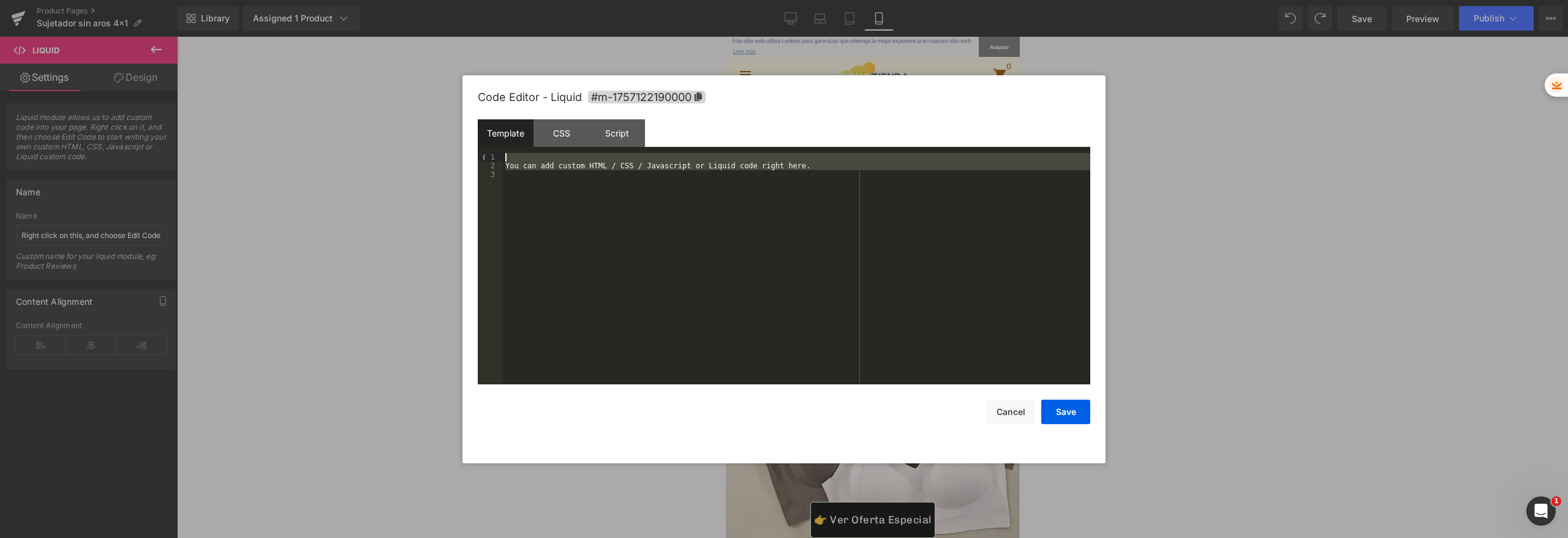
drag, startPoint x: 741, startPoint y: 249, endPoint x: 336, endPoint y: 120, distance: 425.0
click at [339, 120] on body "Liquid You are previewing how the will restyle your page. You can not edit Elem…" at bounding box center [784, 269] width 1568 height 538
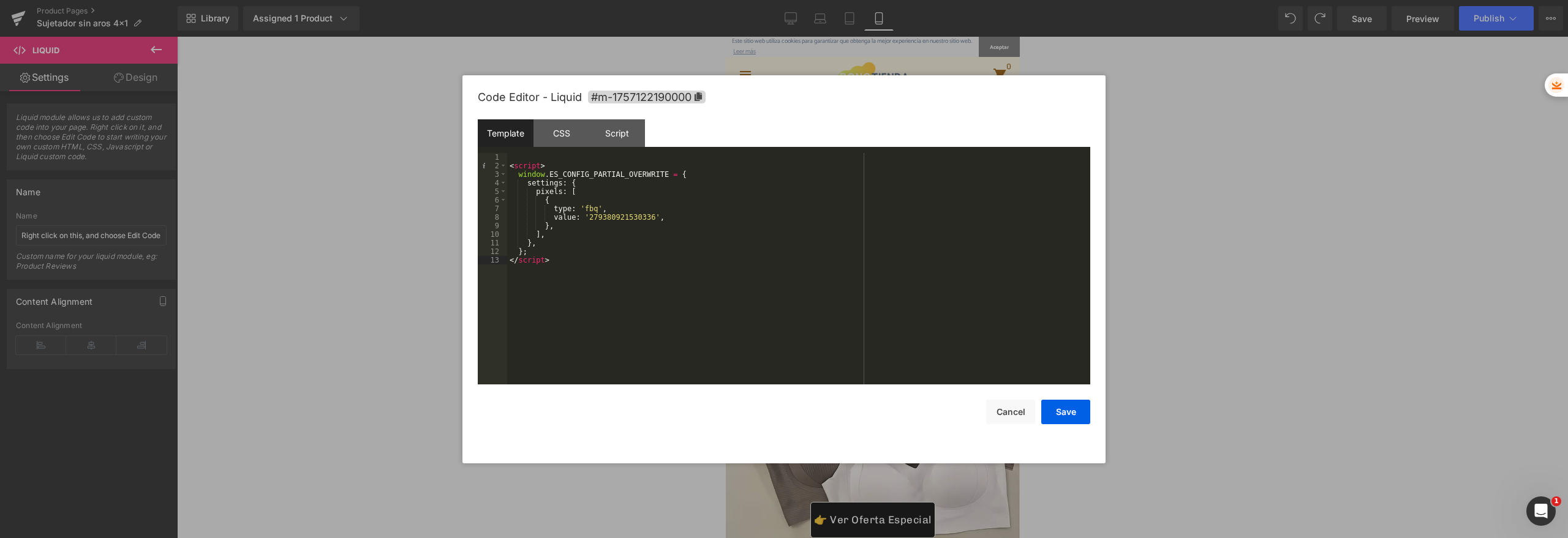
click at [564, 163] on div "< script > window . ES_CONFIG_PARTIAL_OVERWRITE = { settings : { pixels : [ { t…" at bounding box center [798, 277] width 583 height 249
click at [624, 208] on div "< script > window . ES_CONFIG_PARTIAL_OVERWRITE = { settings : { pixels : [ { t…" at bounding box center [798, 277] width 583 height 249
click at [632, 207] on div "< script > window . ES_CONFIG_PARTIAL_OVERWRITE = { settings : { pixels : [ { t…" at bounding box center [798, 277] width 583 height 249
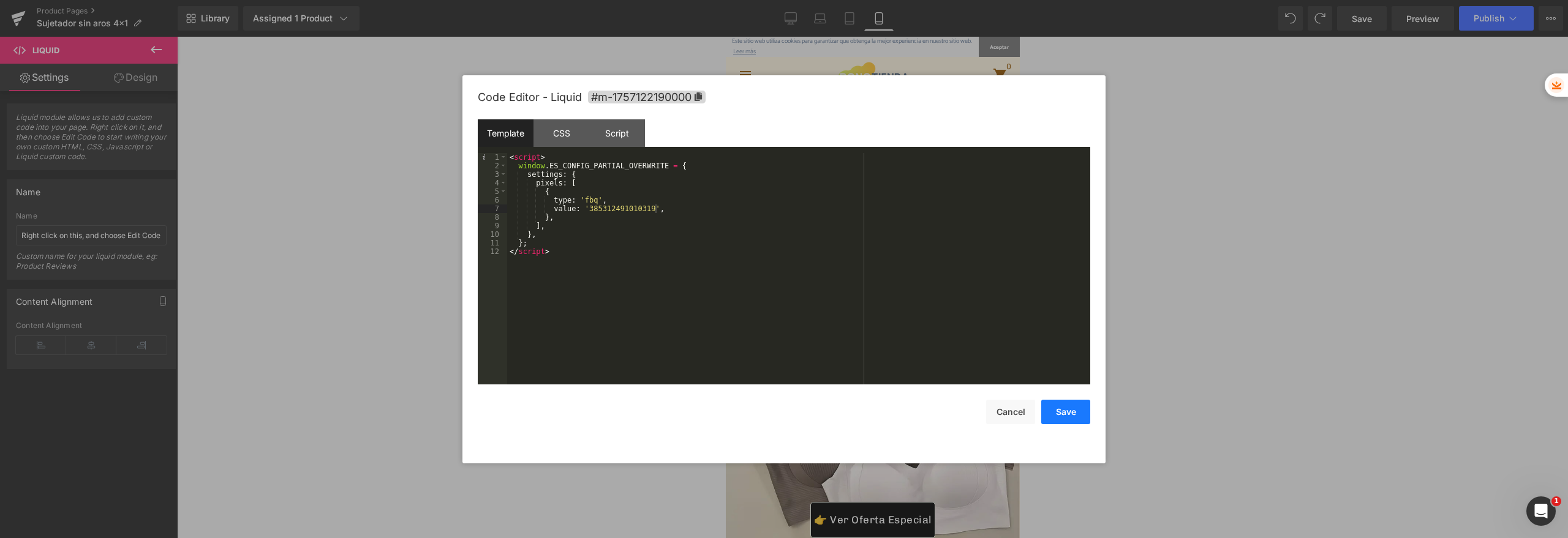
click at [1077, 405] on button "Save" at bounding box center [1065, 412] width 49 height 25
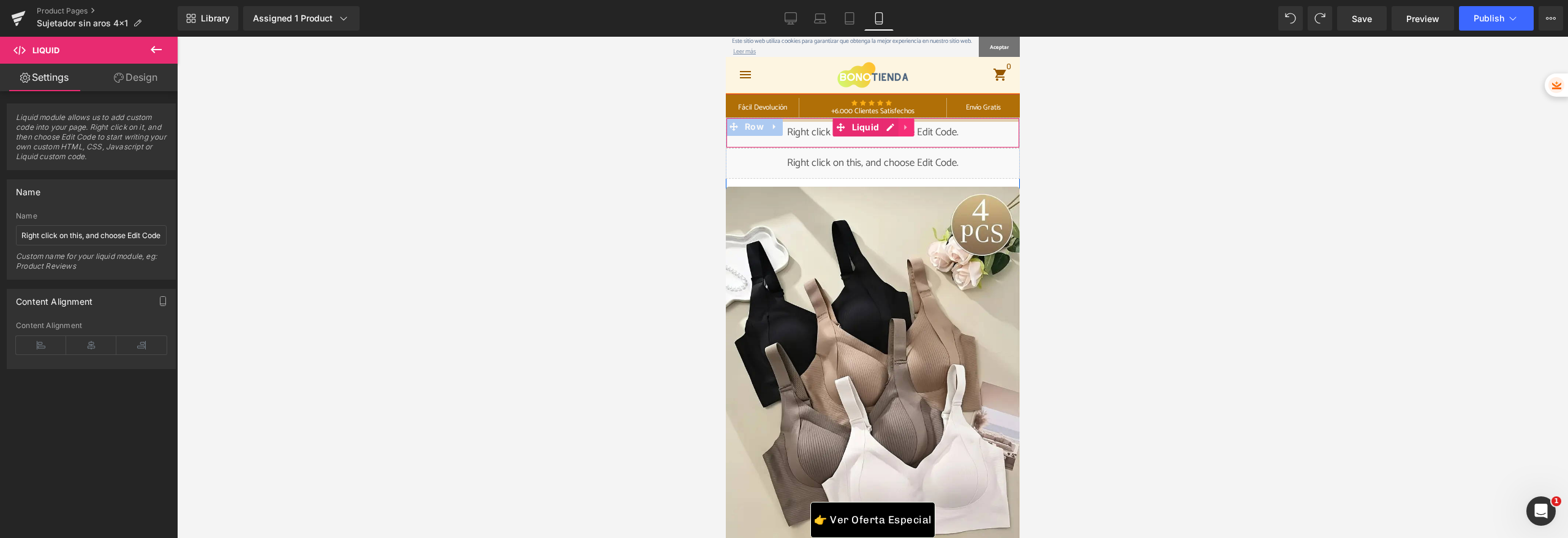
click at [906, 126] on link at bounding box center [905, 127] width 16 height 19
click at [909, 128] on icon at bounding box center [913, 127] width 9 height 9
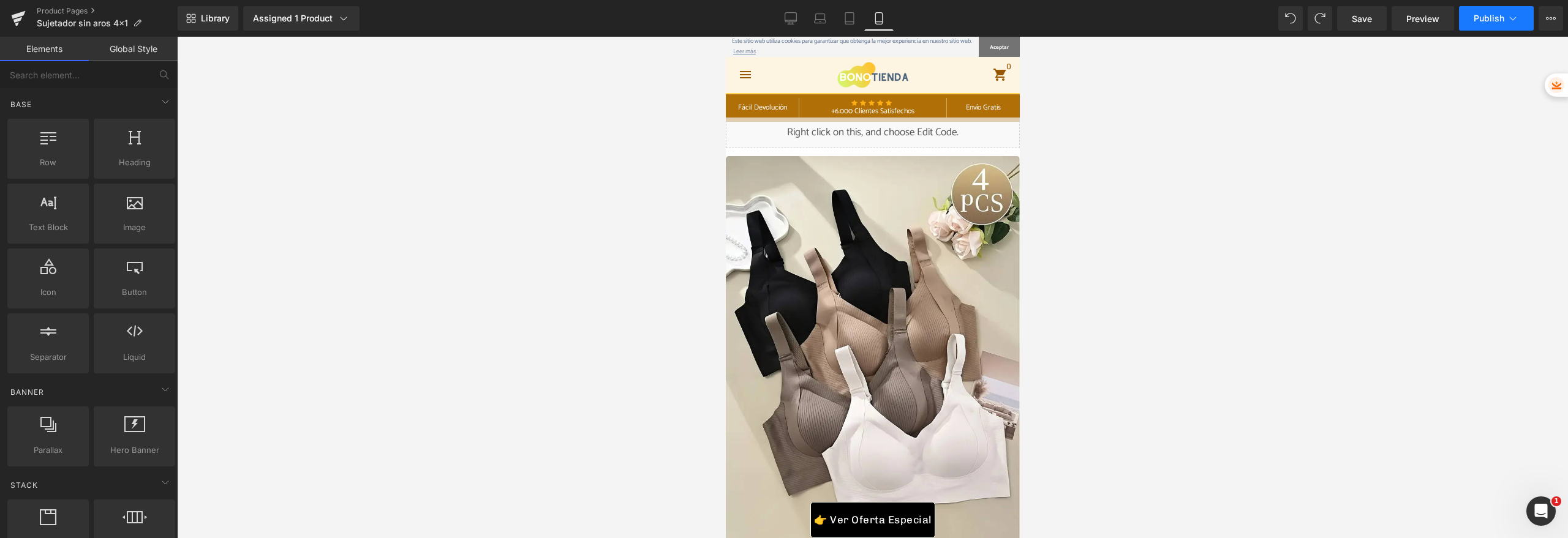
click at [1469, 22] on button "Publish" at bounding box center [1496, 19] width 75 height 25
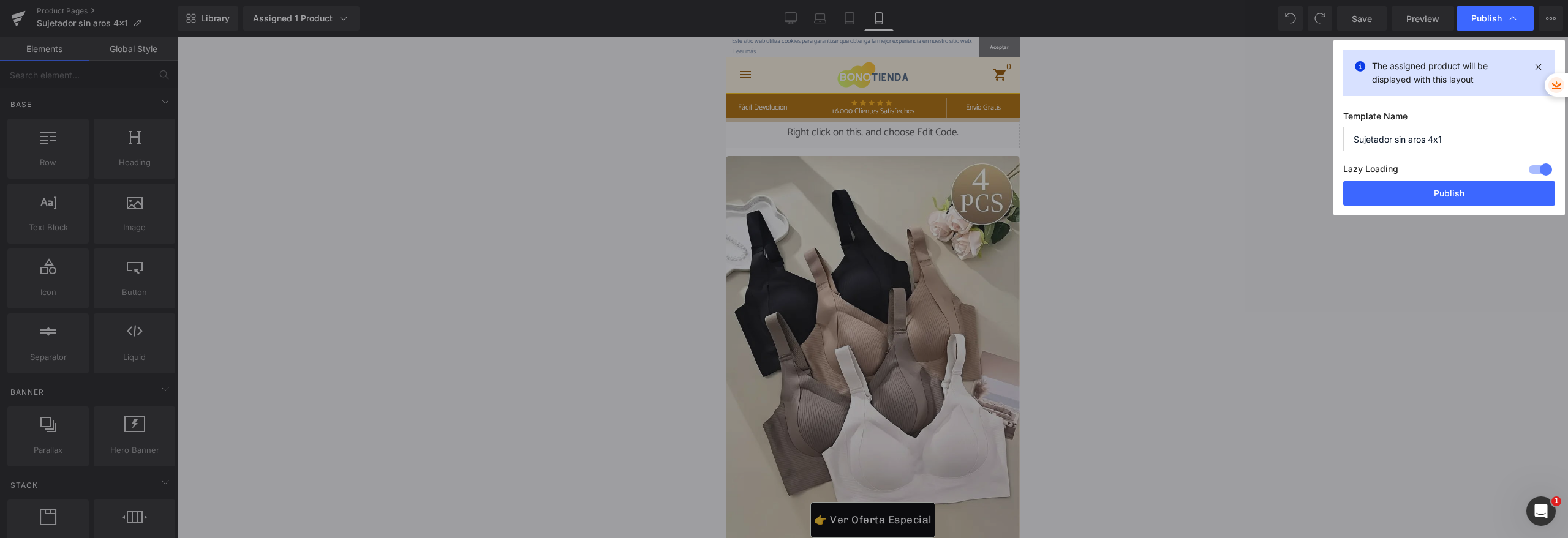
click at [1440, 192] on button "Publish" at bounding box center [1449, 194] width 212 height 25
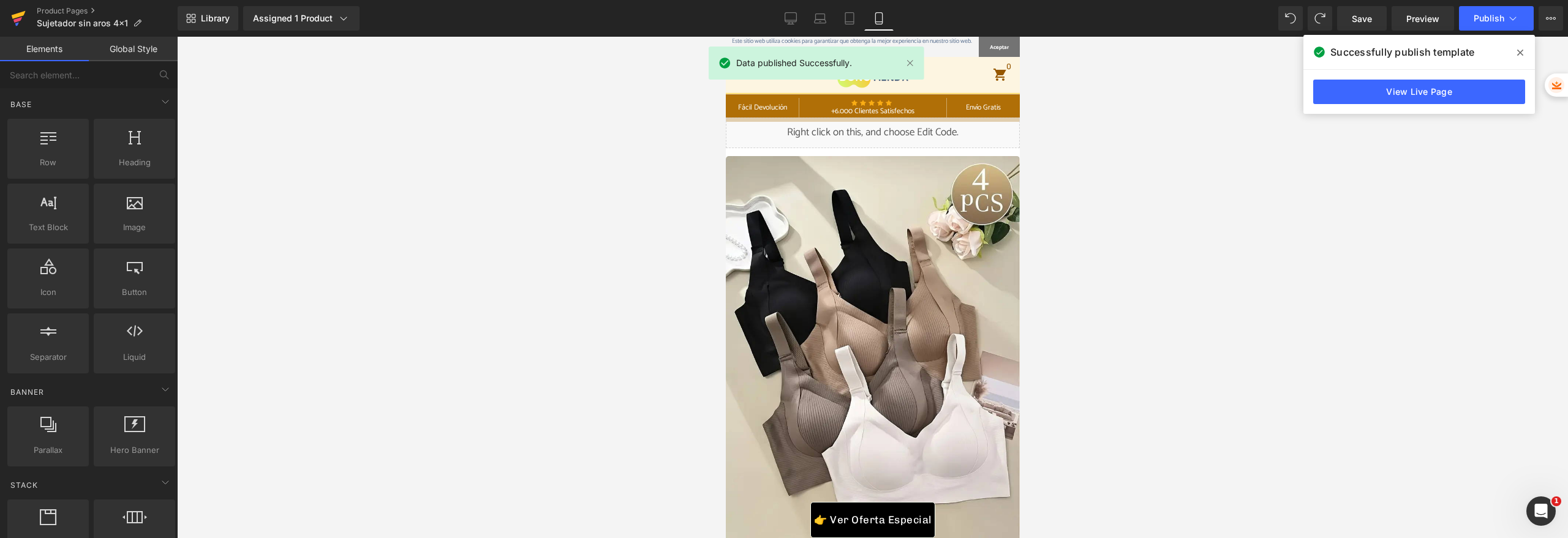
click at [28, 14] on link at bounding box center [19, 19] width 37 height 37
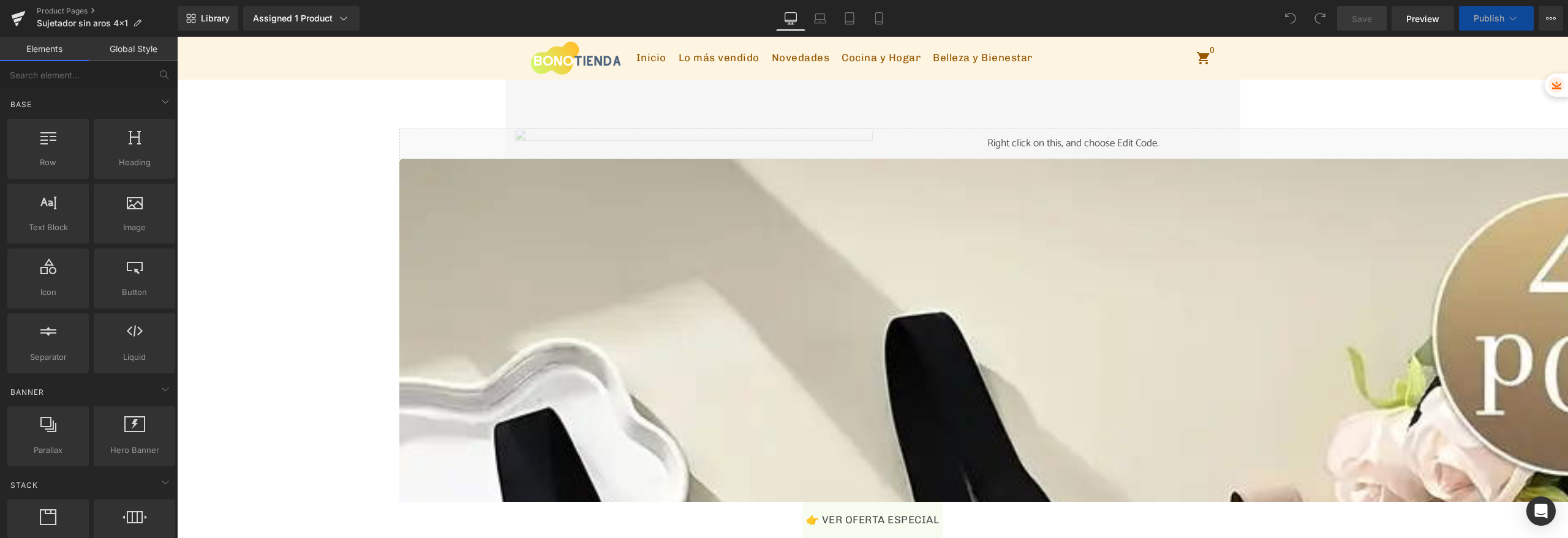
drag, startPoint x: 0, startPoint y: 0, endPoint x: 882, endPoint y: 18, distance: 882.2
click at [882, 17] on icon at bounding box center [878, 19] width 7 height 12
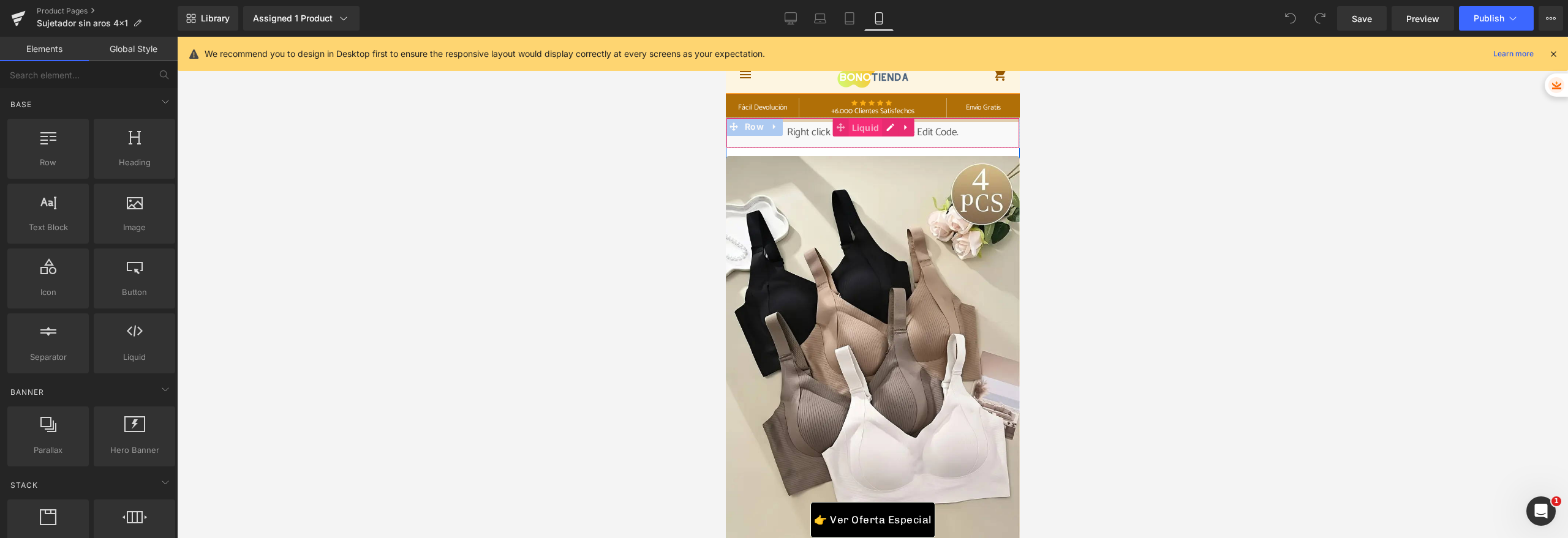
click at [860, 128] on span "Liquid" at bounding box center [865, 128] width 34 height 19
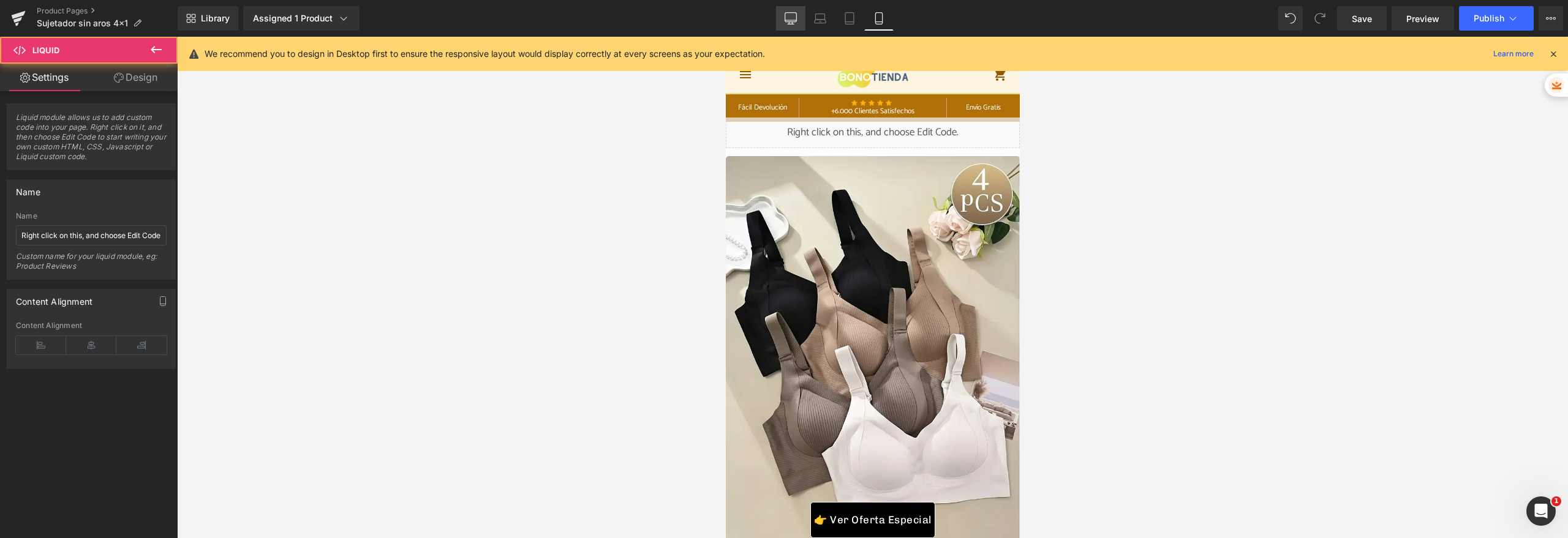
click at [790, 15] on icon at bounding box center [791, 19] width 12 height 12
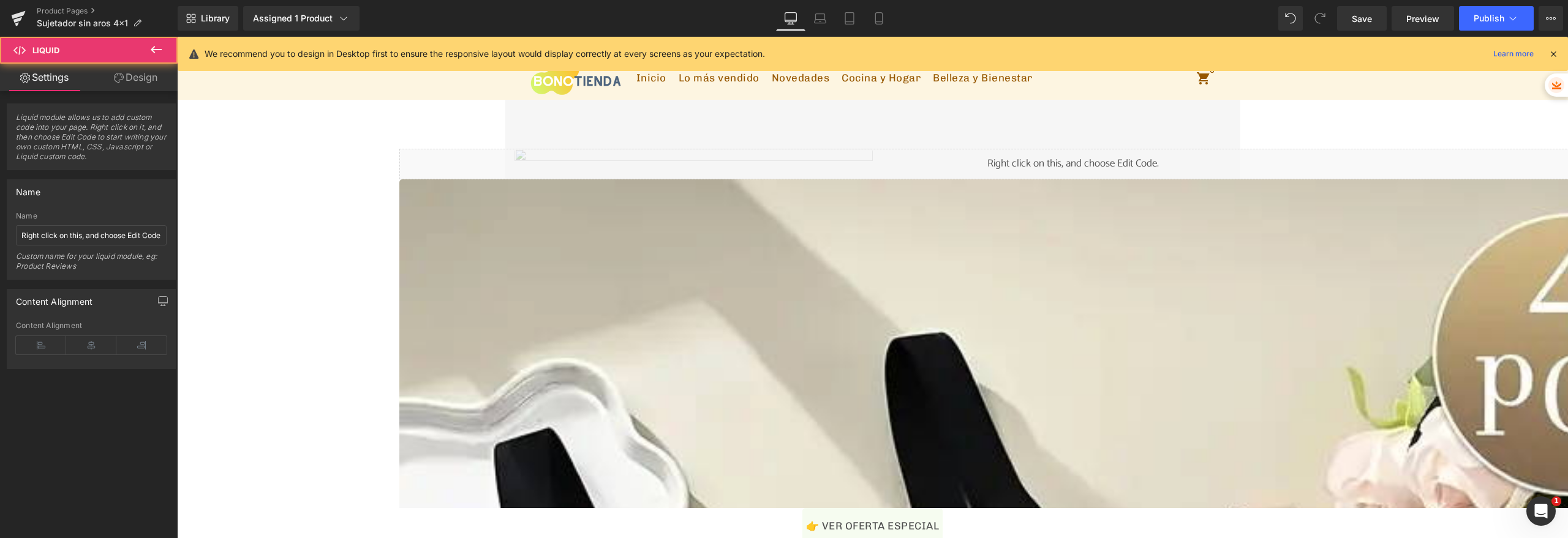
scroll to position [25, 0]
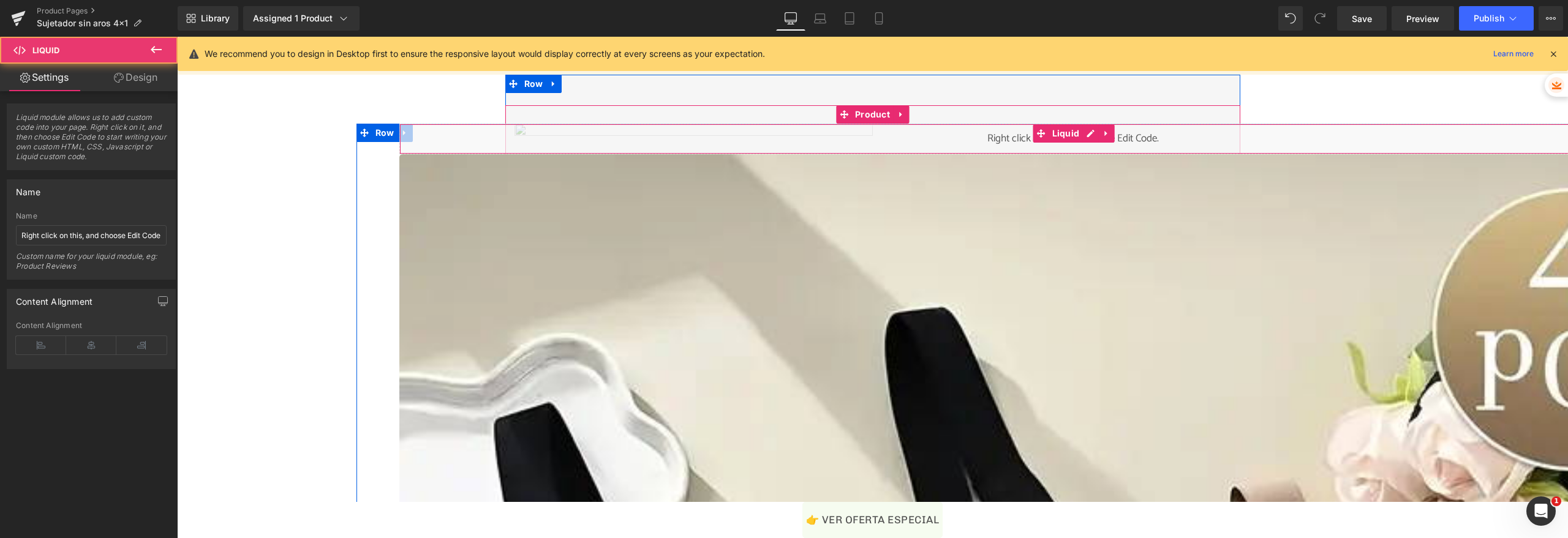
click at [915, 135] on div "Liquid" at bounding box center [1074, 139] width 1348 height 31
click at [1082, 135] on div "Liquid" at bounding box center [1074, 139] width 1348 height 31
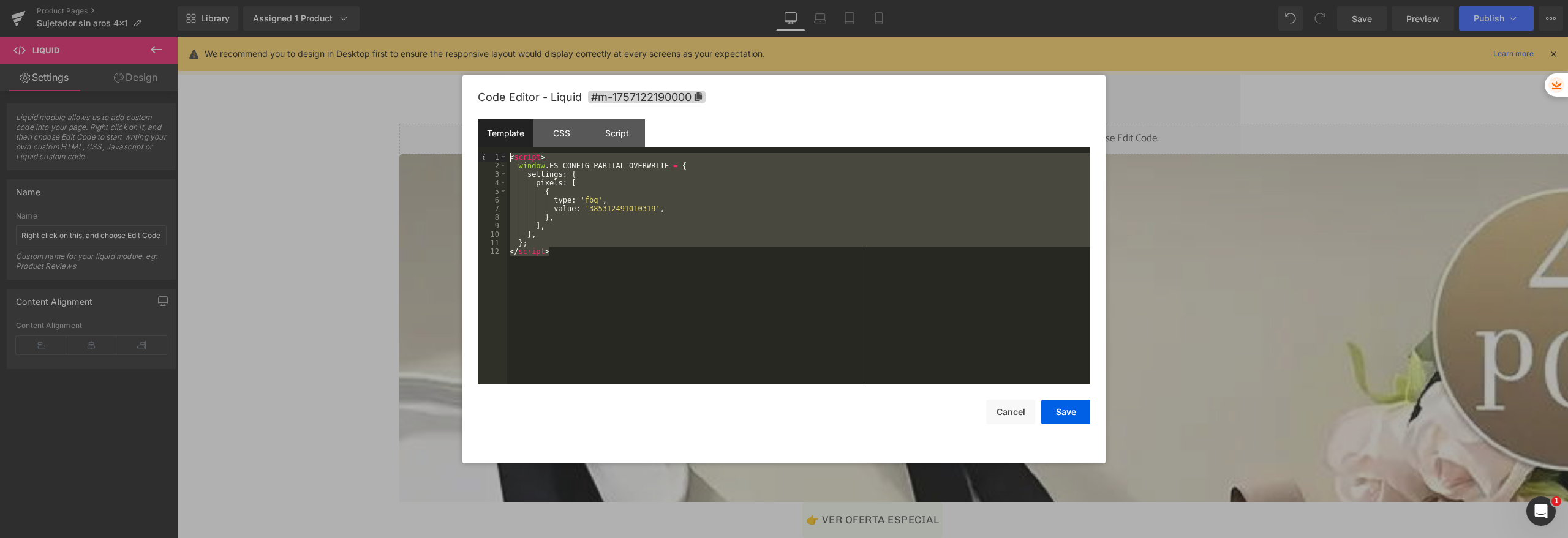
drag, startPoint x: 703, startPoint y: 257, endPoint x: 438, endPoint y: 127, distance: 295.2
click at [438, 127] on body "Liquid You are previewing how the will restyle your page. You can not edit Elem…" at bounding box center [784, 269] width 1568 height 538
click at [607, 138] on div "Script" at bounding box center [617, 133] width 56 height 28
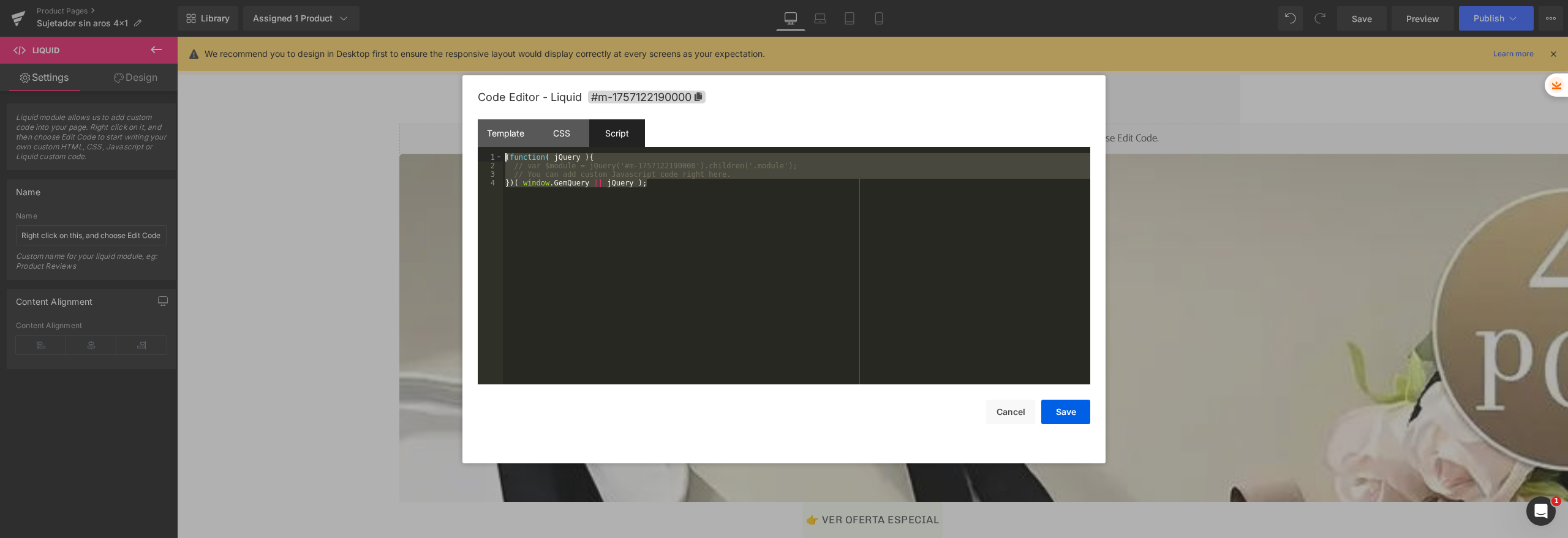
drag, startPoint x: 665, startPoint y: 231, endPoint x: 433, endPoint y: 123, distance: 255.9
click at [433, 123] on body "Liquid You are previewing how the will restyle your page. You can not edit Elem…" at bounding box center [784, 269] width 1568 height 538
click at [549, 133] on div "CSS" at bounding box center [561, 133] width 56 height 28
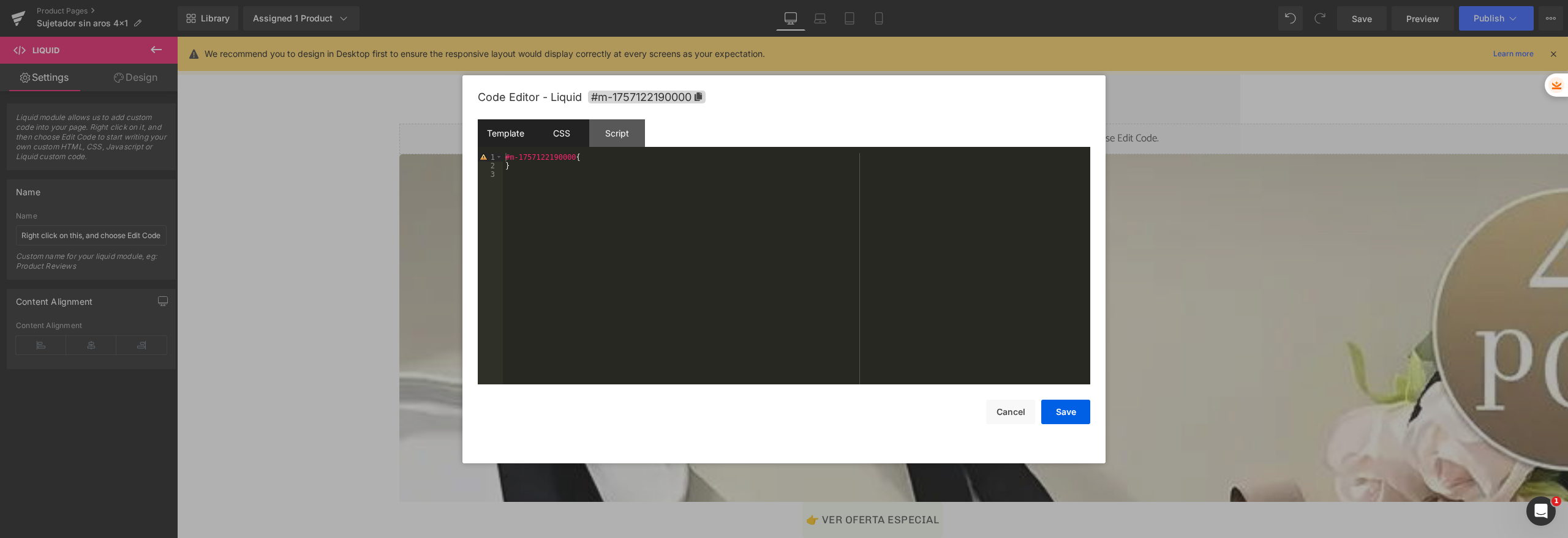
click at [514, 133] on div "Template" at bounding box center [506, 133] width 56 height 28
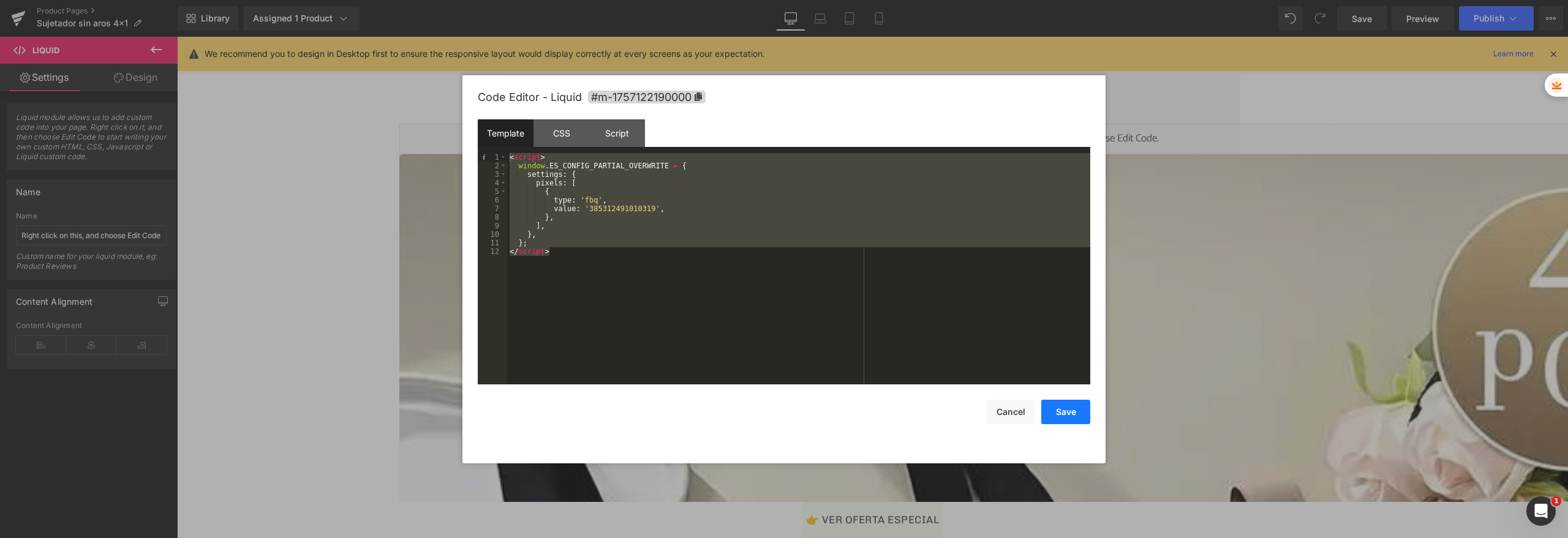
drag, startPoint x: 1072, startPoint y: 419, endPoint x: 894, endPoint y: 381, distance: 182.0
click at [1072, 419] on button "Save" at bounding box center [1065, 412] width 49 height 25
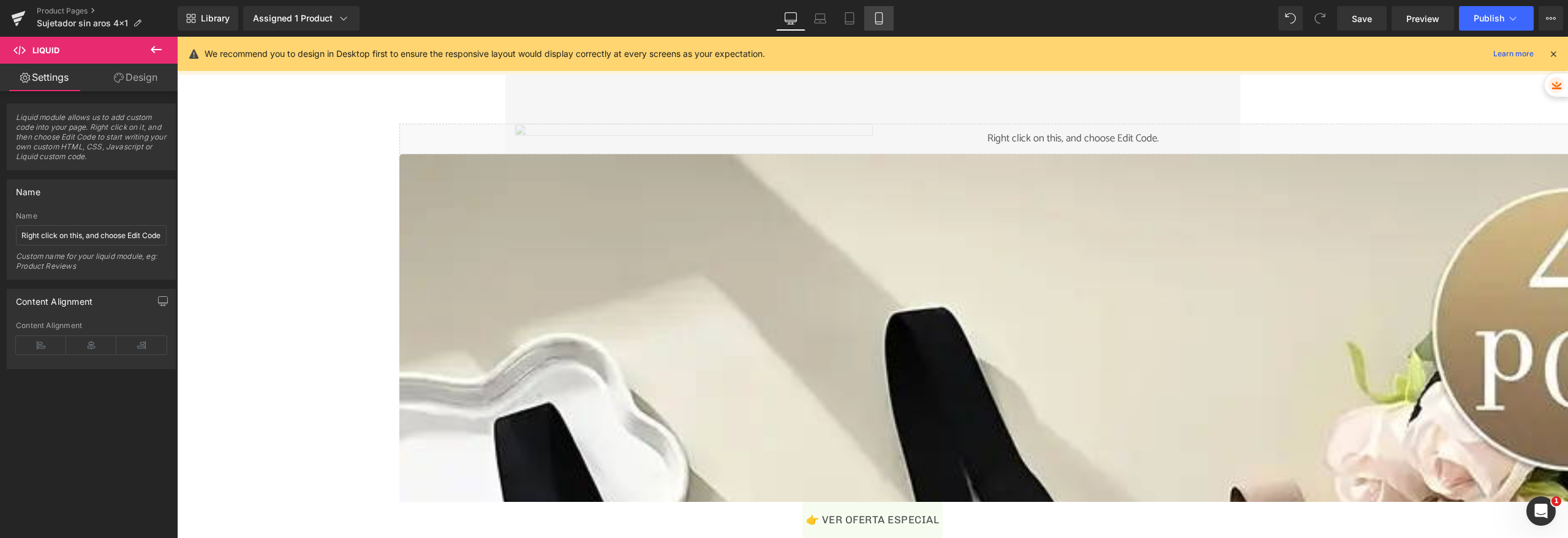
click at [879, 25] on link "Mobile" at bounding box center [879, 19] width 30 height 25
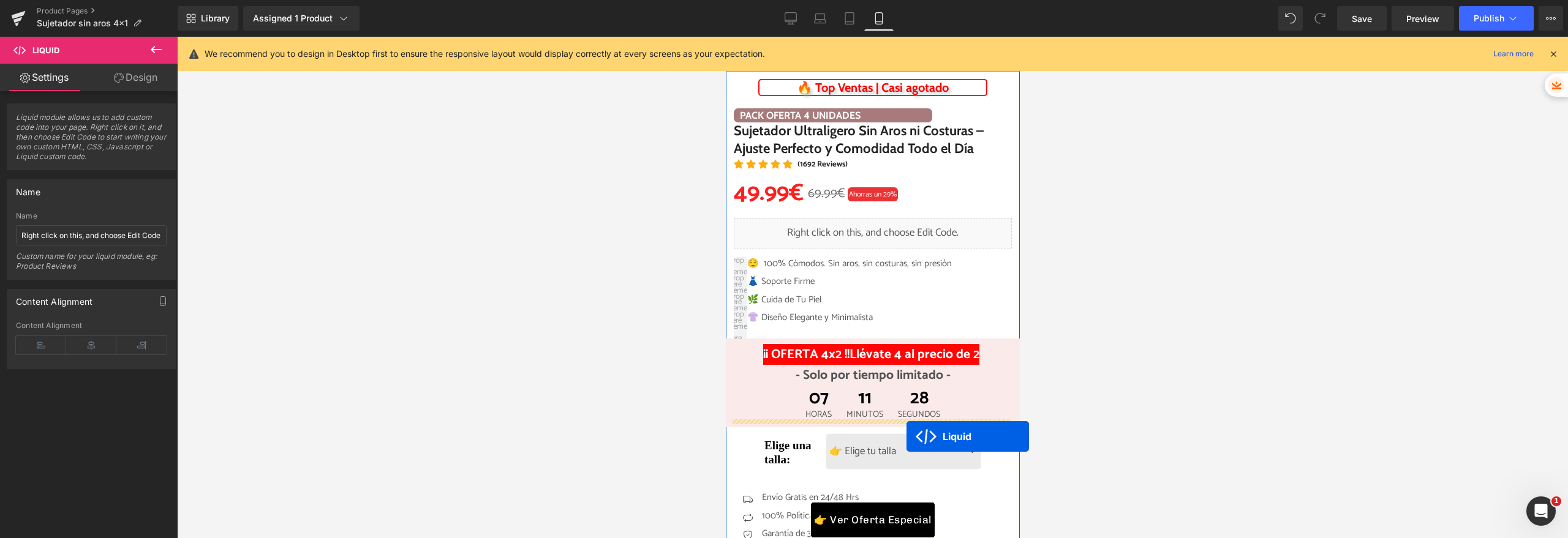
scroll to position [482, 0]
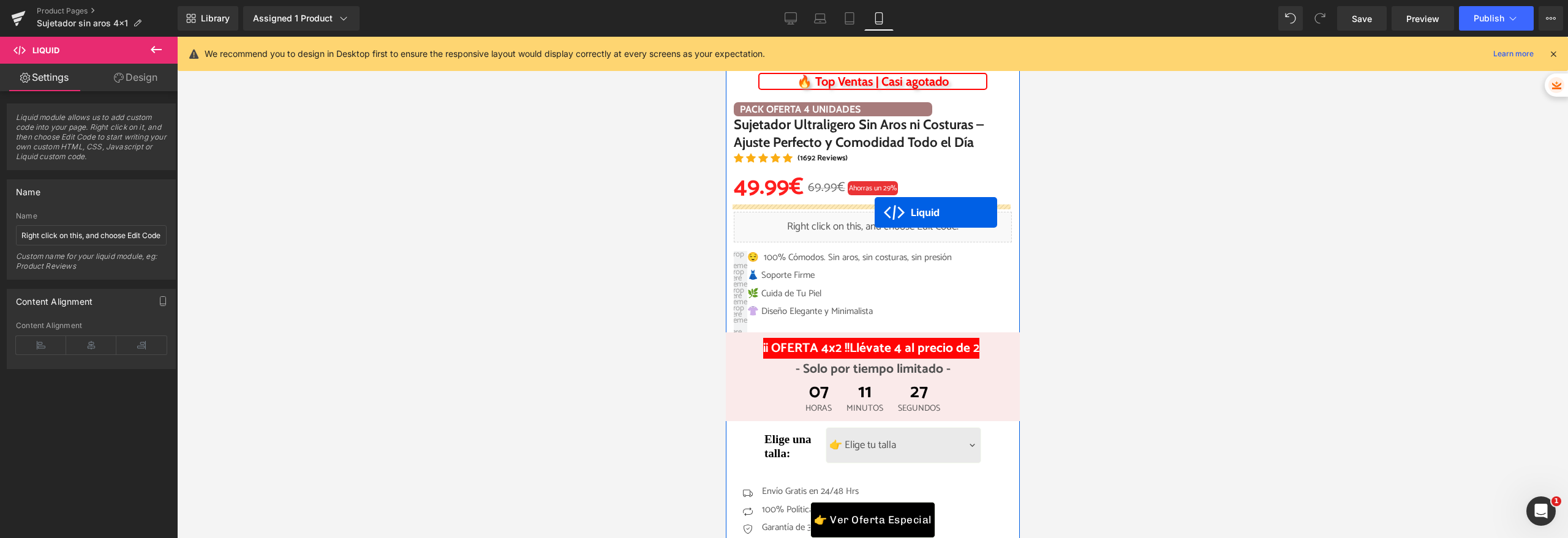
drag, startPoint x: 836, startPoint y: 127, endPoint x: 874, endPoint y: 212, distance: 93.1
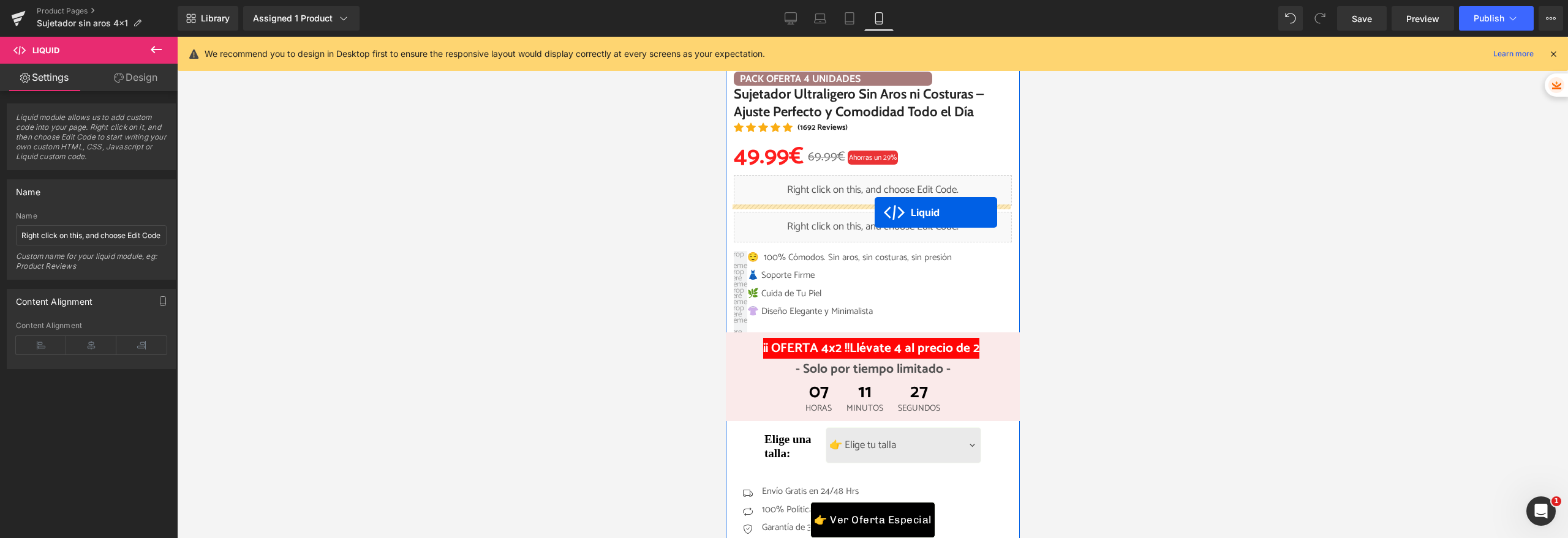
scroll to position [452, 0]
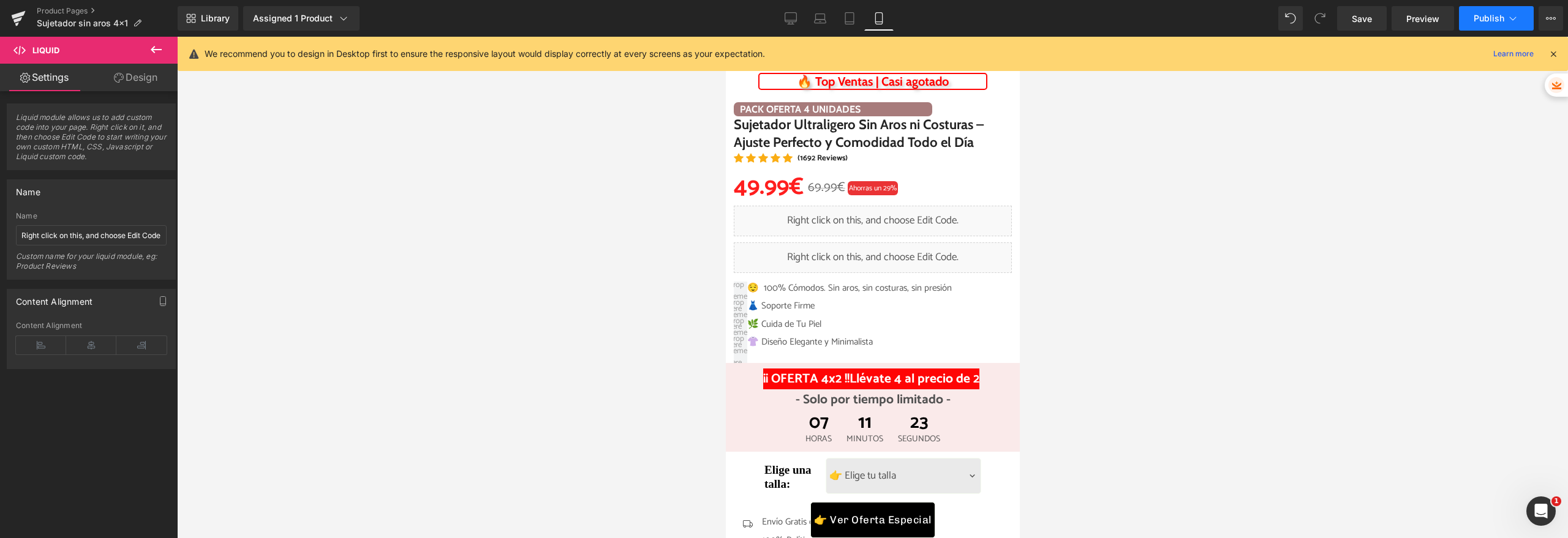
click at [1496, 21] on span "Publish" at bounding box center [1489, 19] width 31 height 10
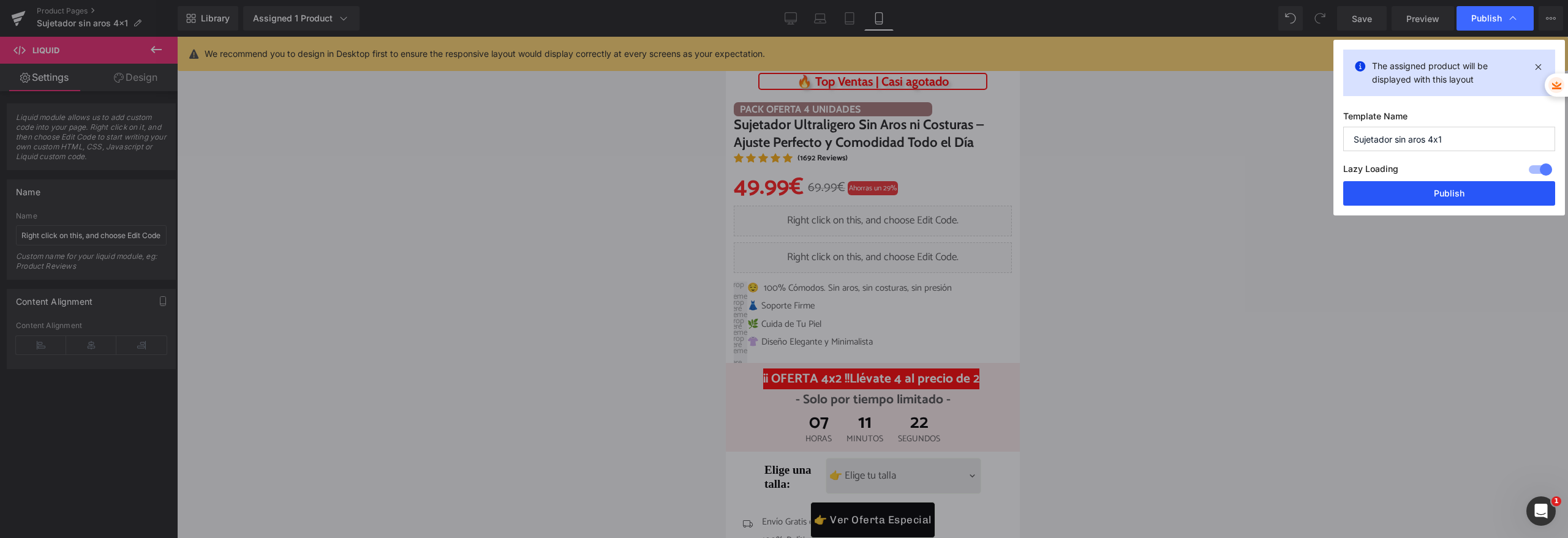
click at [1390, 197] on button "Publish" at bounding box center [1449, 194] width 212 height 25
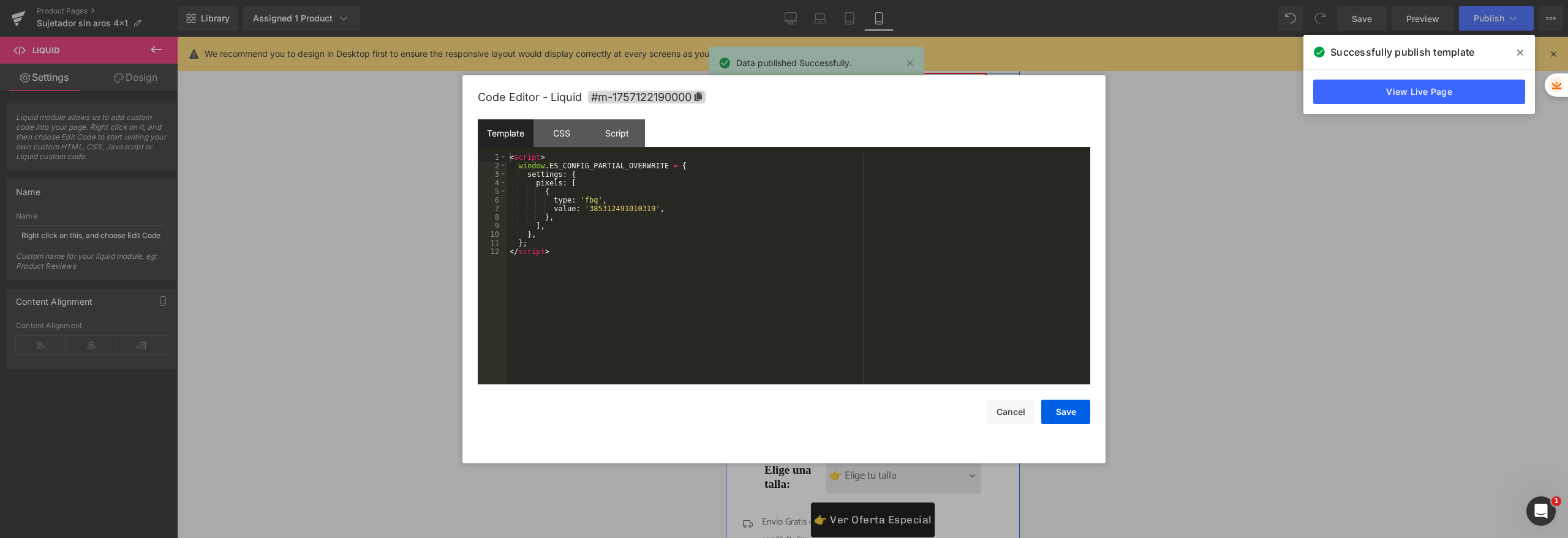
click at [886, 213] on div "Liquid" at bounding box center [872, 221] width 278 height 31
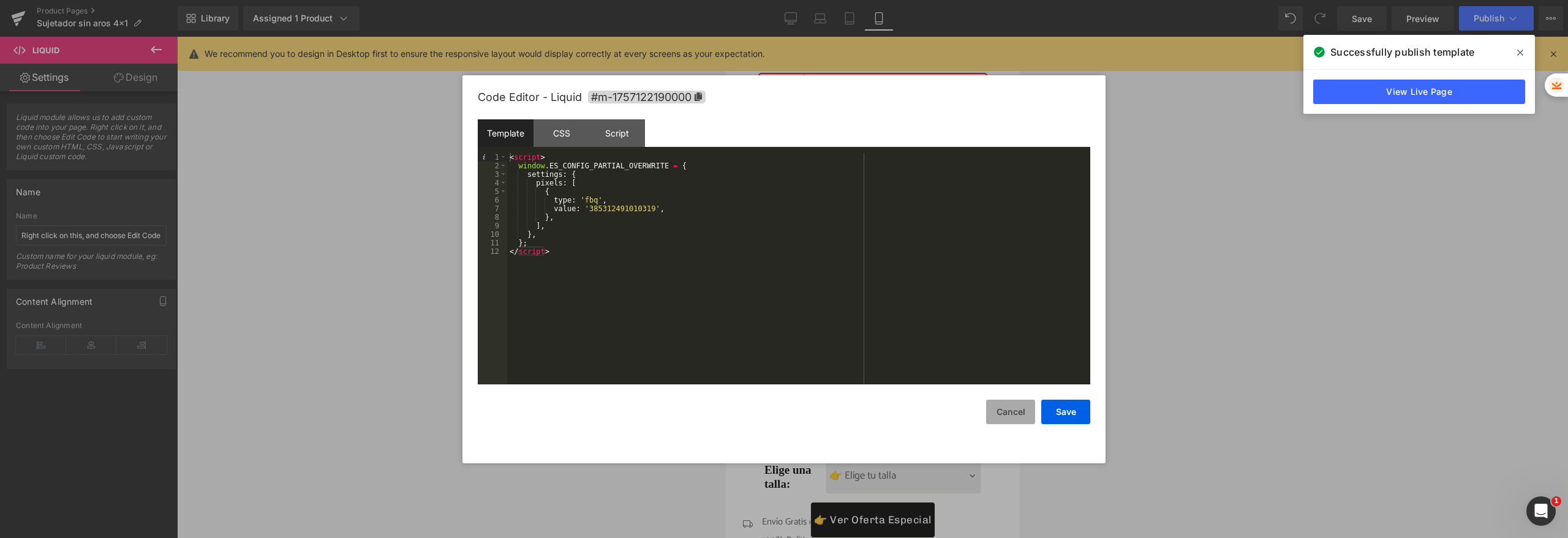
click at [1002, 410] on button "Cancel" at bounding box center [1010, 412] width 49 height 25
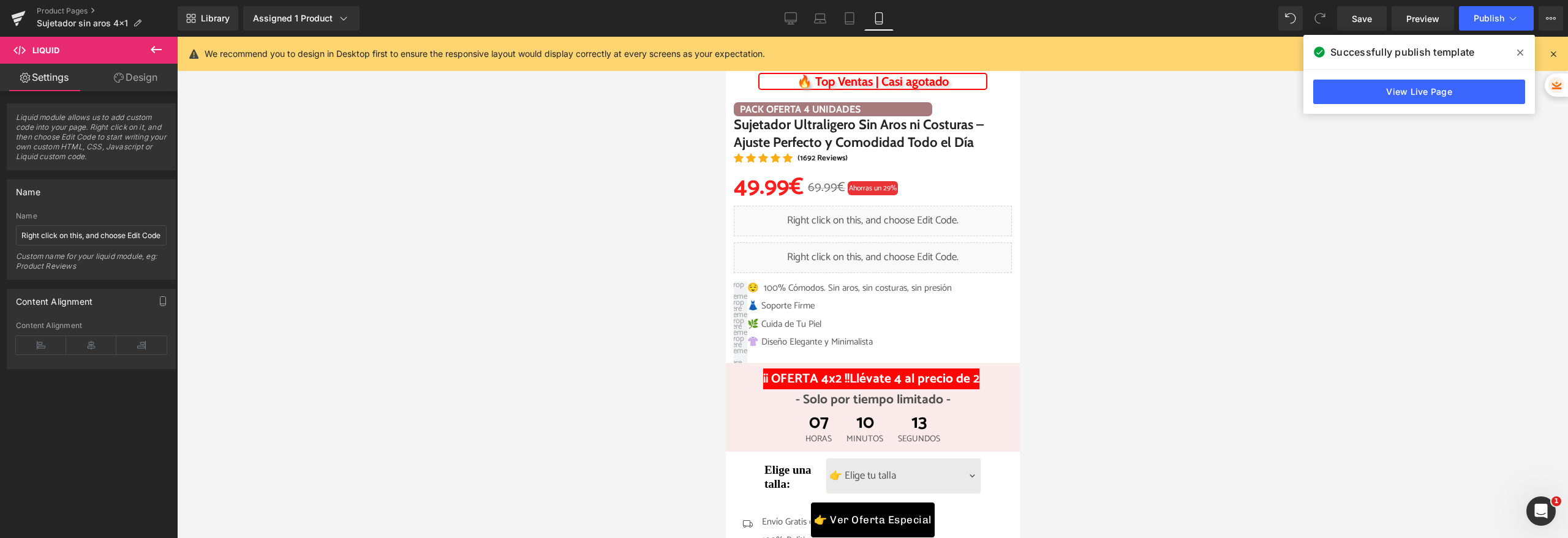
click at [1525, 50] on span at bounding box center [1520, 52] width 20 height 20
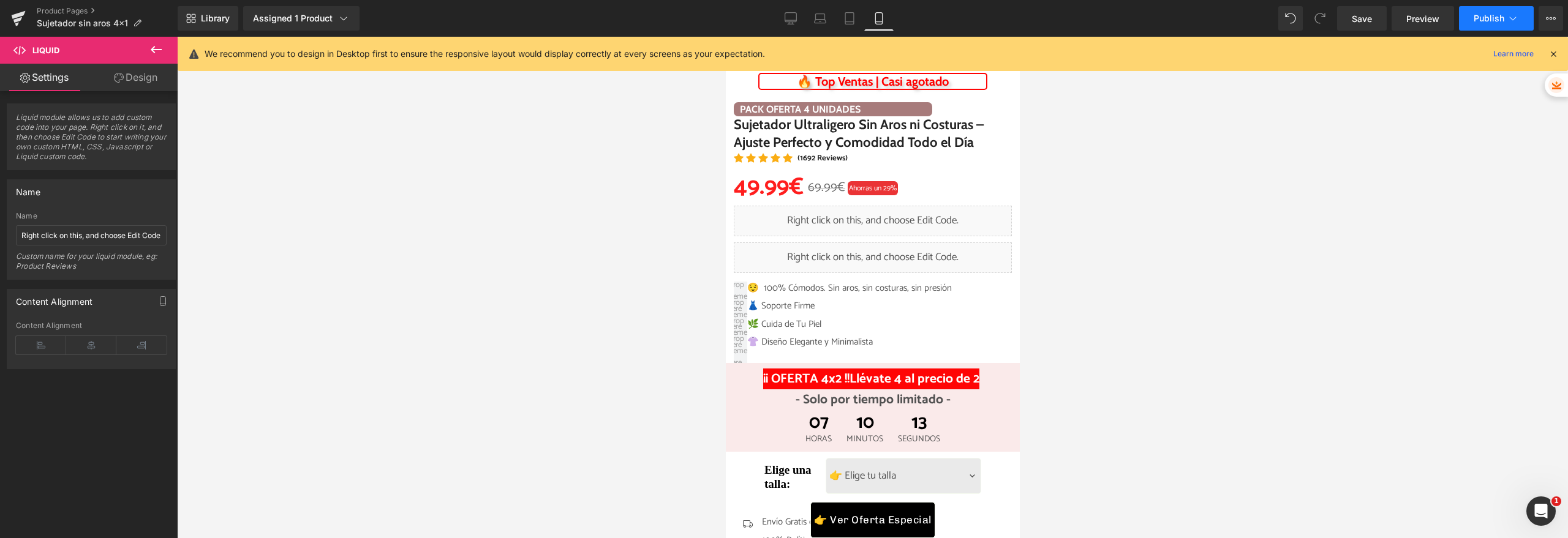
click at [1477, 23] on span "Publish" at bounding box center [1489, 19] width 31 height 10
click at [1477, 15] on span "Publish" at bounding box center [1489, 19] width 31 height 10
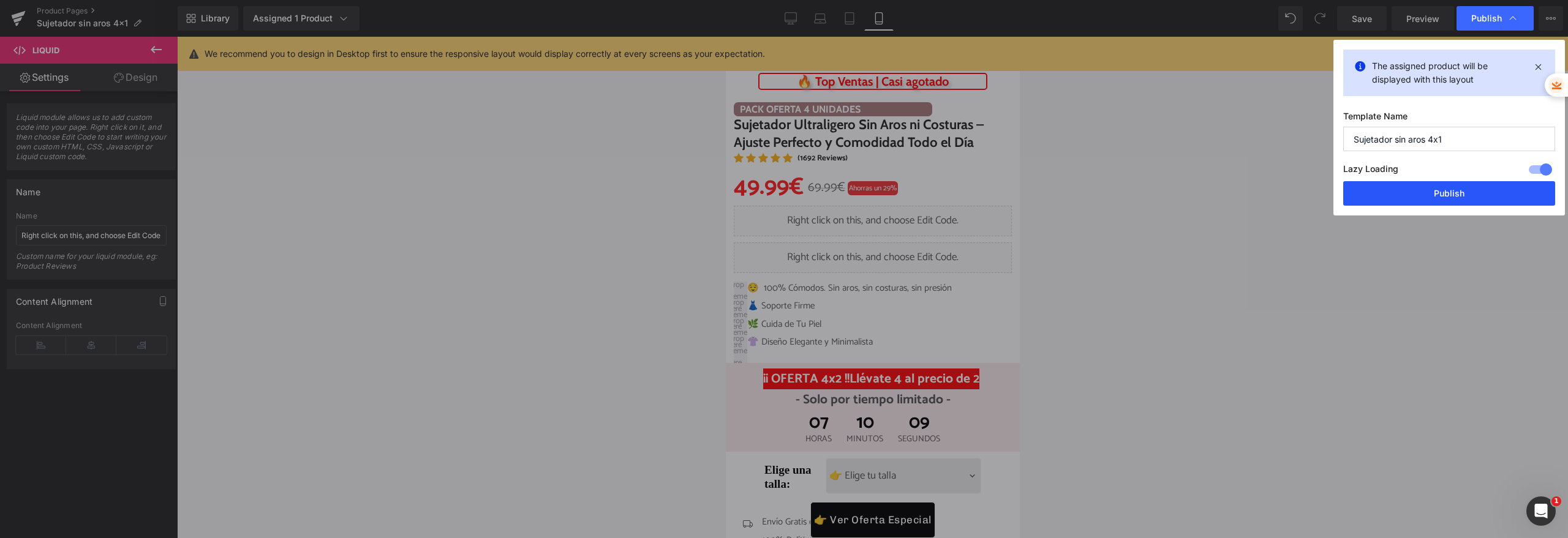
click at [1417, 204] on button "Publish" at bounding box center [1449, 194] width 212 height 25
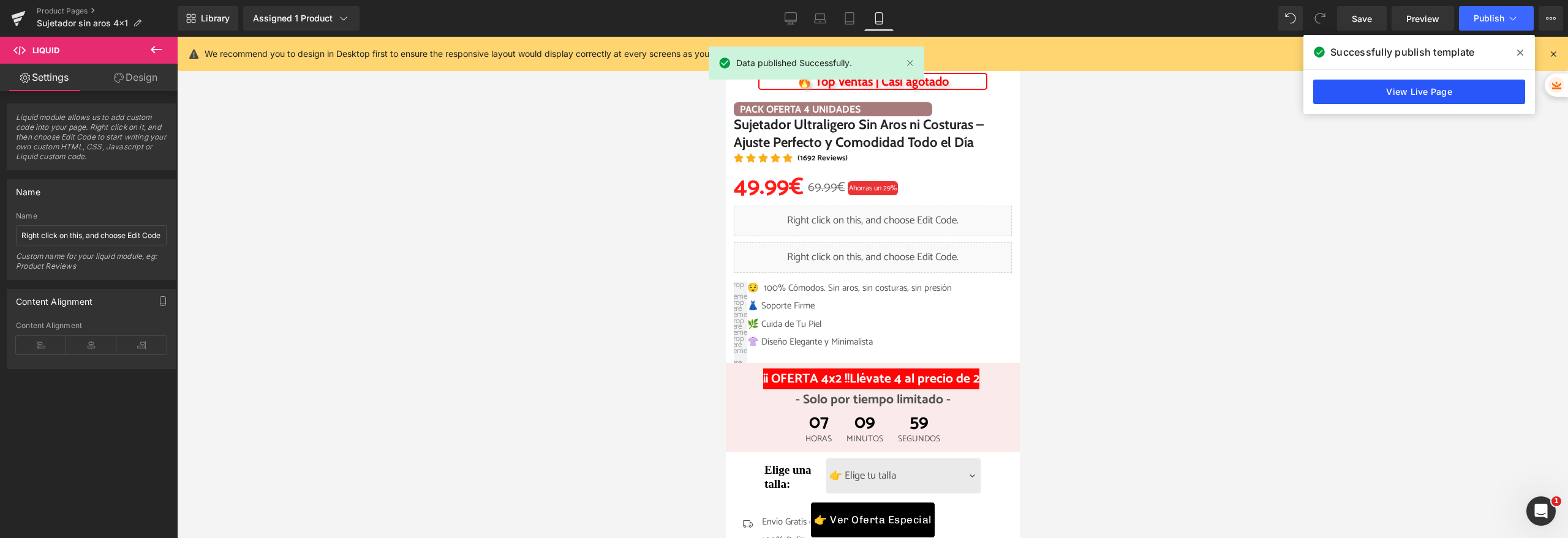
click at [1409, 102] on link "View Live Page" at bounding box center [1419, 92] width 212 height 25
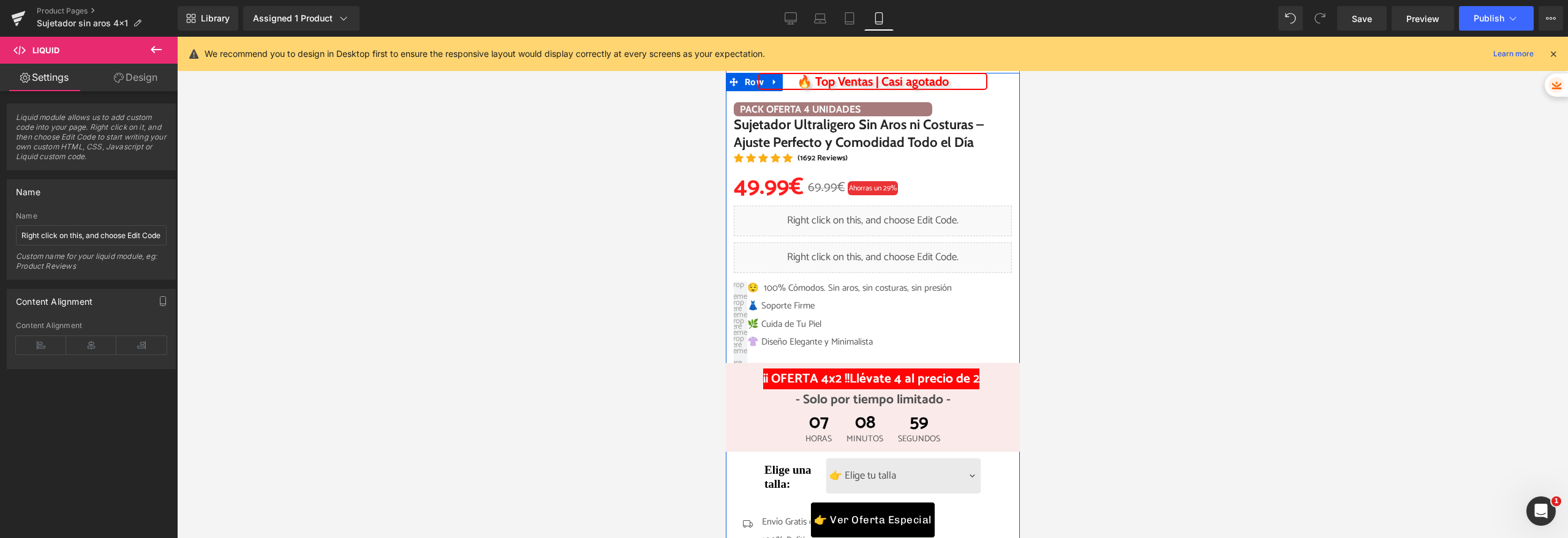
click at [880, 214] on div "Liquid" at bounding box center [872, 221] width 278 height 31
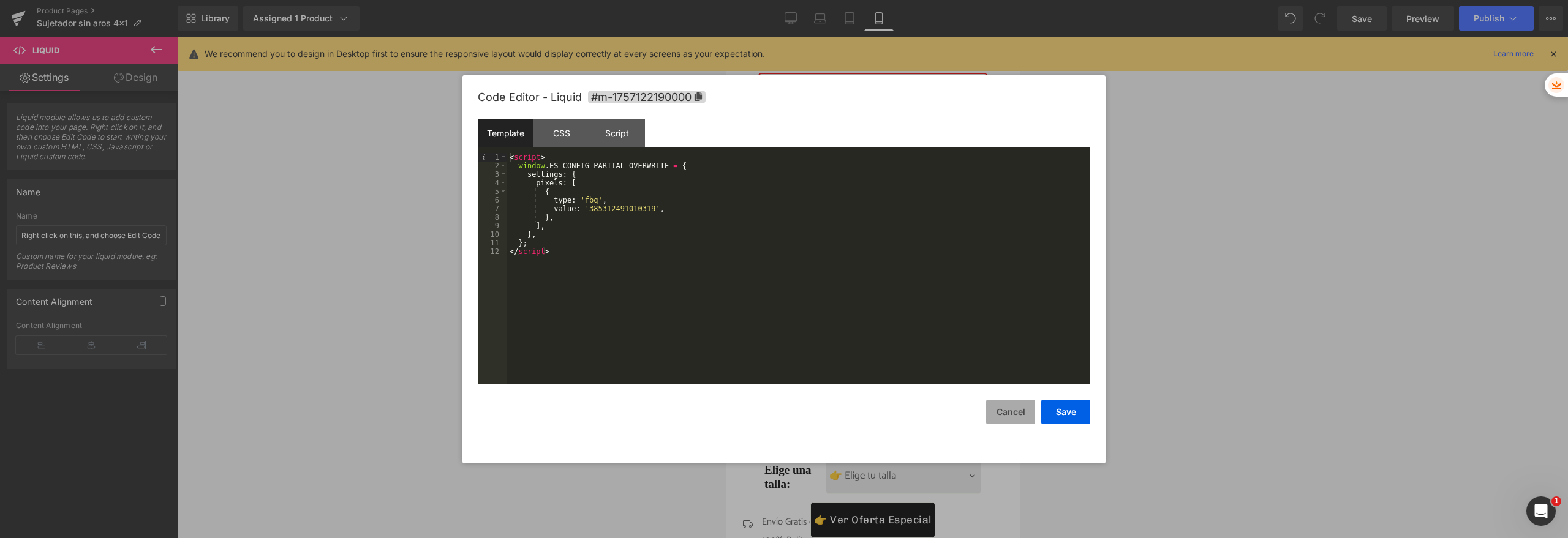
click at [1003, 414] on button "Cancel" at bounding box center [1010, 412] width 49 height 25
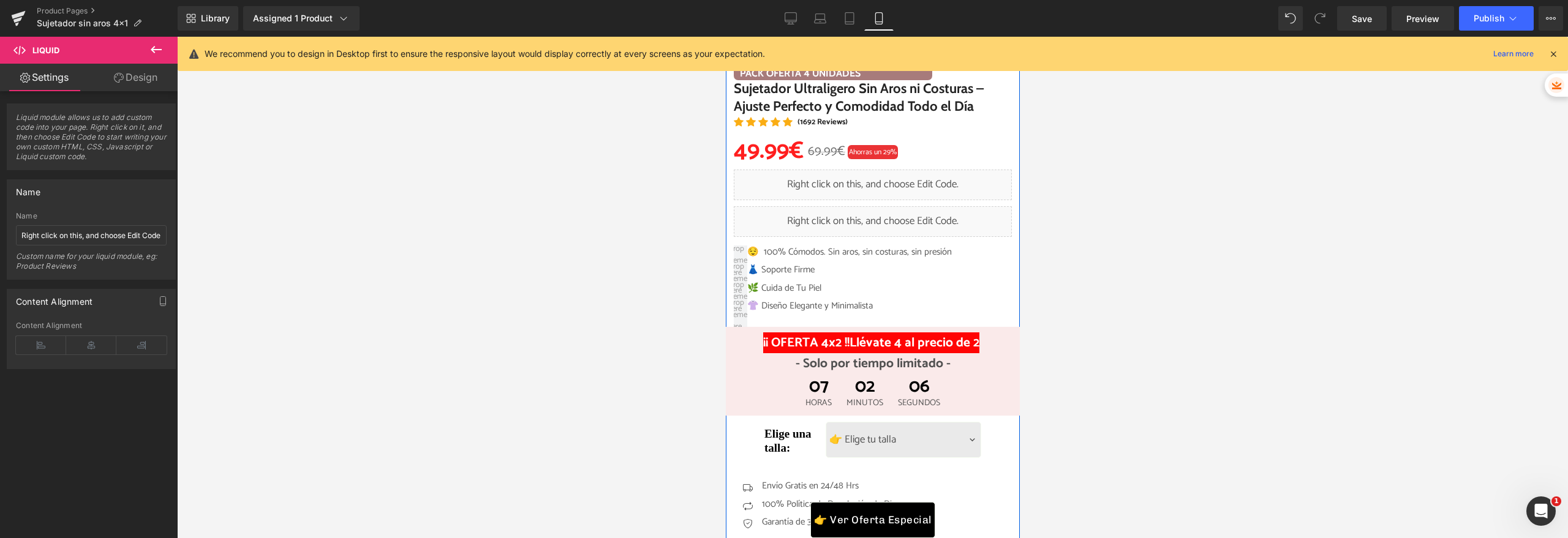
scroll to position [490, 0]
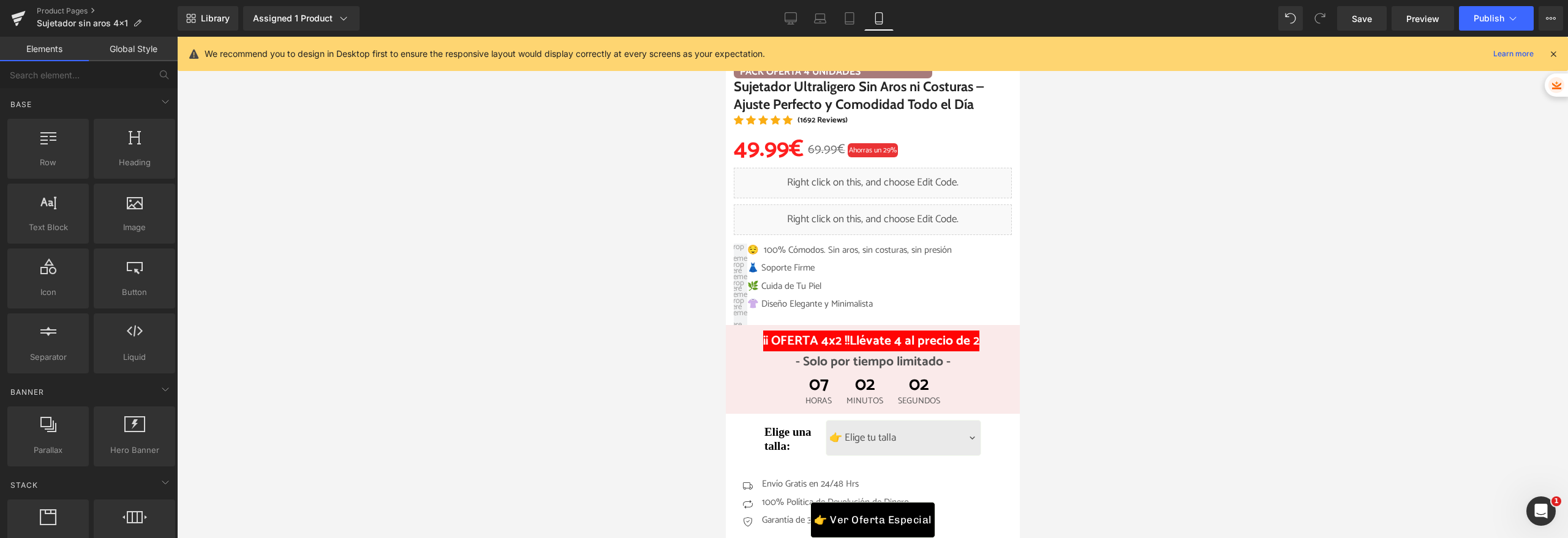
click at [565, 164] on div at bounding box center [872, 288] width 1391 height 502
click at [462, 185] on div at bounding box center [872, 288] width 1391 height 502
click at [903, 213] on icon at bounding box center [904, 214] width 2 height 6
click at [1132, 193] on div at bounding box center [872, 288] width 1391 height 502
click at [886, 176] on div "Liquid" at bounding box center [872, 183] width 278 height 31
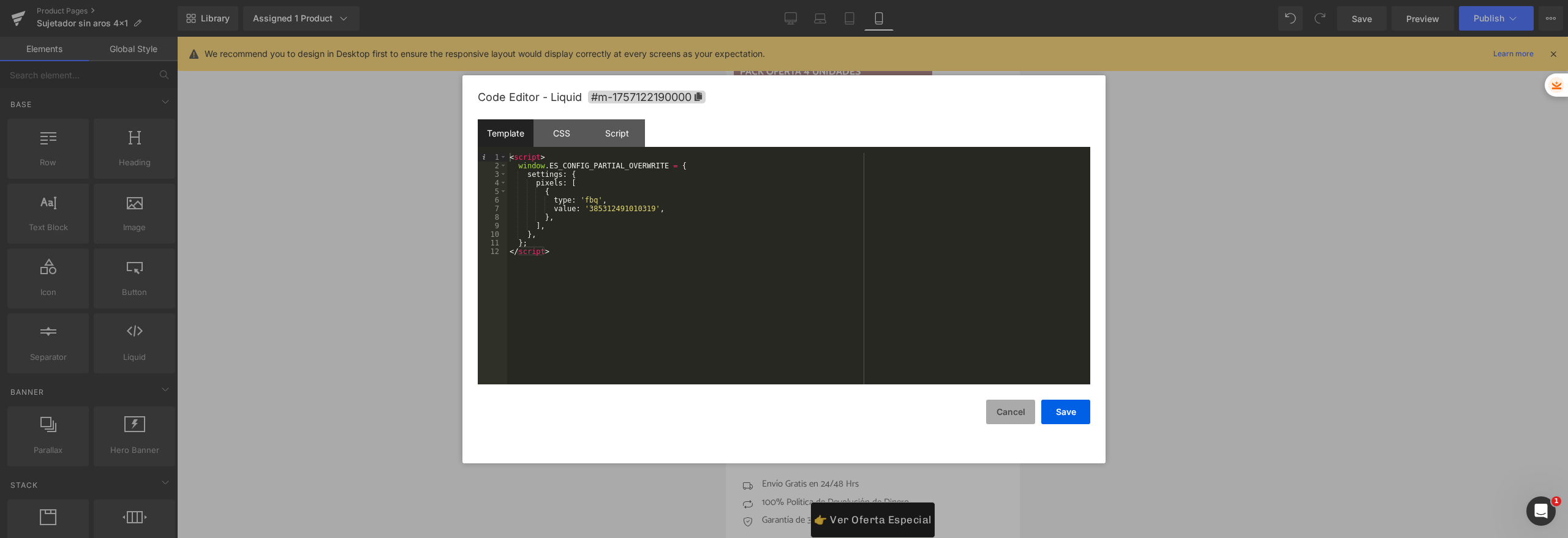
click at [1001, 407] on button "Cancel" at bounding box center [1010, 412] width 49 height 25
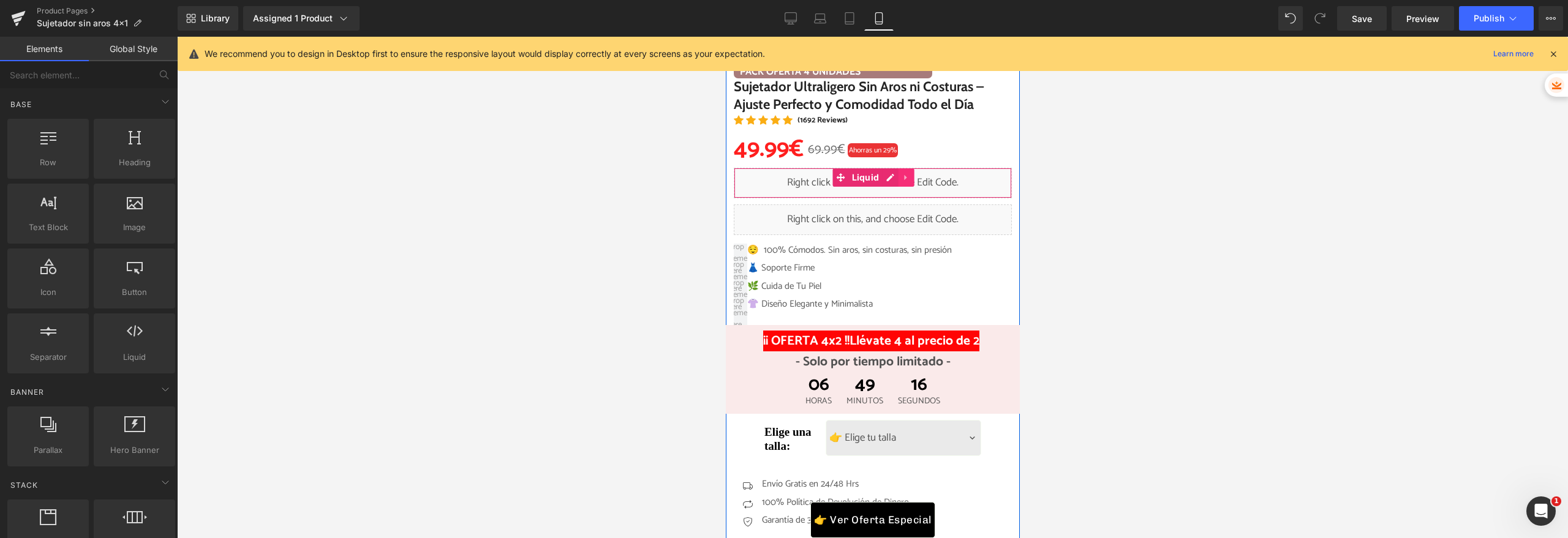
click at [903, 178] on icon at bounding box center [904, 178] width 2 height 6
click at [893, 179] on icon at bounding box center [898, 177] width 9 height 9
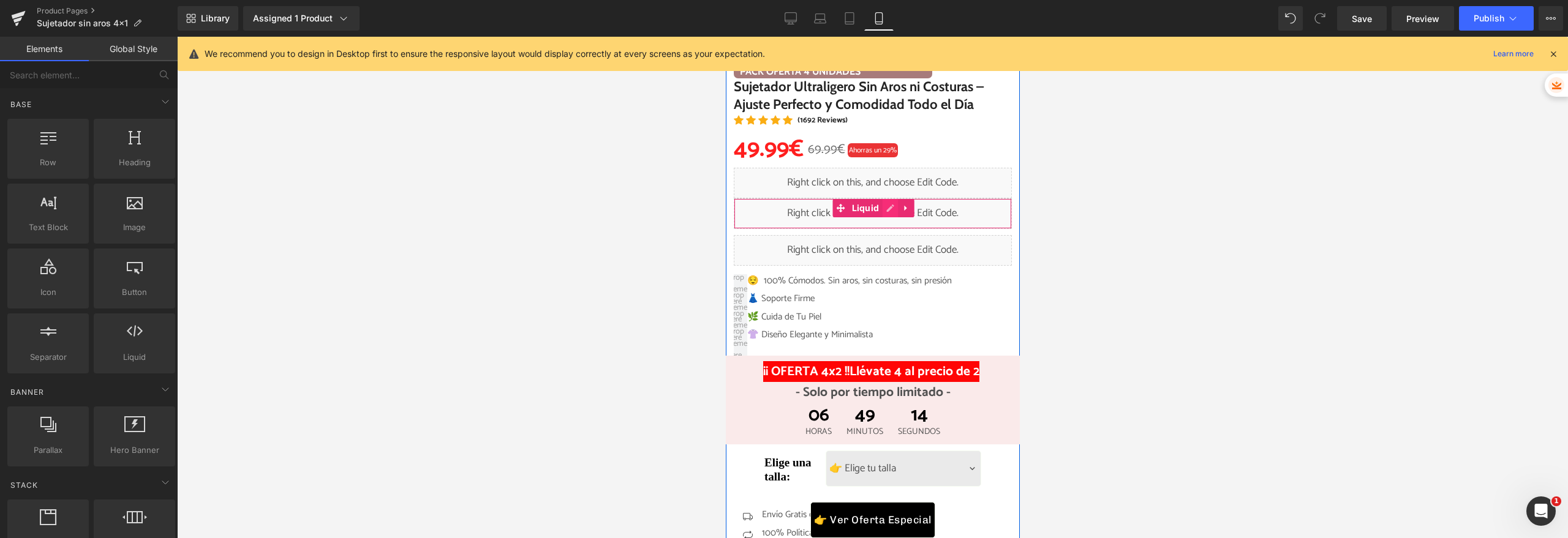
click at [882, 210] on div "Liquid" at bounding box center [872, 213] width 278 height 31
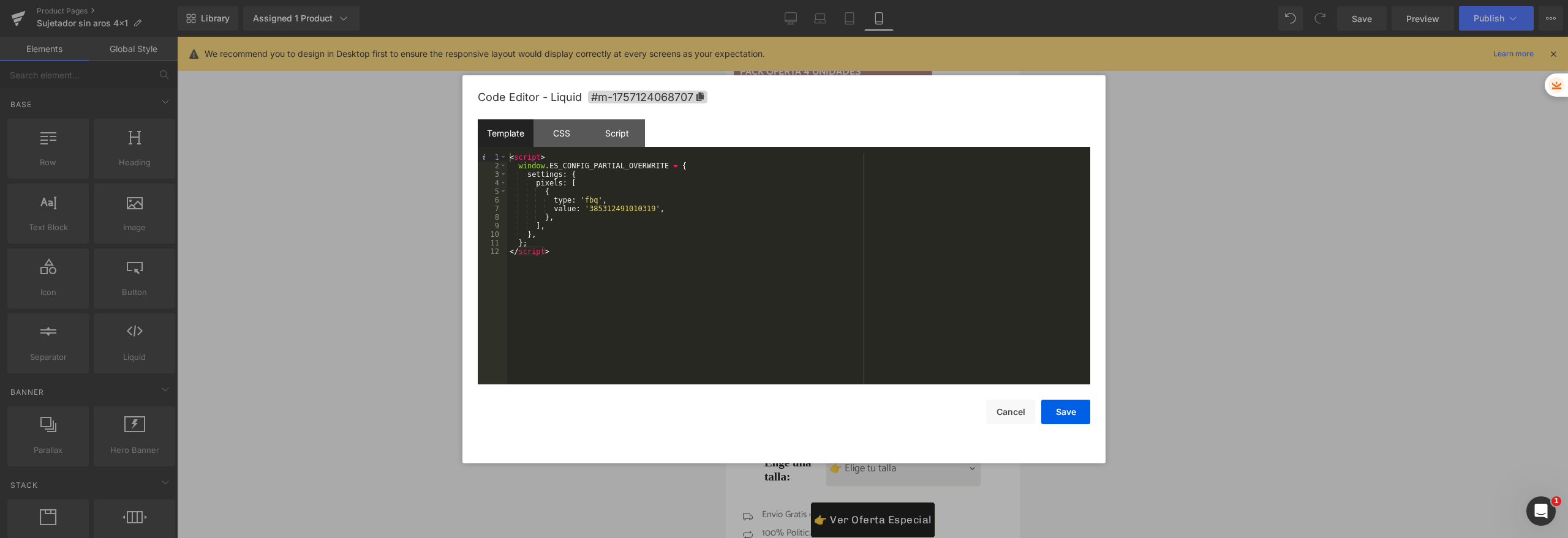
click at [609, 210] on div "< script > window . ES_CONFIG_PARTIAL_OVERWRITE = { settings : { pixels : [ { t…" at bounding box center [798, 277] width 583 height 249
click at [1069, 421] on button "Save" at bounding box center [1065, 412] width 49 height 25
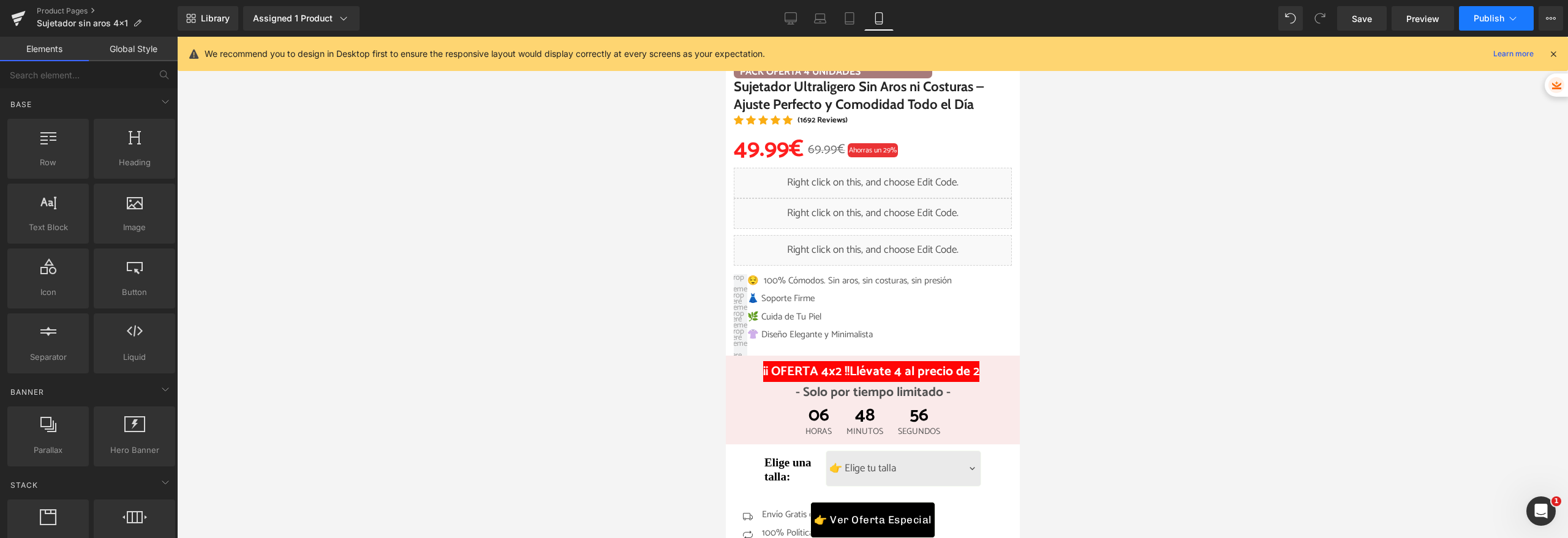
click at [1476, 25] on button "Publish" at bounding box center [1496, 19] width 75 height 25
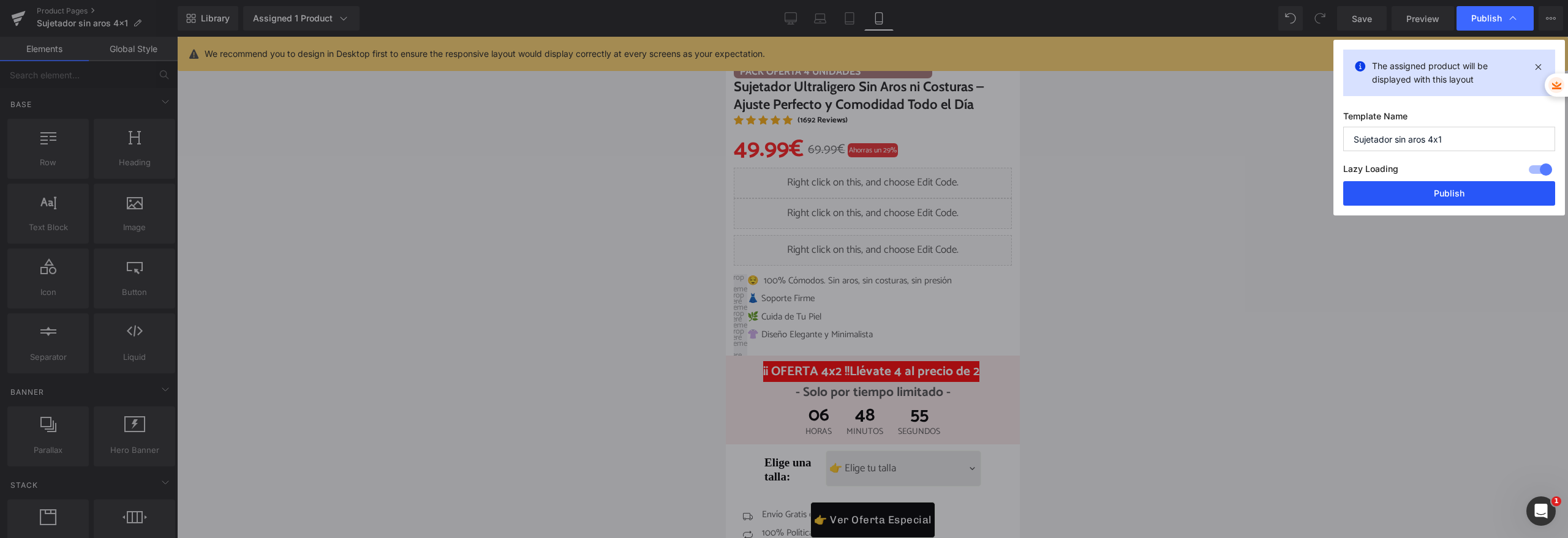
click at [1387, 205] on button "Publish" at bounding box center [1449, 194] width 212 height 25
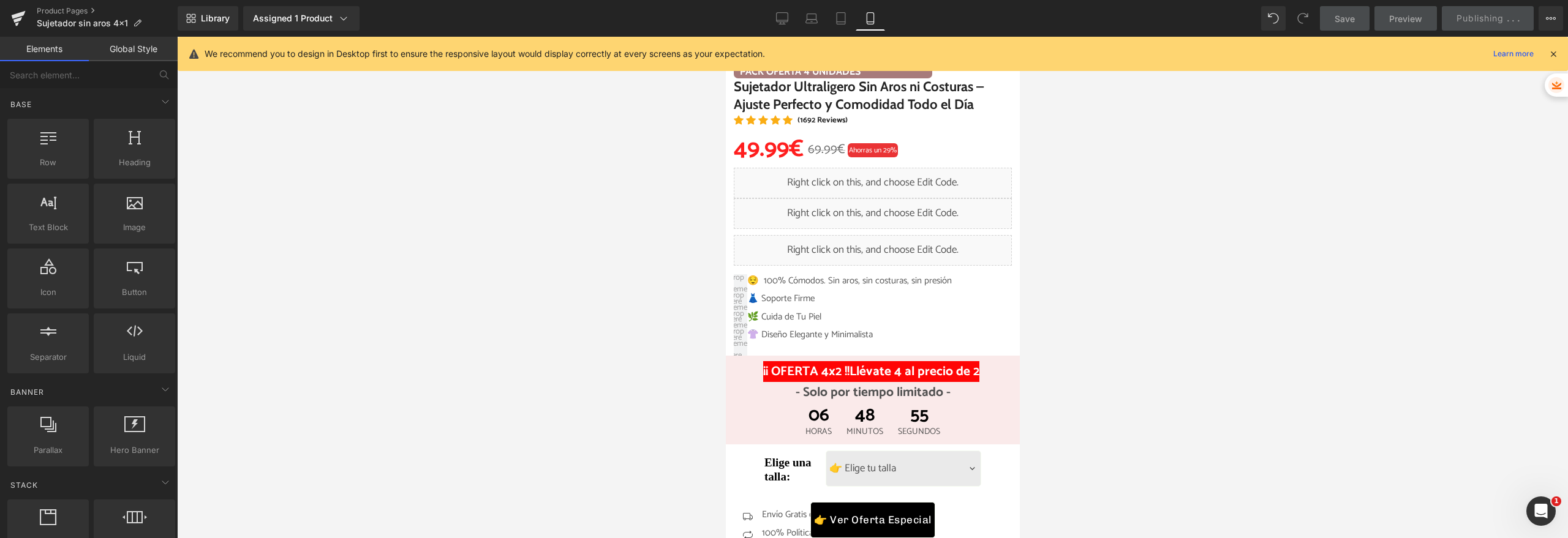
click at [1387, 197] on div at bounding box center [872, 288] width 1391 height 502
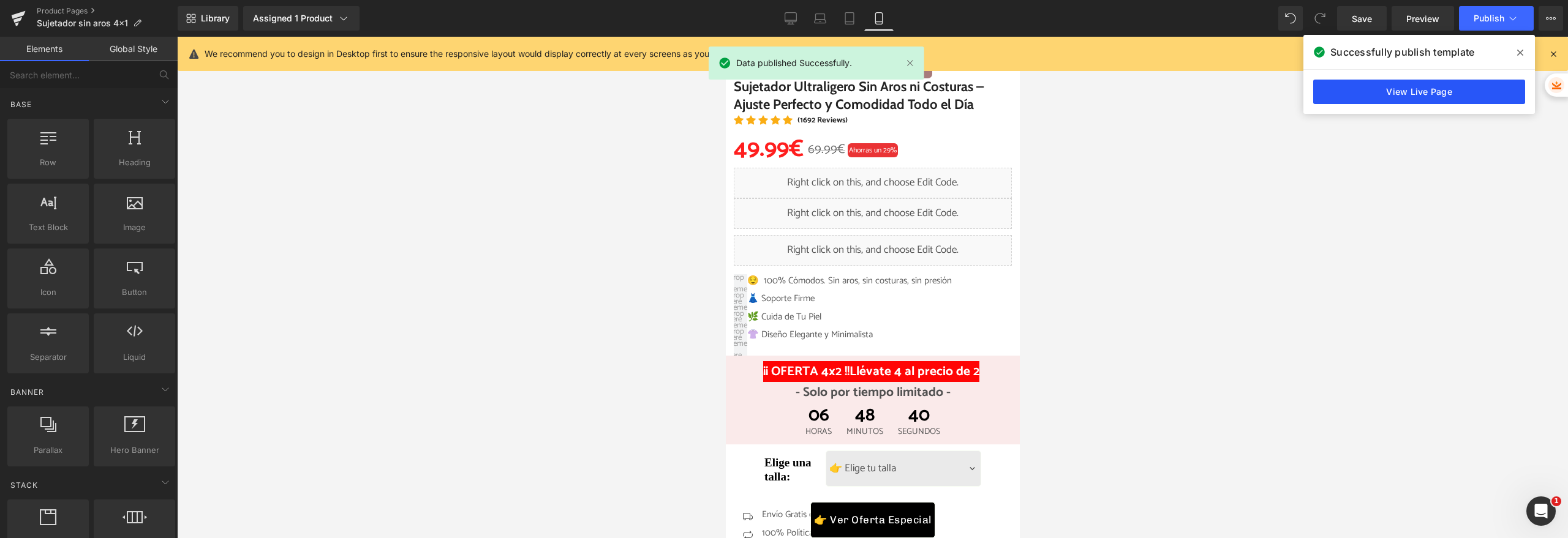
click at [1377, 89] on link "View Live Page" at bounding box center [1419, 92] width 212 height 25
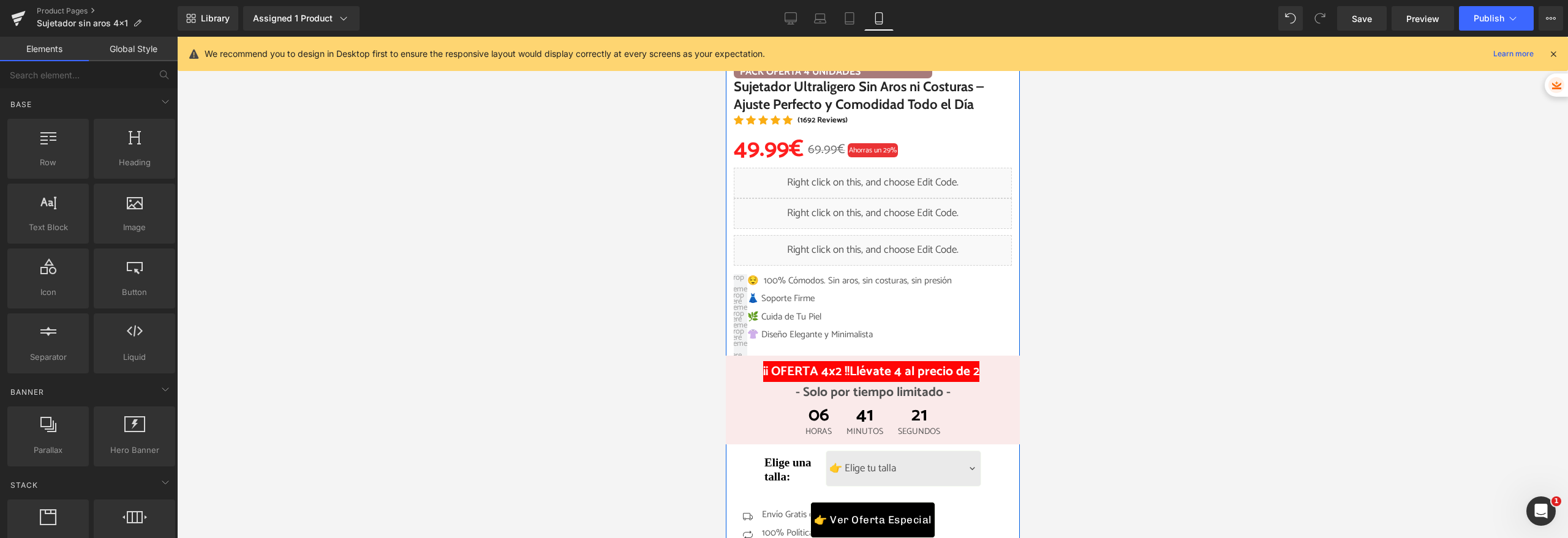
click at [863, 183] on div "Liquid" at bounding box center [872, 183] width 278 height 31
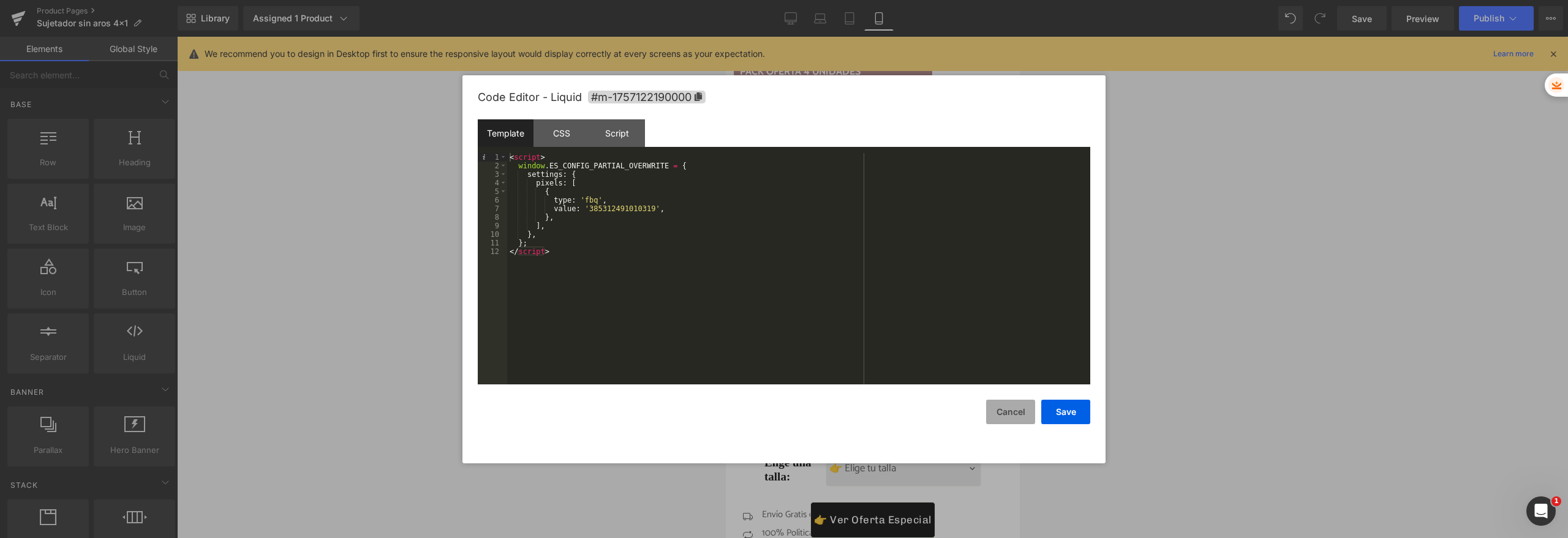
drag, startPoint x: 994, startPoint y: 407, endPoint x: 188, endPoint y: 295, distance: 813.7
click at [994, 407] on button "Cancel" at bounding box center [1010, 412] width 49 height 25
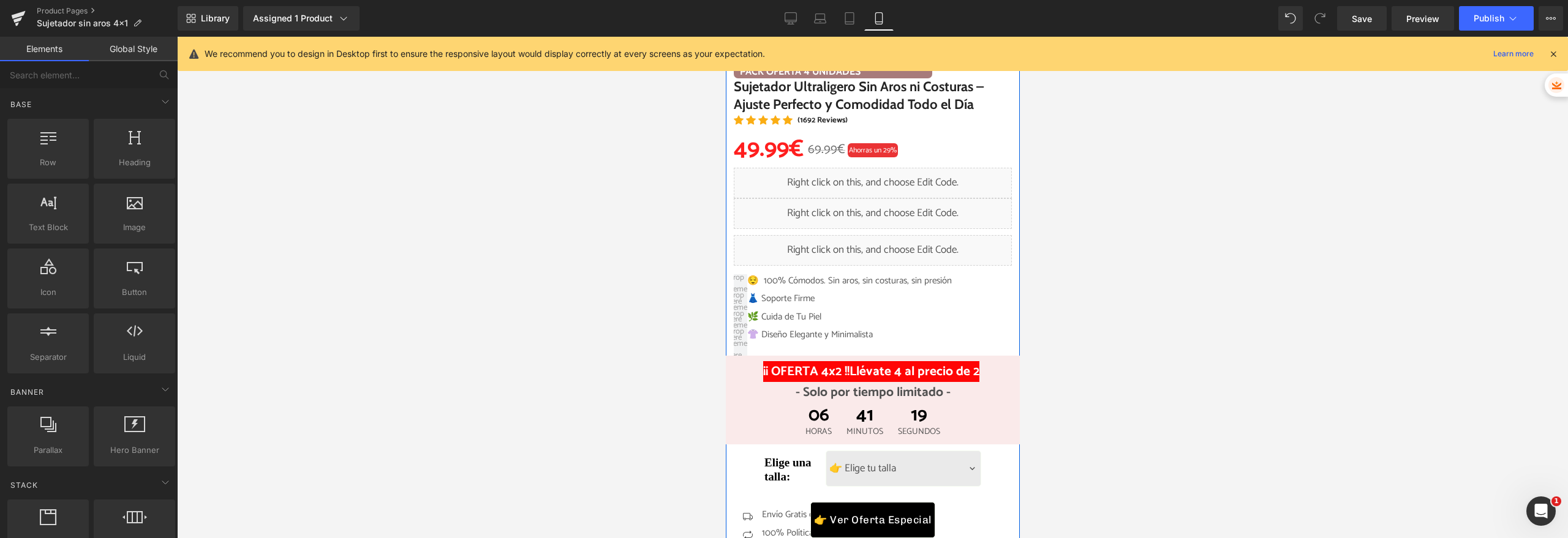
click at [887, 205] on div "Liquid" at bounding box center [872, 213] width 278 height 31
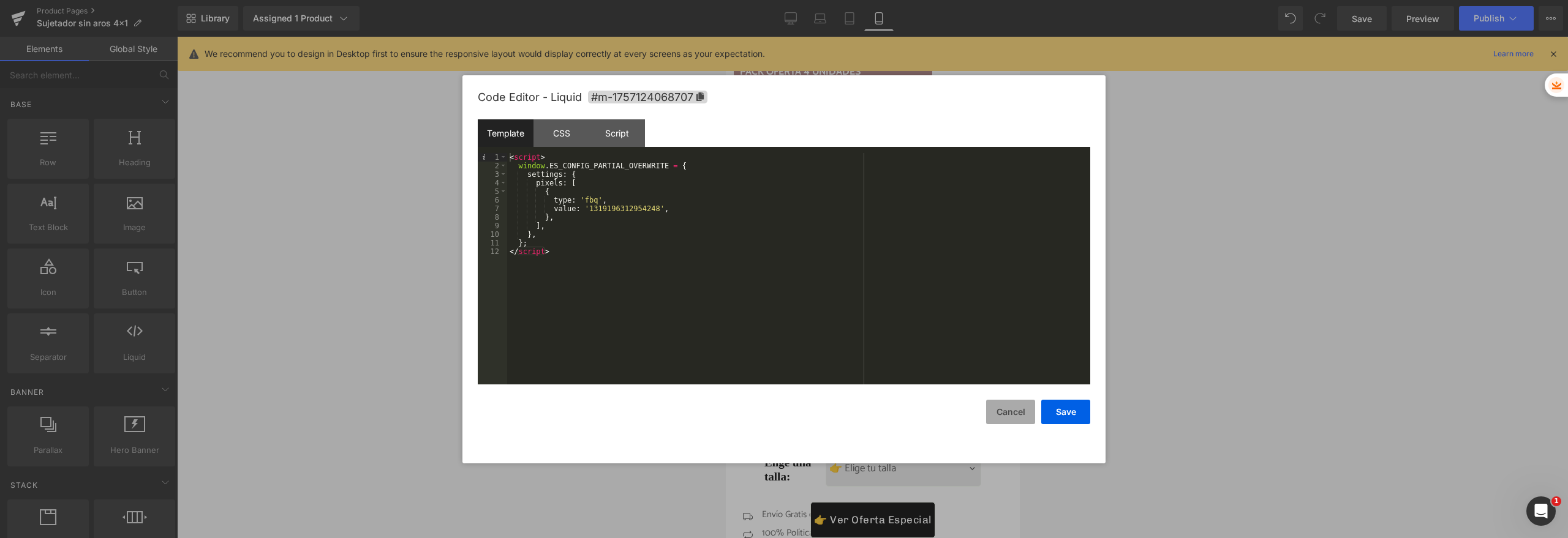
click at [999, 410] on button "Cancel" at bounding box center [1010, 412] width 49 height 25
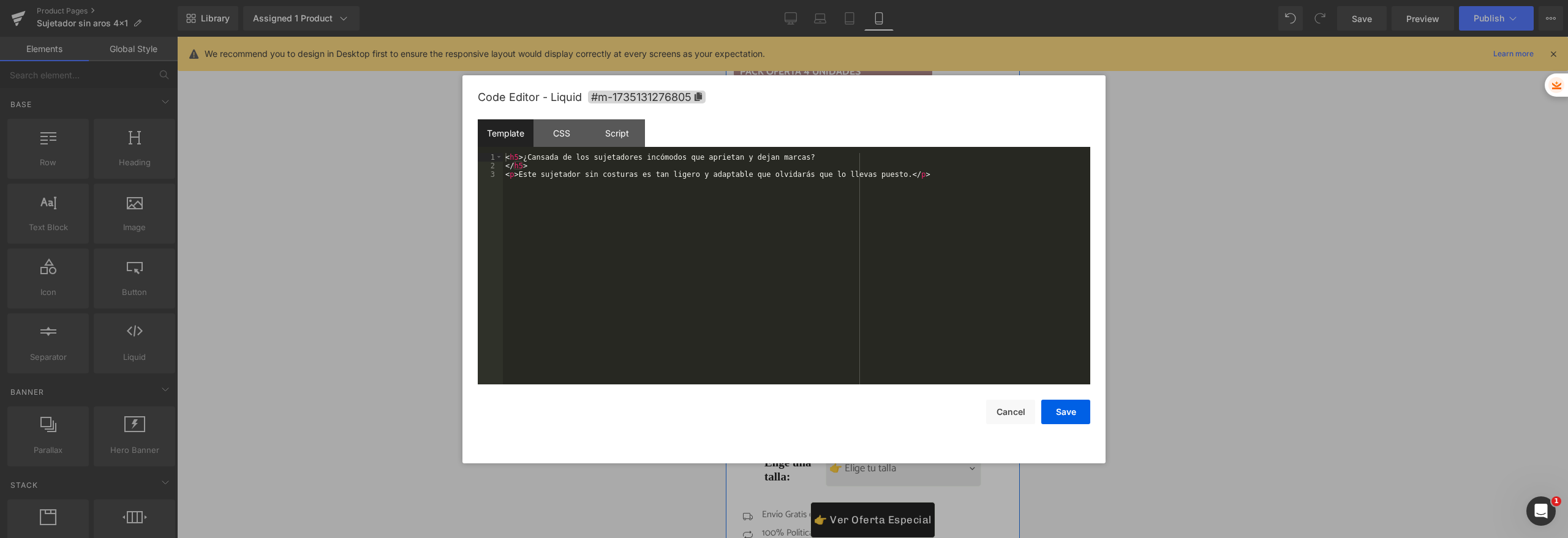
click at [863, 244] on div "Liquid" at bounding box center [872, 250] width 278 height 31
click at [1015, 413] on button "Cancel" at bounding box center [1010, 412] width 49 height 25
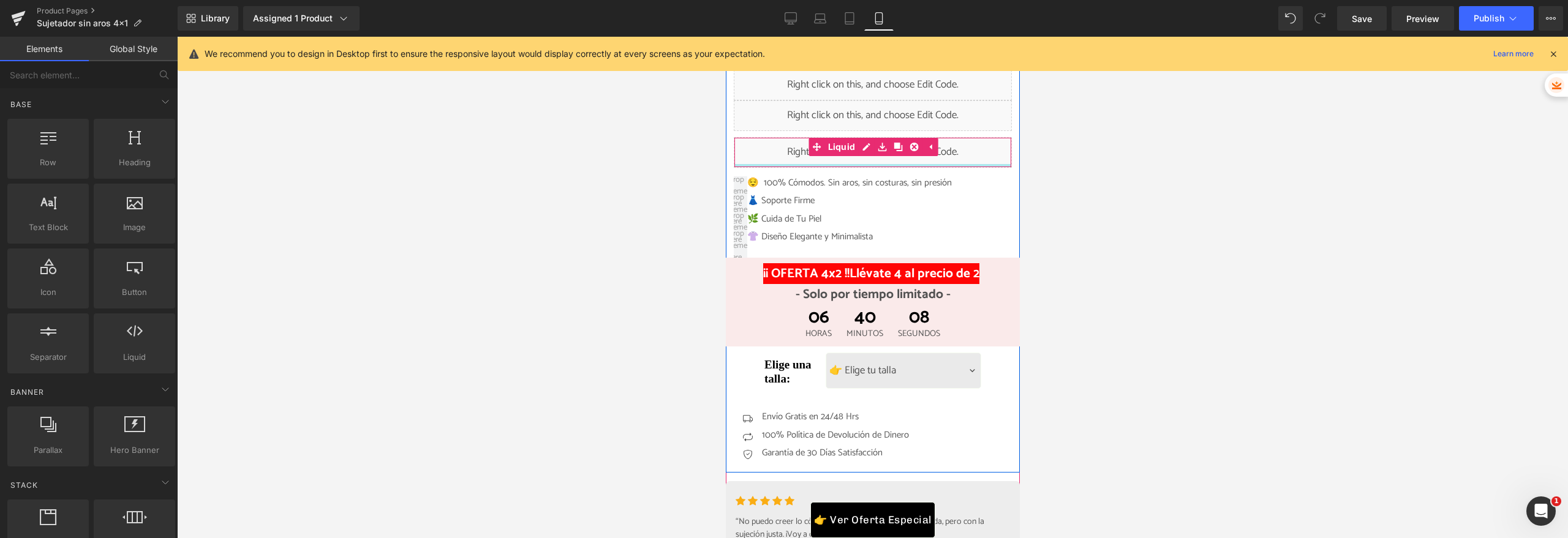
scroll to position [563, 0]
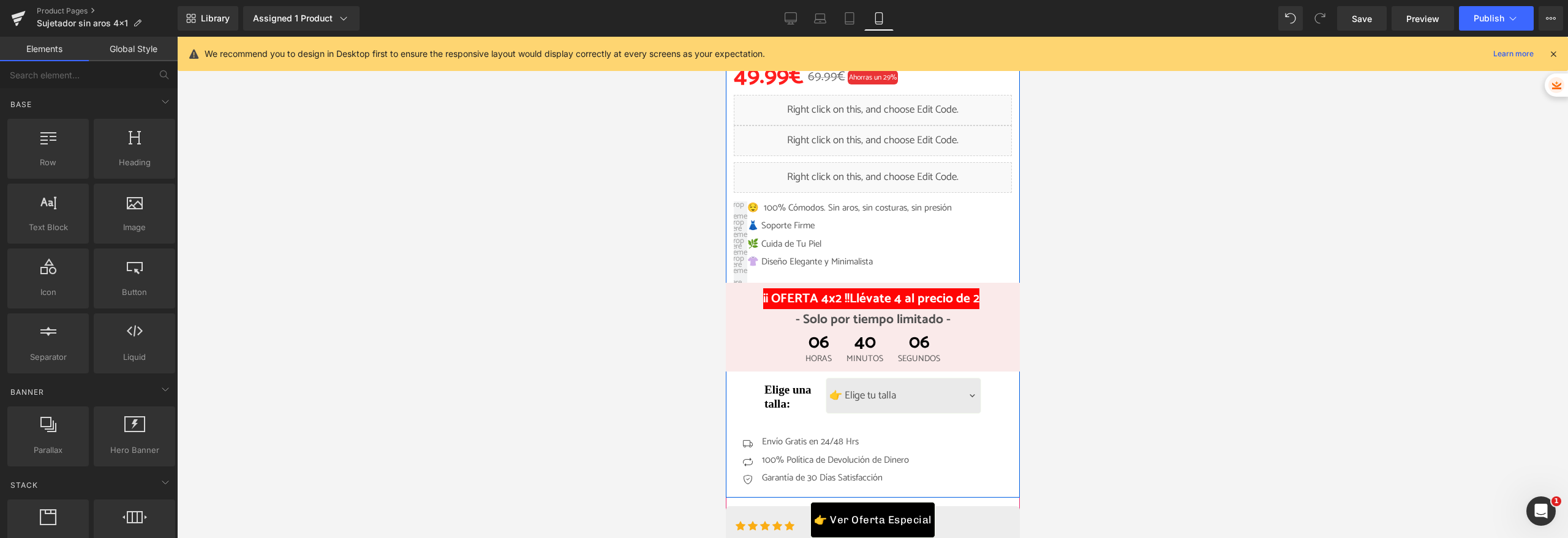
click at [859, 107] on div "Liquid" at bounding box center [872, 110] width 278 height 31
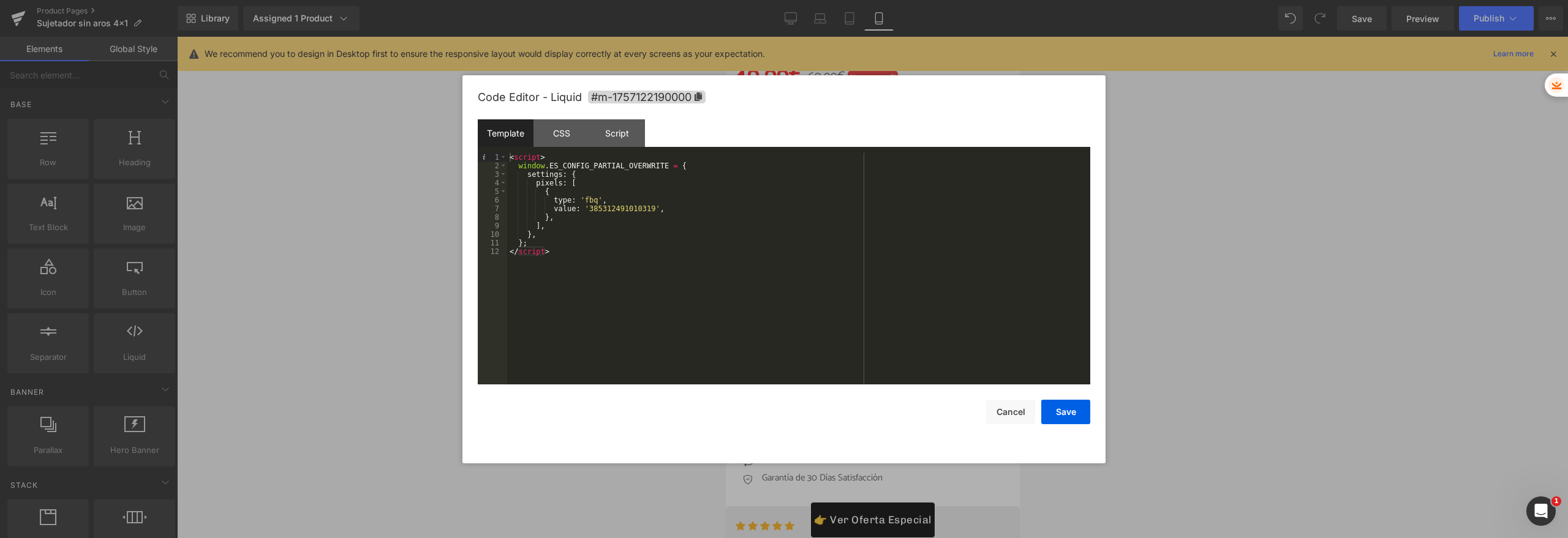
click at [619, 211] on div "< script > window . ES_CONFIG_PARTIAL_OVERWRITE = { settings : { pixels : [ { t…" at bounding box center [798, 277] width 583 height 249
click at [1027, 400] on button "Cancel" at bounding box center [1010, 412] width 49 height 25
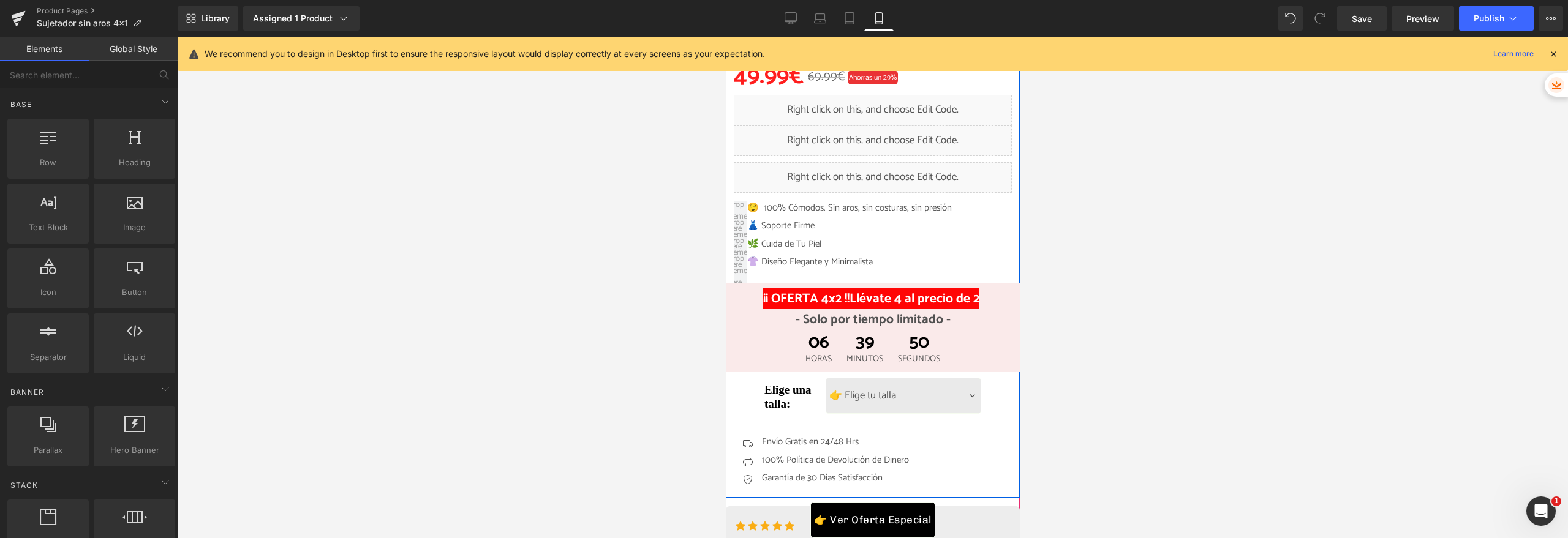
click at [883, 134] on div "Liquid" at bounding box center [872, 141] width 278 height 31
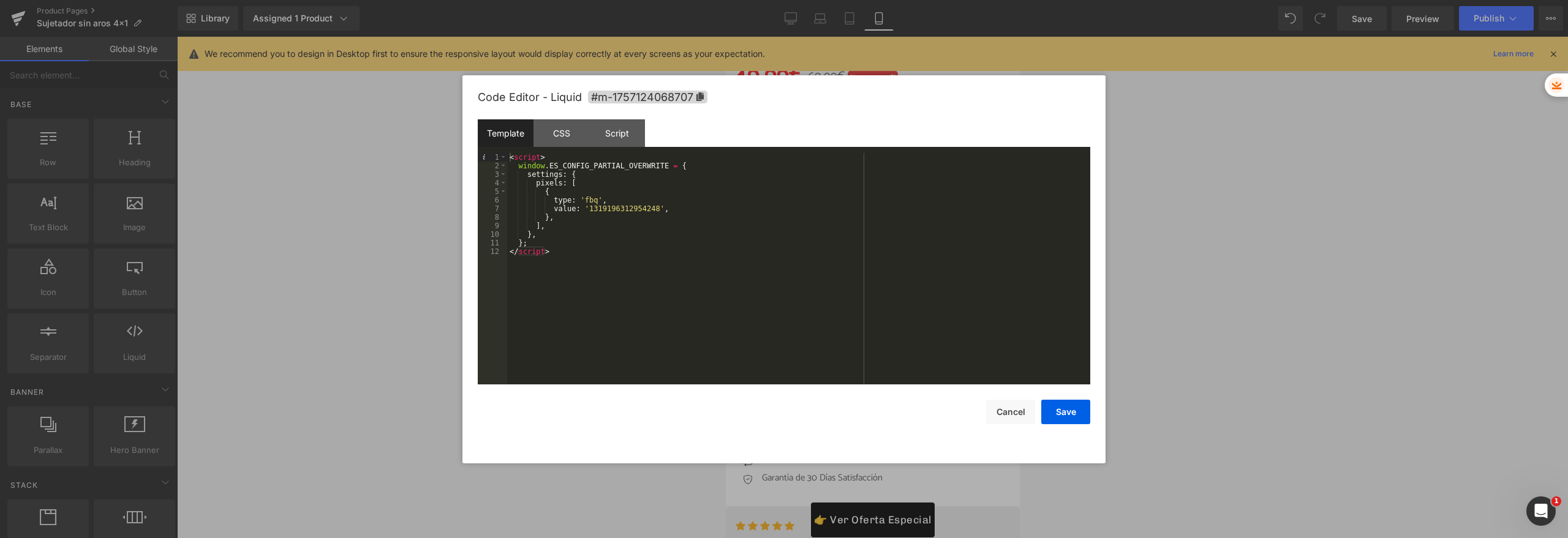
click at [628, 205] on div "< script > window . ES_CONFIG_PARTIAL_OVERWRITE = { settings : { pixels : [ { t…" at bounding box center [798, 277] width 583 height 249
click at [1022, 407] on button "Cancel" at bounding box center [1010, 412] width 49 height 25
click at [889, 133] on div "Liquid" at bounding box center [872, 141] width 278 height 31
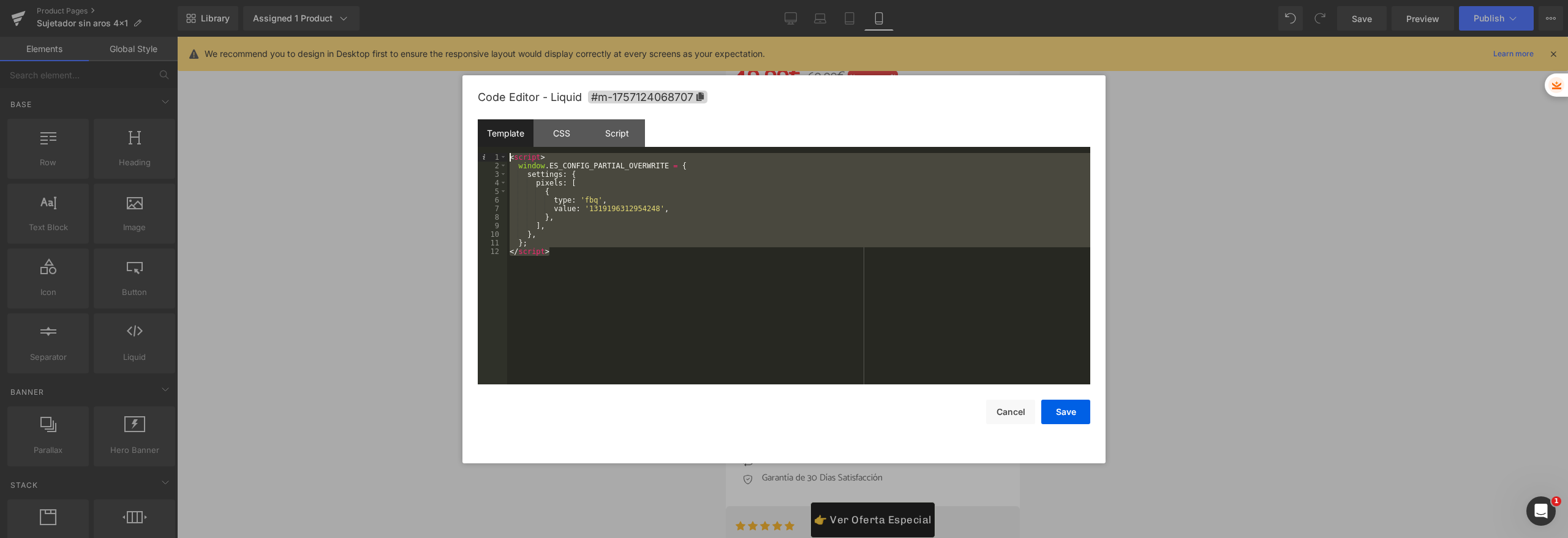
drag, startPoint x: 671, startPoint y: 267, endPoint x: 494, endPoint y: 155, distance: 209.5
click at [494, 155] on pre "1 2 3 4 5 6 7 8 9 10 11 12 < script > window . ES_CONFIG_PARTIAL_OVERWRITE = { …" at bounding box center [784, 268] width 612 height 231
click at [997, 408] on button "Cancel" at bounding box center [1010, 412] width 49 height 25
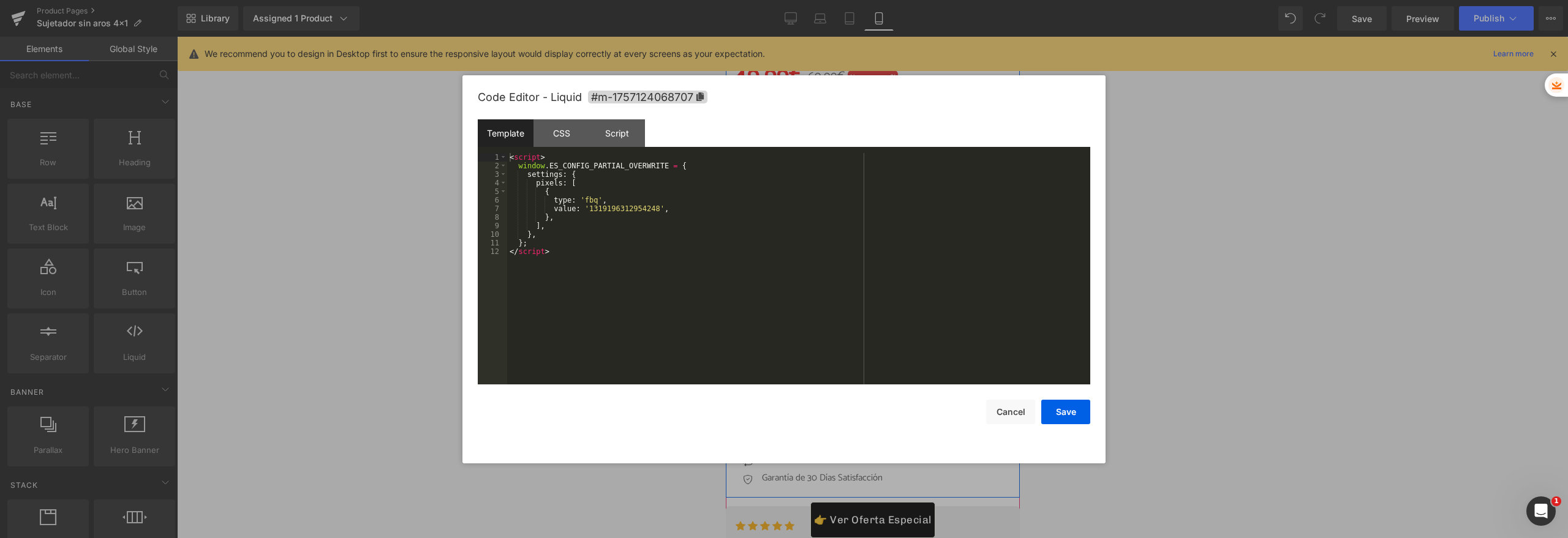
click at [885, 137] on div "Liquid" at bounding box center [872, 141] width 278 height 31
click at [1007, 400] on button "Cancel" at bounding box center [1010, 412] width 49 height 25
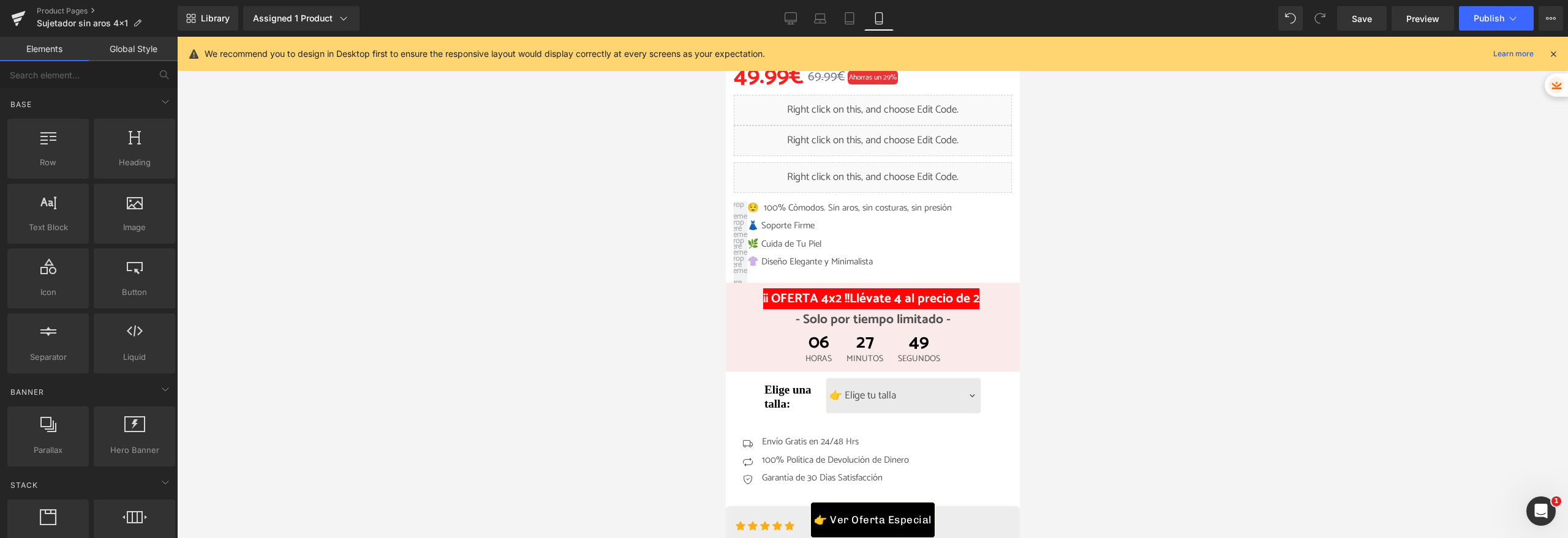
click at [422, 189] on div at bounding box center [872, 288] width 1391 height 502
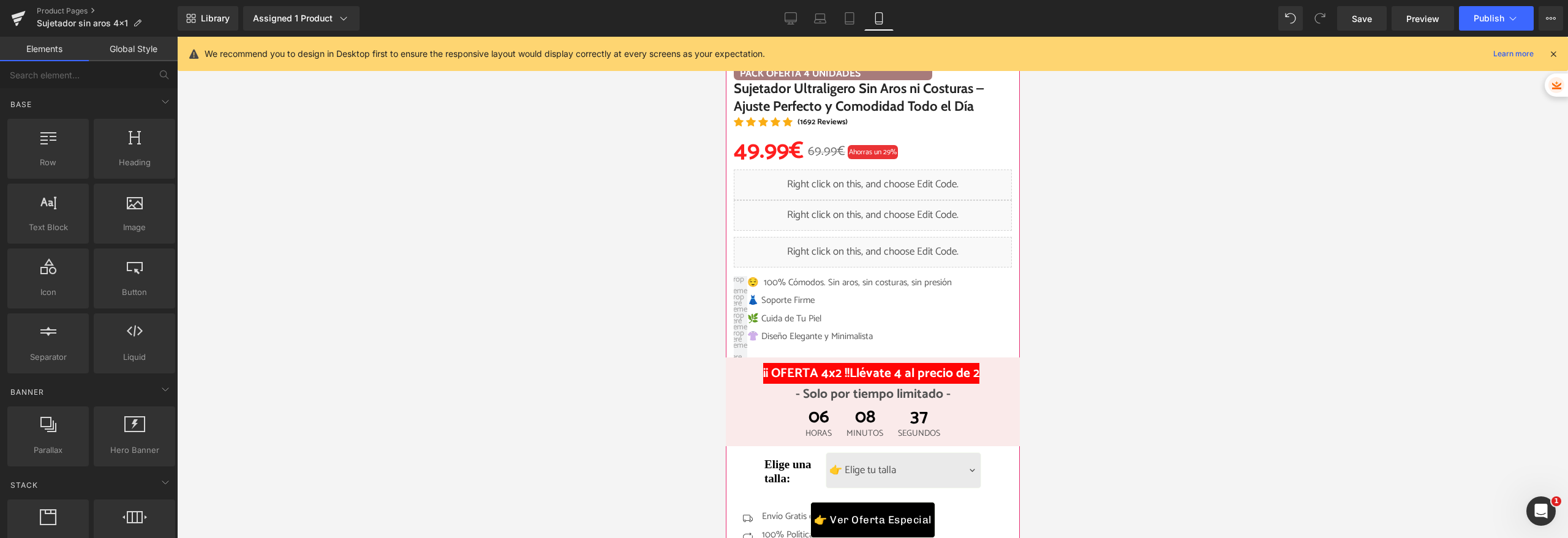
scroll to position [436, 0]
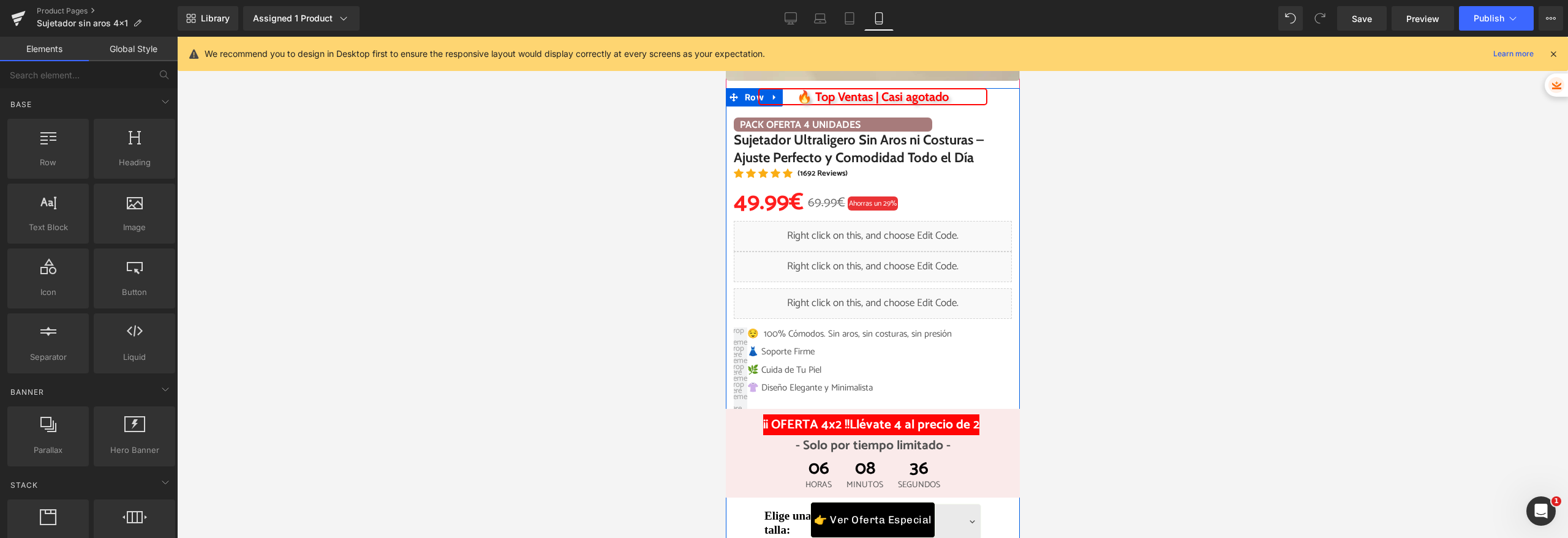
click at [857, 234] on div "Liquid" at bounding box center [872, 236] width 278 height 31
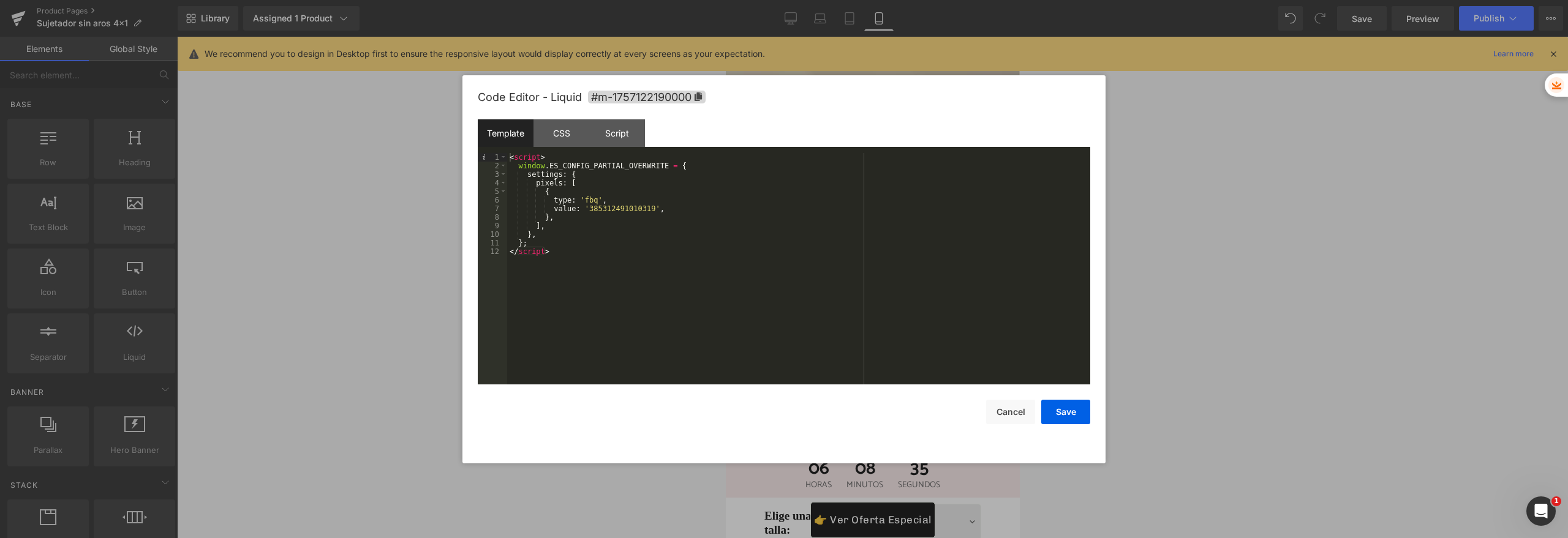
click at [608, 208] on div "< script > window . ES_CONFIG_PARTIAL_OVERWRITE = { settings : { pixels : [ { t…" at bounding box center [798, 277] width 583 height 249
click at [600, 269] on div "< script > window . ES_CONFIG_PARTIAL_OVERWRITE = { settings : { pixels : [ { t…" at bounding box center [798, 277] width 583 height 249
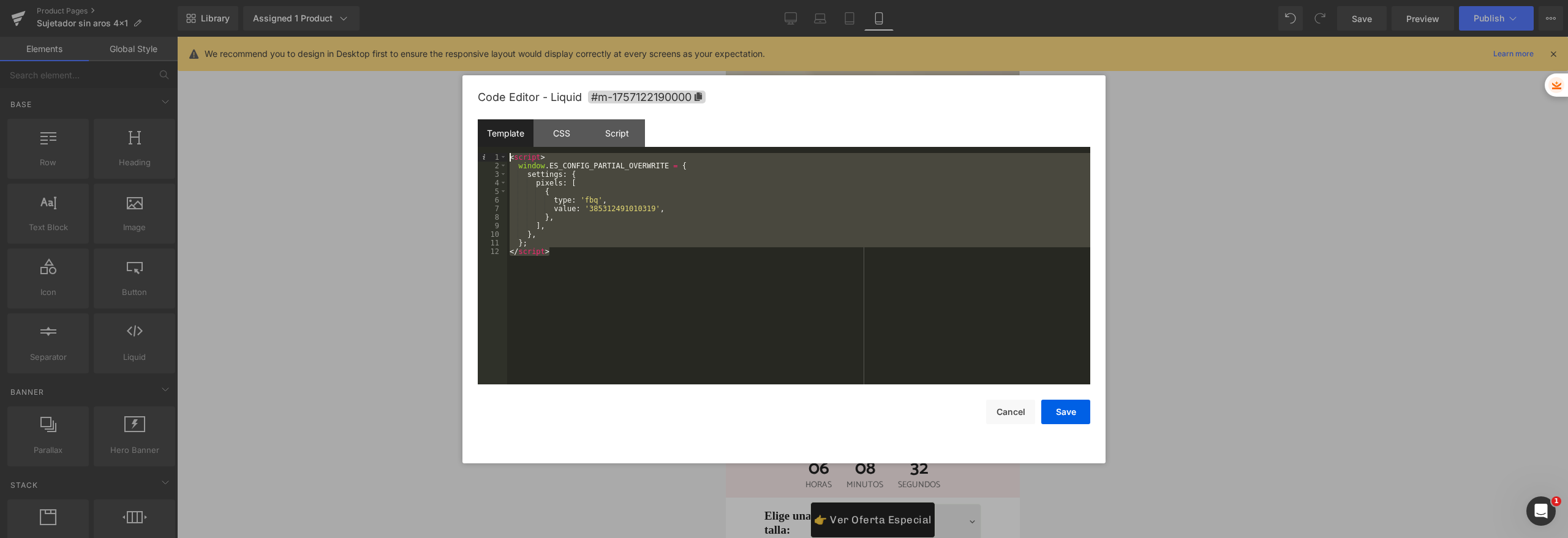
drag, startPoint x: 610, startPoint y: 269, endPoint x: 450, endPoint y: 141, distance: 204.9
click at [450, 141] on body "Liquid You are previewing how the will restyle your page. You can not edit Elem…" at bounding box center [784, 269] width 1568 height 538
click at [658, 262] on div "< script > window . ES_CONFIG_PARTIAL_OVERWRITE = { settings : { pixels : [ { t…" at bounding box center [798, 277] width 583 height 249
drag, startPoint x: 676, startPoint y: 273, endPoint x: 402, endPoint y: 112, distance: 317.8
click at [402, 112] on body "Liquid You are previewing how the will restyle your page. You can not edit Elem…" at bounding box center [784, 269] width 1568 height 538
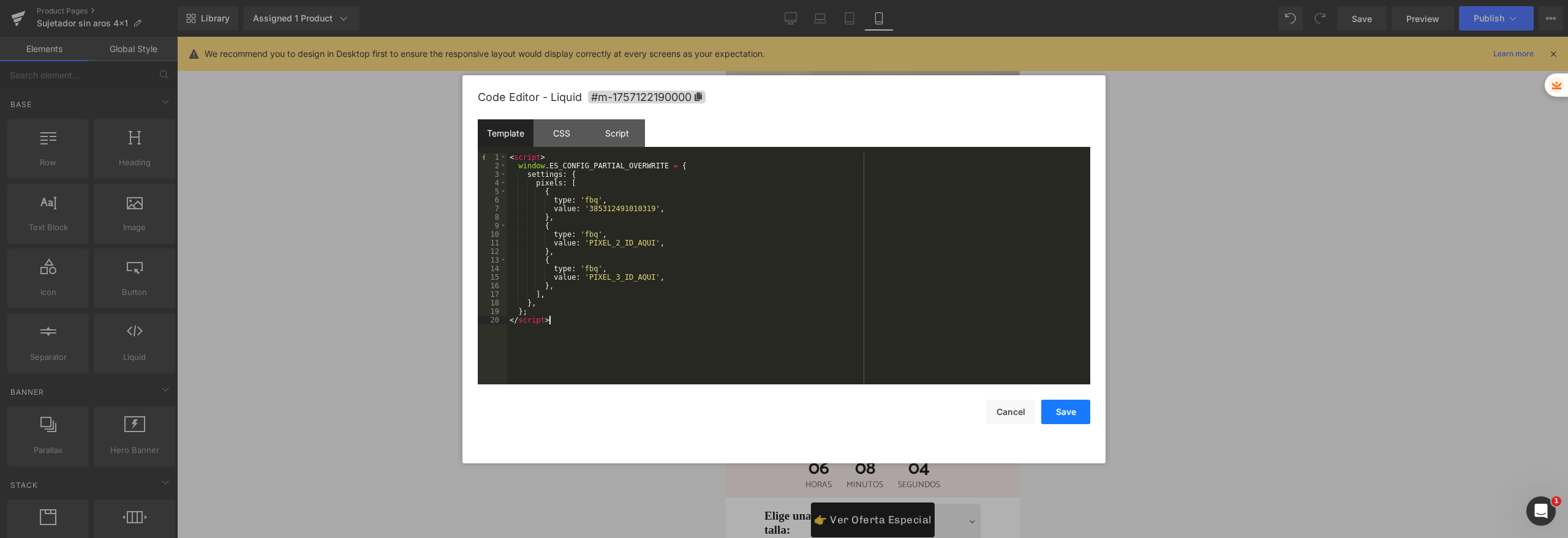
click at [1072, 418] on button "Save" at bounding box center [1065, 412] width 49 height 25
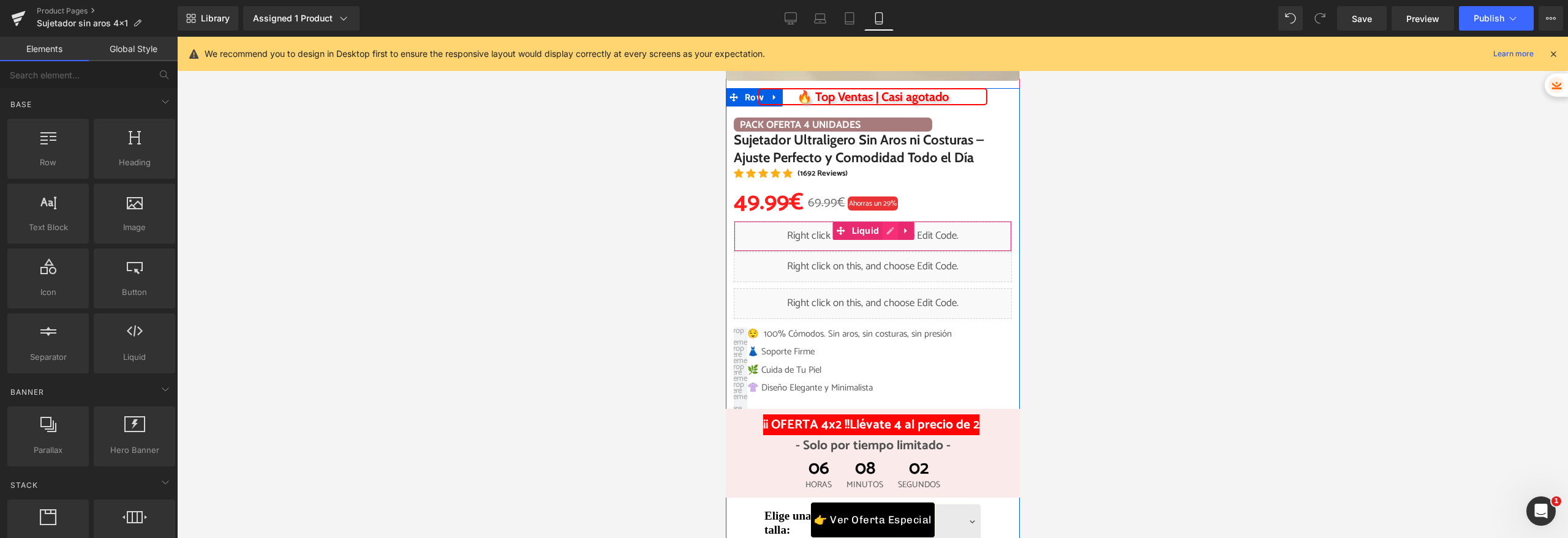
click at [886, 234] on div "Liquid" at bounding box center [872, 236] width 278 height 31
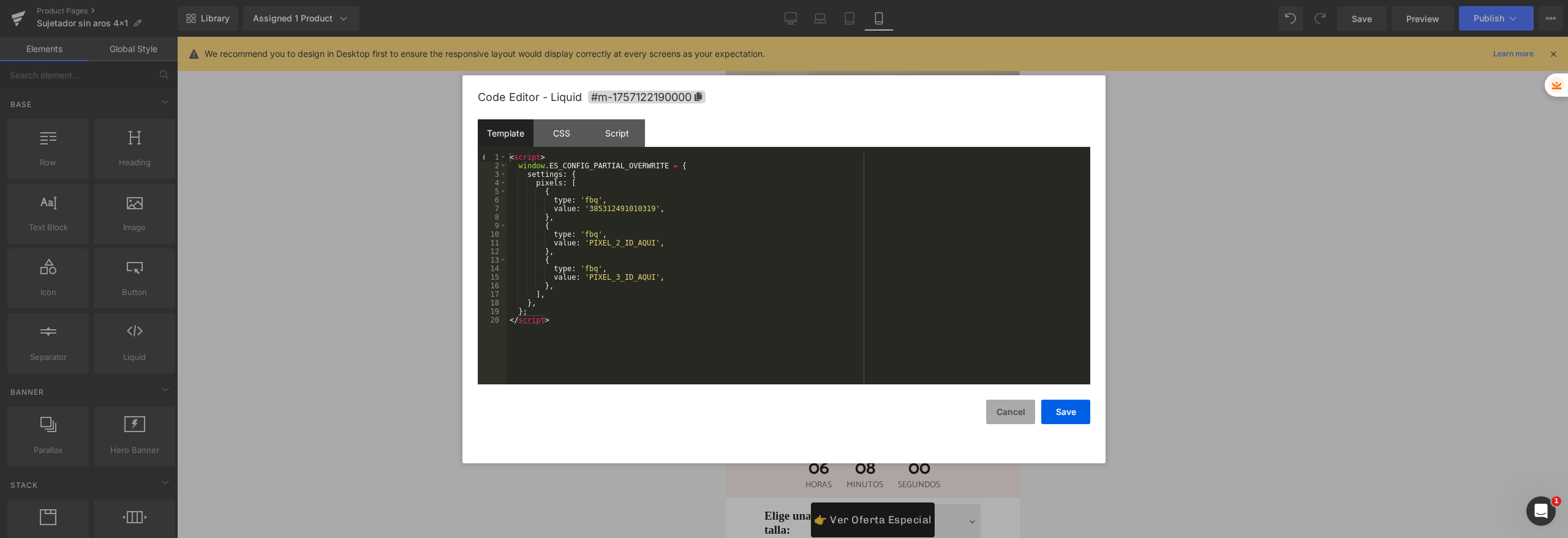
click at [1011, 406] on button "Cancel" at bounding box center [1010, 412] width 49 height 25
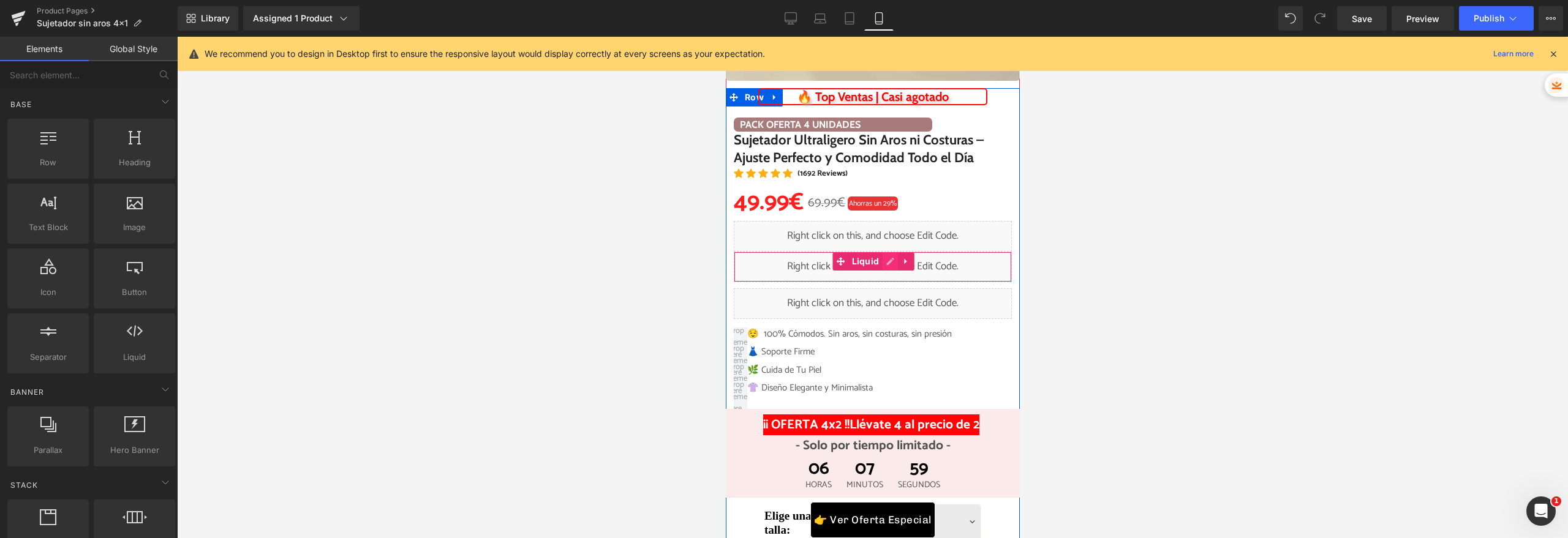
click at [885, 264] on div "Liquid" at bounding box center [872, 267] width 278 height 31
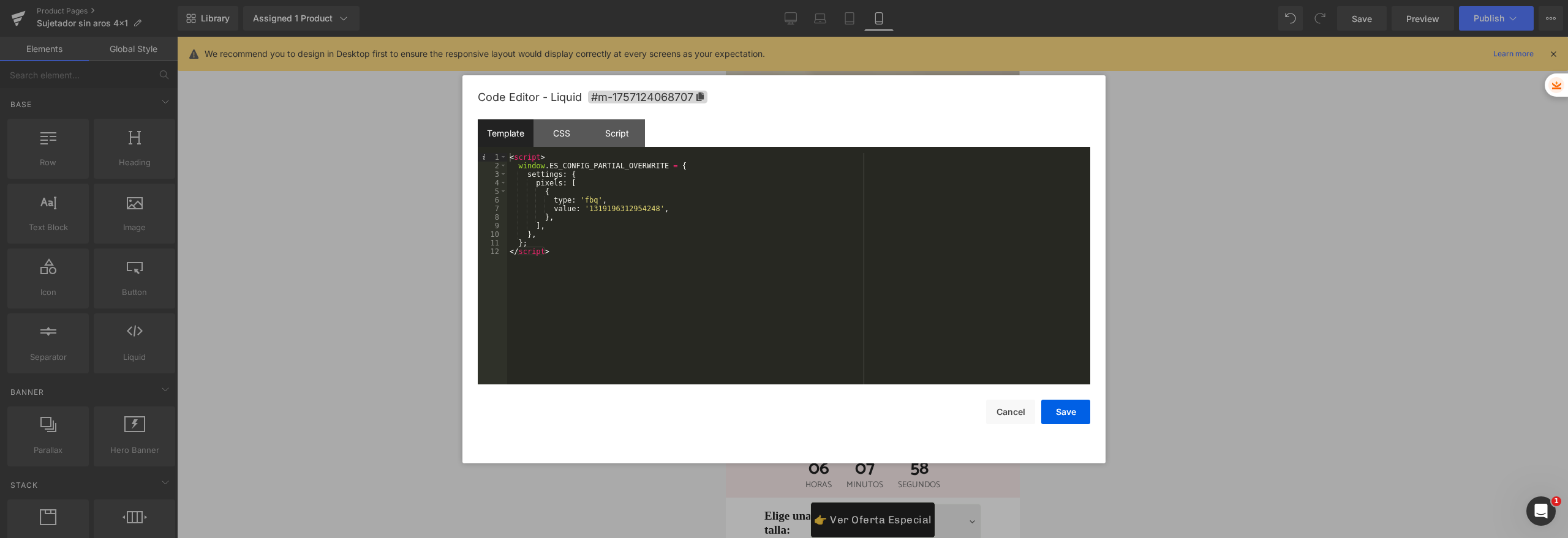
click at [625, 212] on div "< script > window . ES_CONFIG_PARTIAL_OVERWRITE = { settings : { pixels : [ { t…" at bounding box center [798, 277] width 583 height 249
click at [1012, 408] on button "Cancel" at bounding box center [1010, 412] width 49 height 25
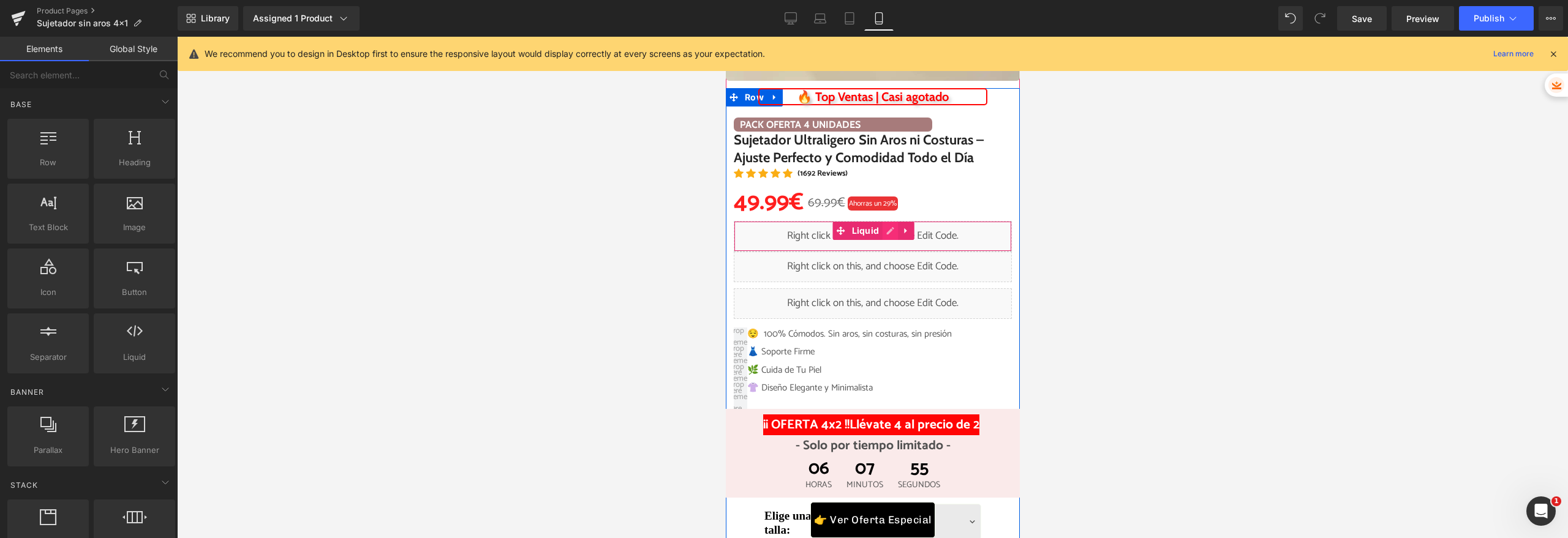
click at [885, 228] on div "Liquid" at bounding box center [872, 236] width 278 height 31
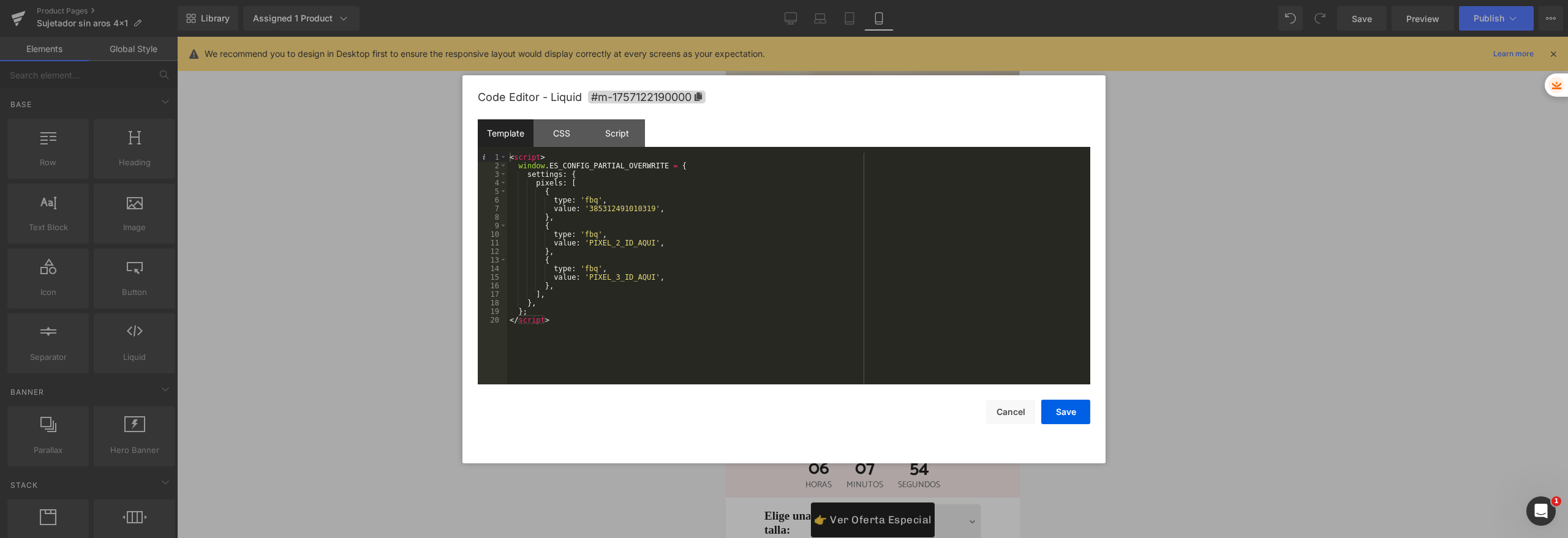
click at [598, 239] on div "< script > window . ES_CONFIG_PARTIAL_OVERWRITE = { settings : { pixels : [ { t…" at bounding box center [798, 277] width 583 height 249
click at [1064, 410] on button "Save" at bounding box center [1065, 412] width 49 height 25
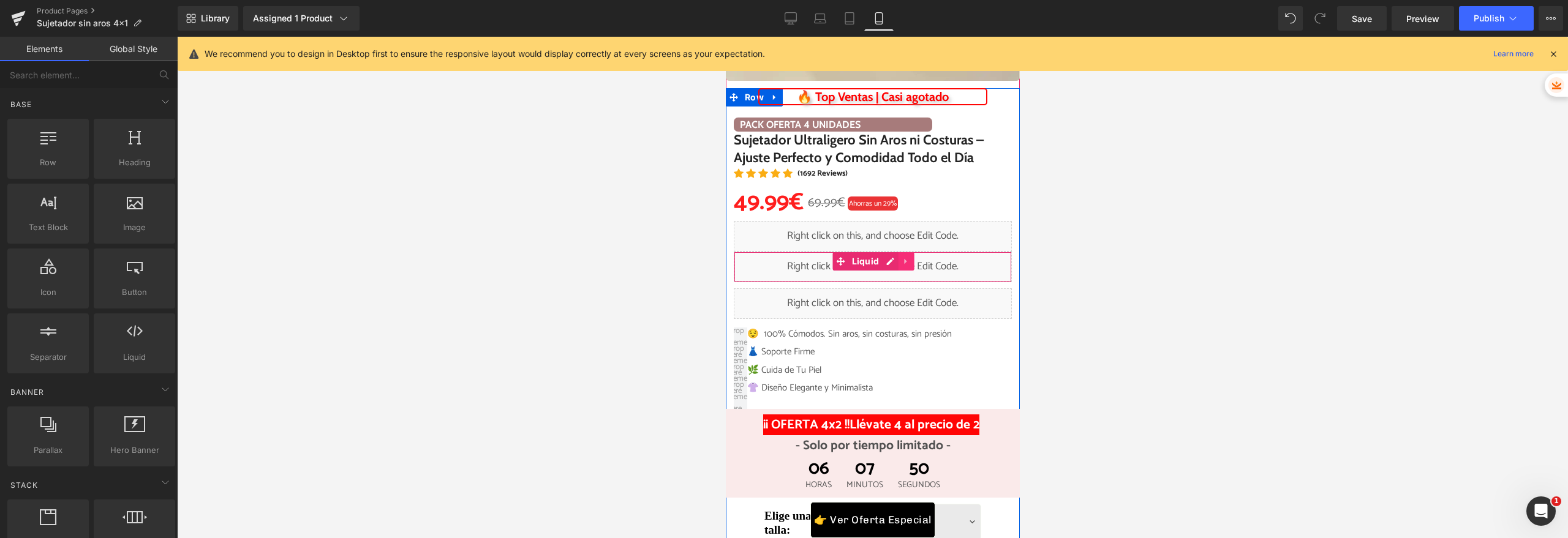
click at [897, 261] on link at bounding box center [905, 262] width 16 height 19
click at [905, 262] on link at bounding box center [913, 262] width 16 height 19
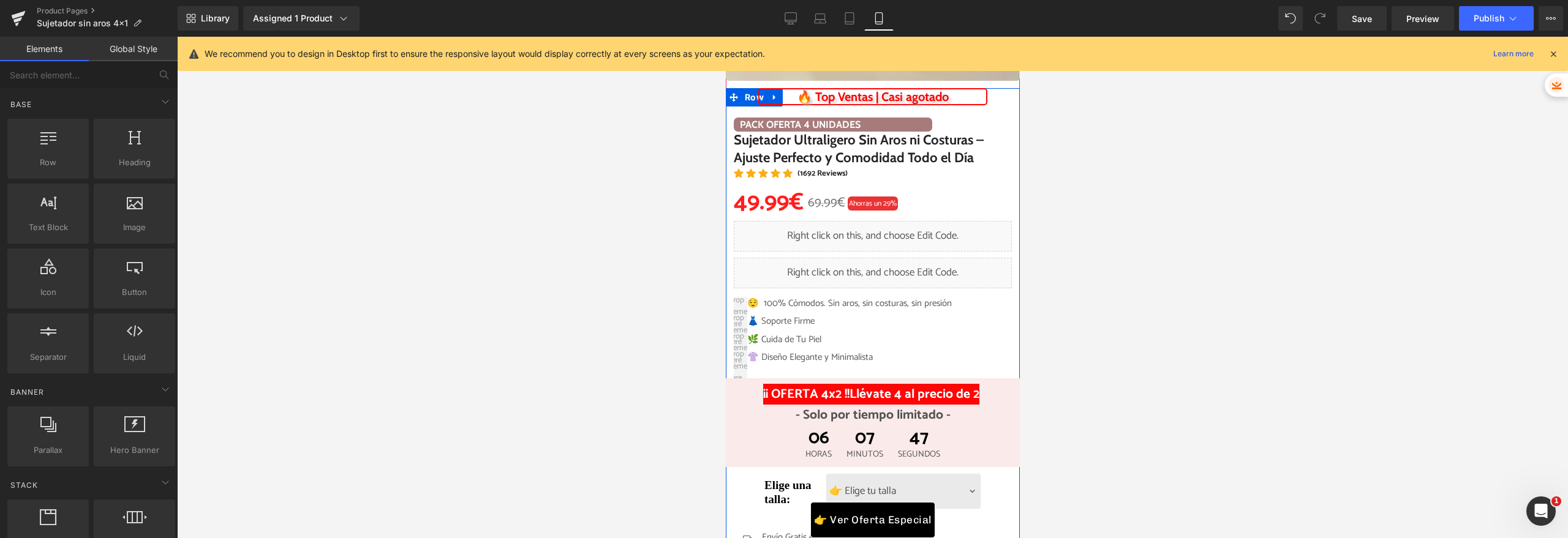
click at [858, 270] on div "Liquid" at bounding box center [872, 273] width 278 height 31
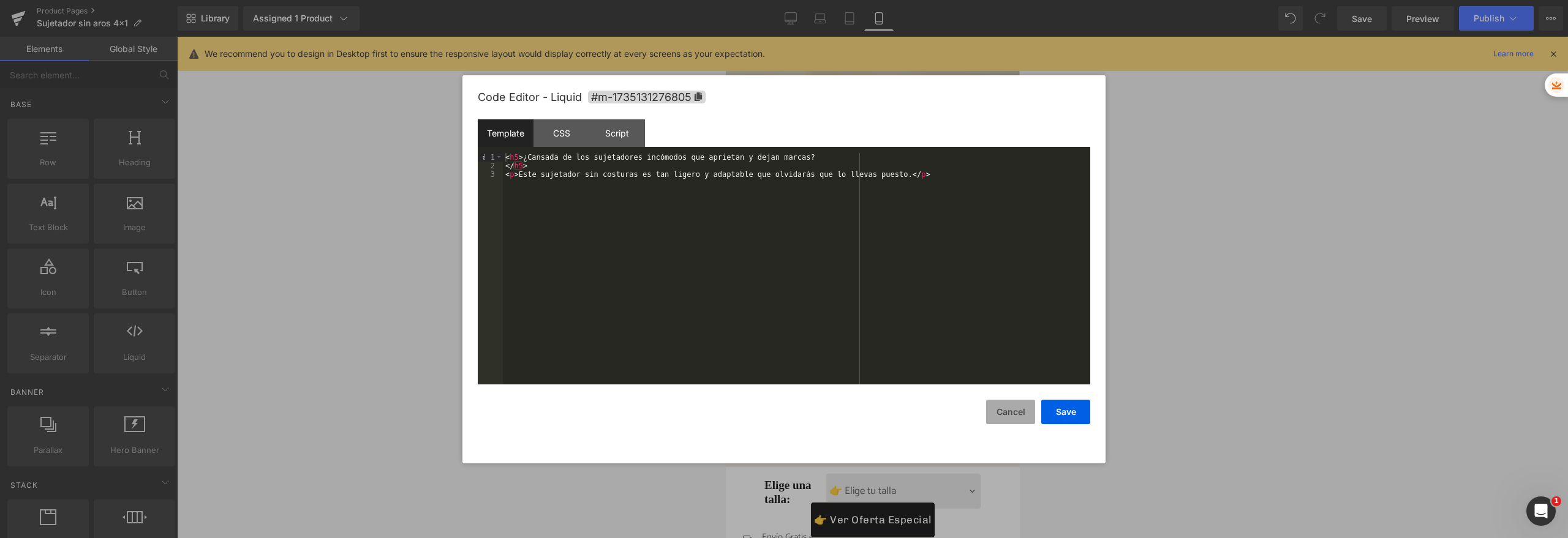
click at [993, 410] on button "Cancel" at bounding box center [1010, 412] width 49 height 25
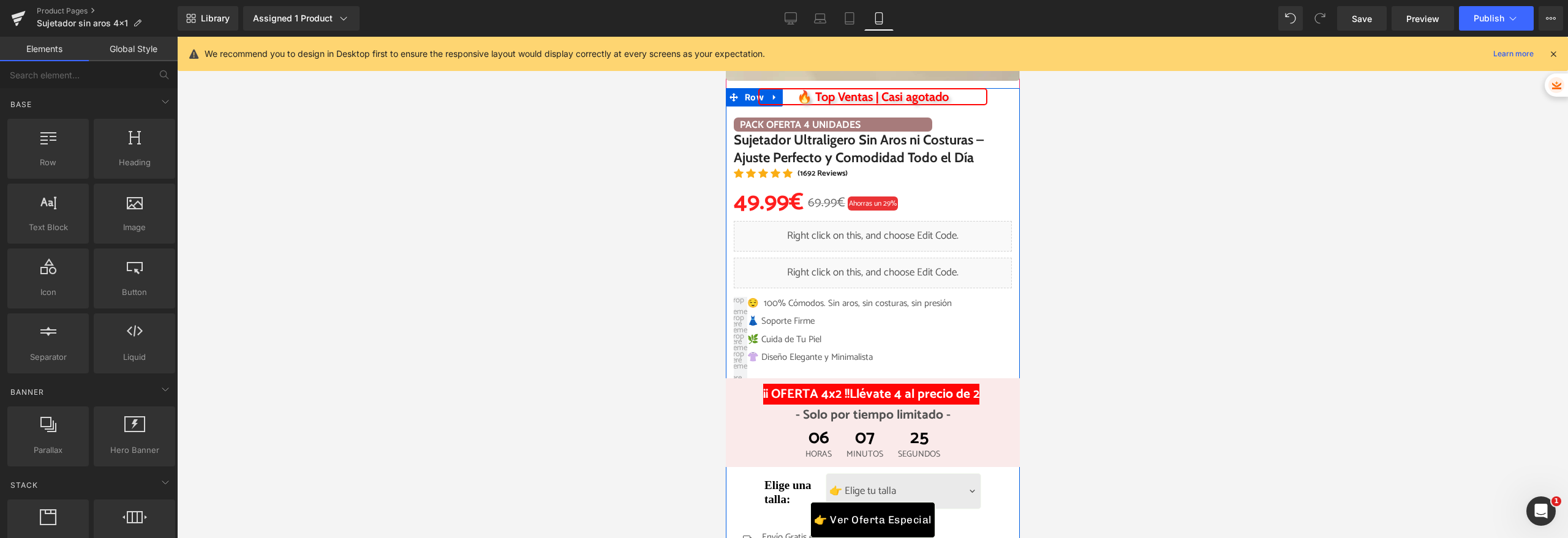
click at [882, 234] on div "Liquid" at bounding box center [872, 236] width 278 height 31
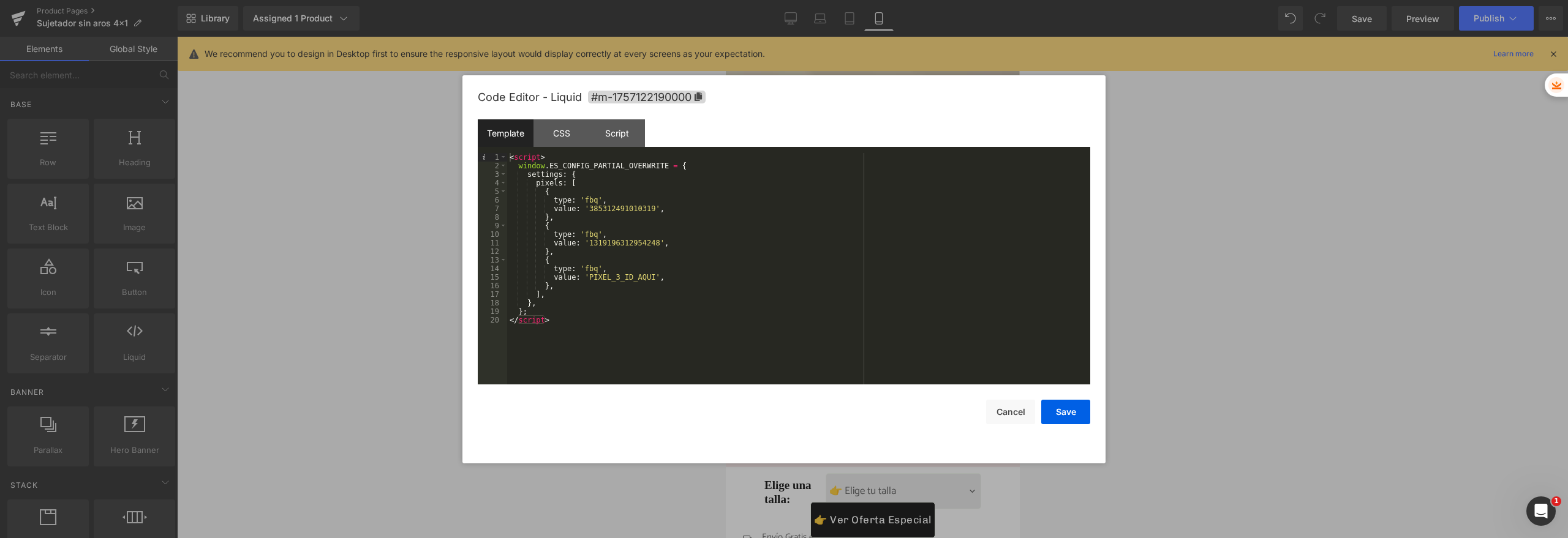
click at [602, 274] on div "< script > window . ES_CONFIG_PARTIAL_OVERWRITE = { settings : { pixels : [ { t…" at bounding box center [798, 277] width 583 height 249
click at [1078, 411] on button "Save" at bounding box center [1065, 412] width 49 height 25
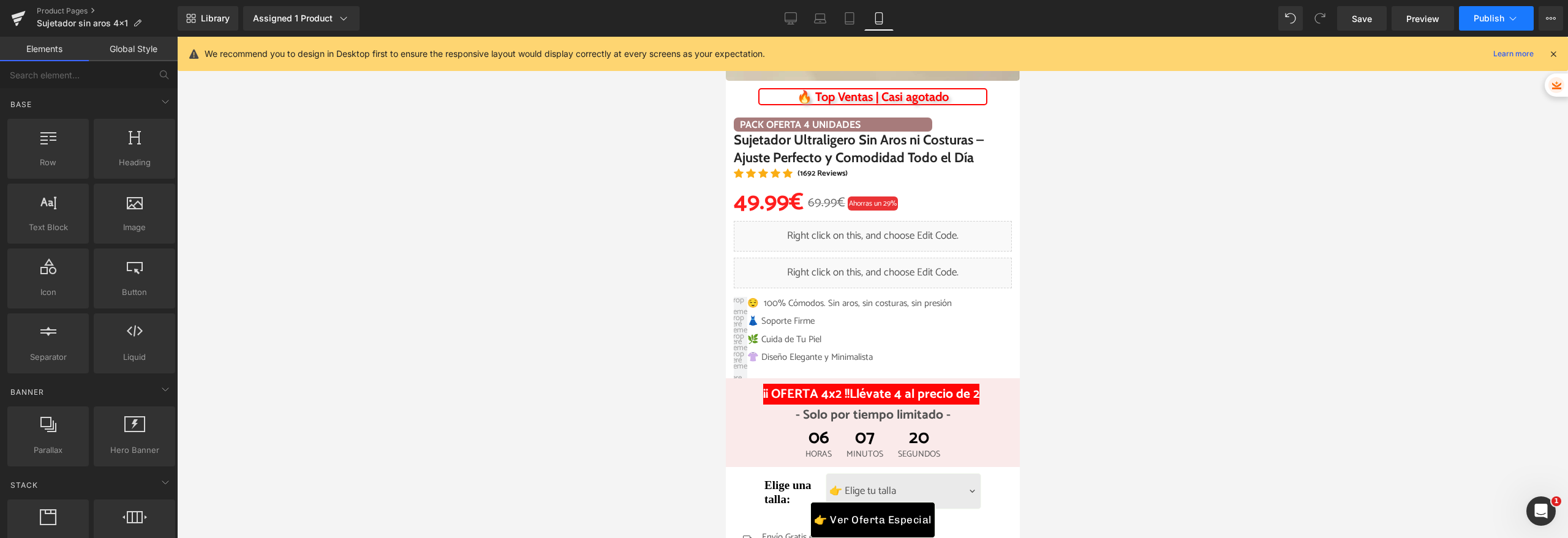
click at [1470, 27] on button "Publish" at bounding box center [1496, 19] width 75 height 25
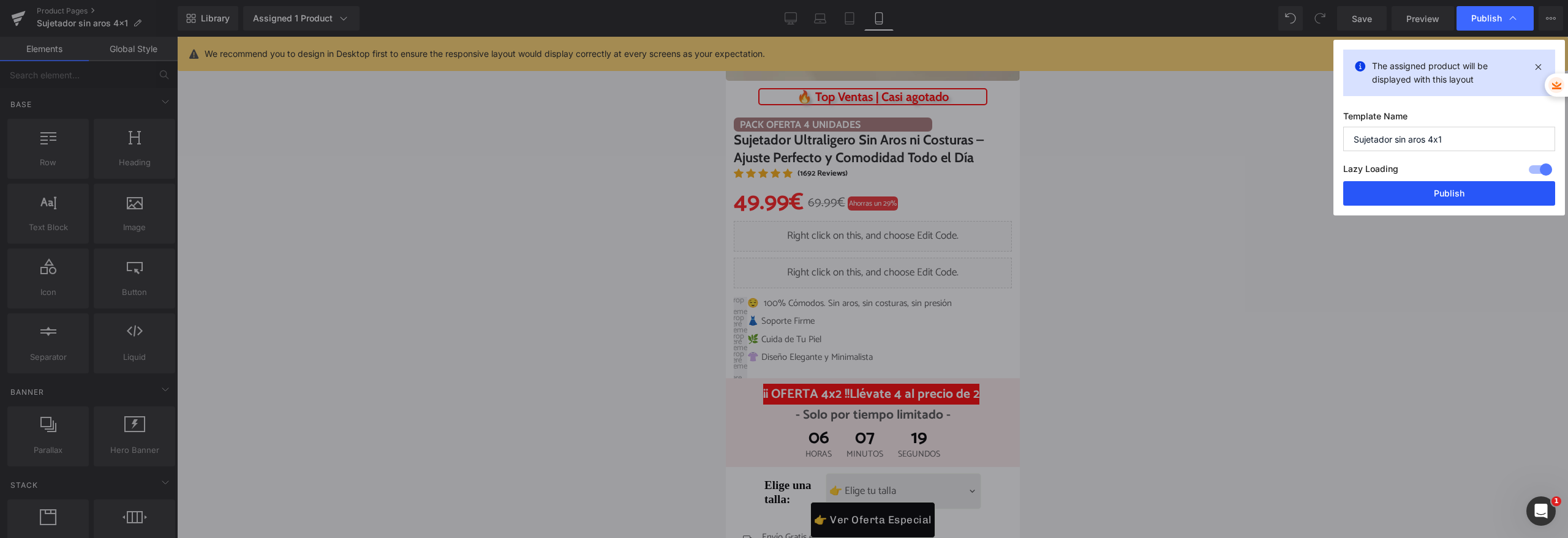
click at [1417, 194] on button "Publish" at bounding box center [1449, 194] width 212 height 25
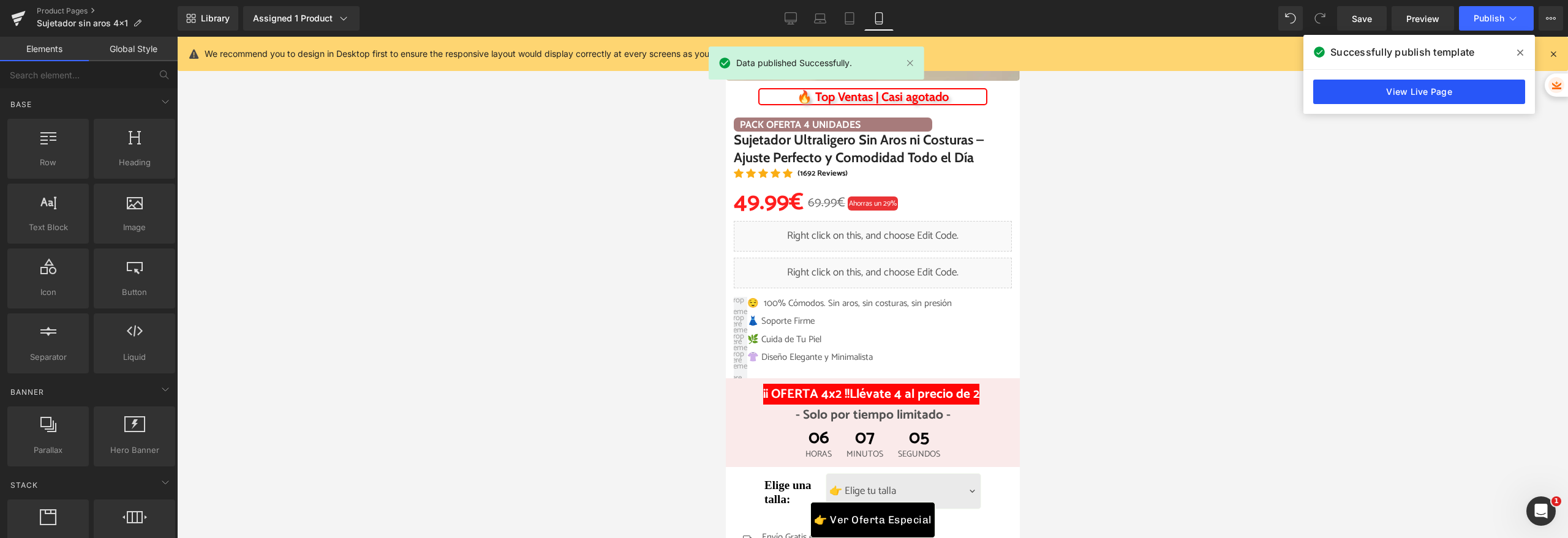
click at [1428, 85] on link "View Live Page" at bounding box center [1419, 92] width 212 height 25
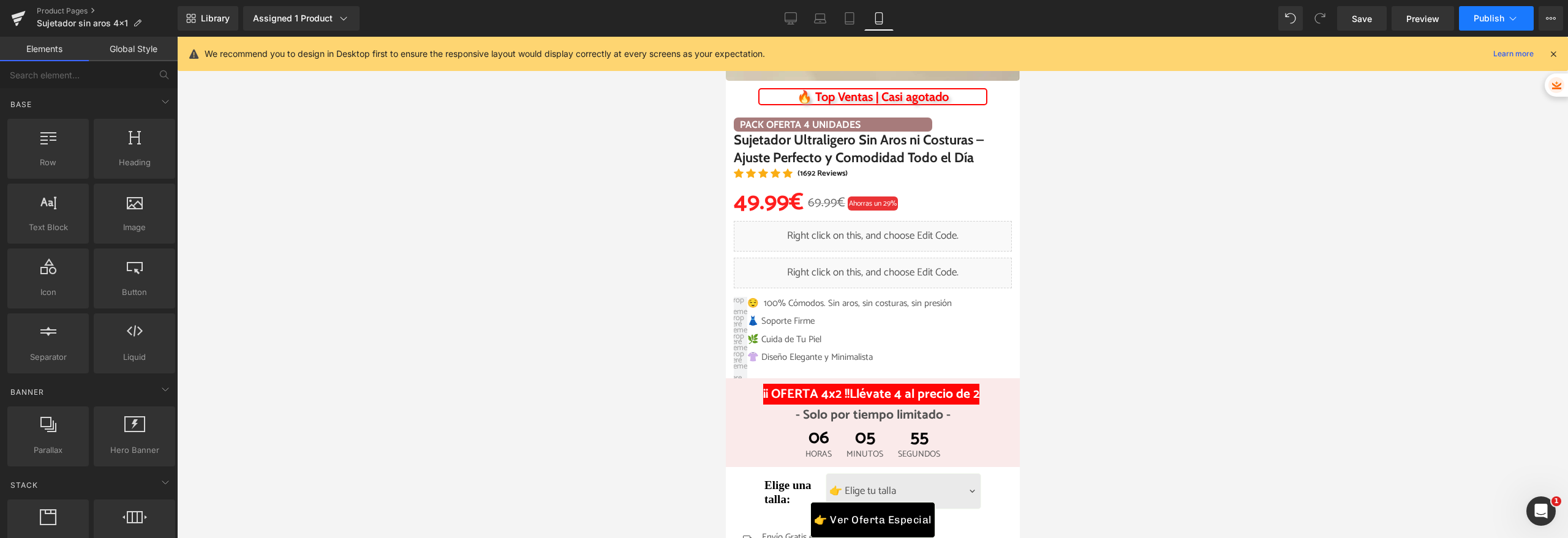
click at [1483, 14] on span "Publish" at bounding box center [1489, 19] width 31 height 10
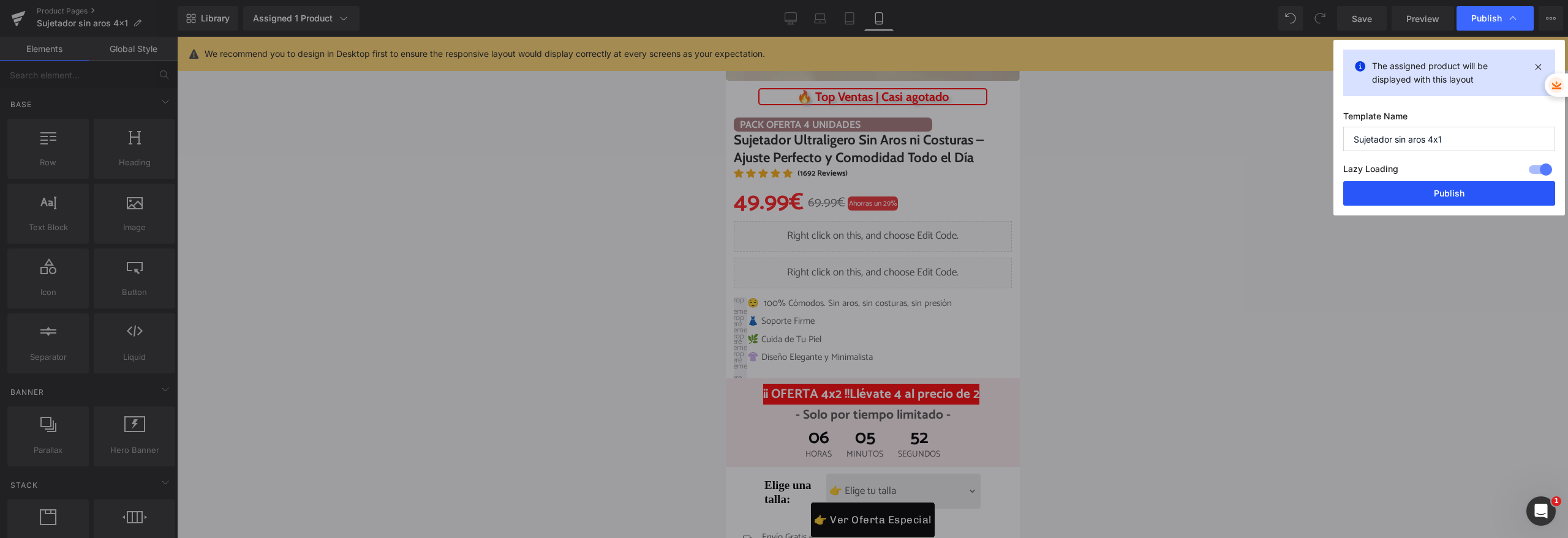
click at [1396, 189] on button "Publish" at bounding box center [1449, 194] width 212 height 25
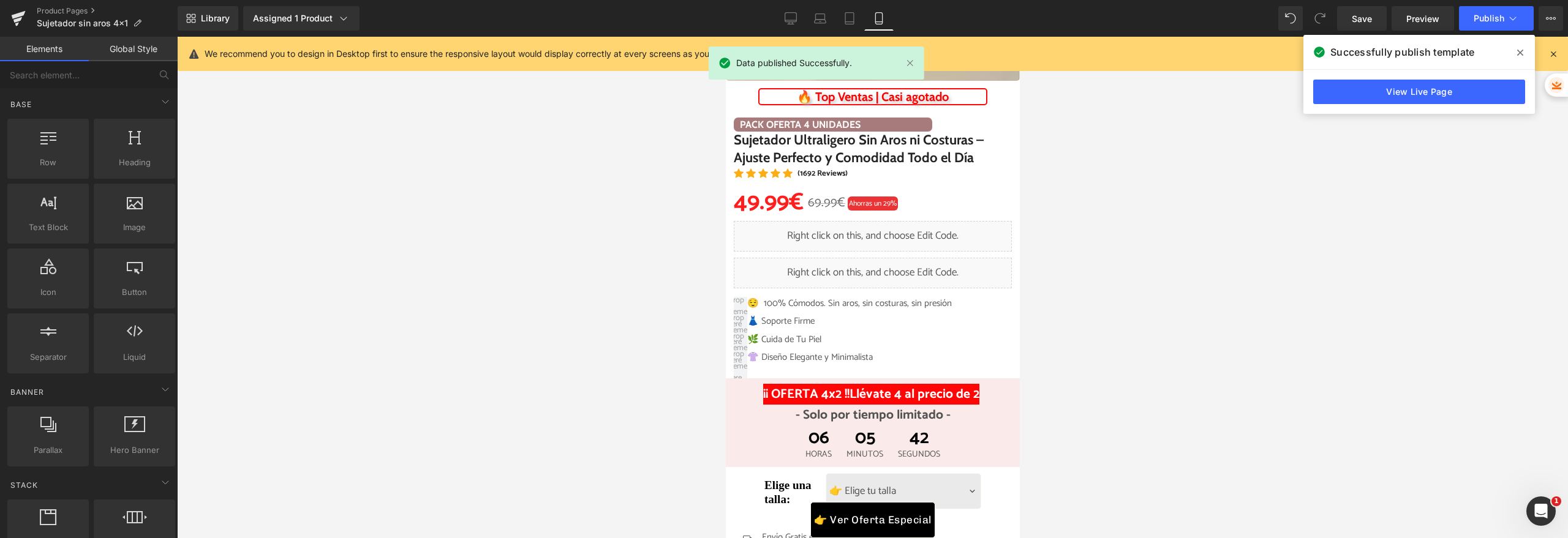
click at [1406, 76] on div "View Live Page" at bounding box center [1419, 91] width 231 height 44
click at [1406, 85] on link "View Live Page" at bounding box center [1419, 92] width 212 height 25
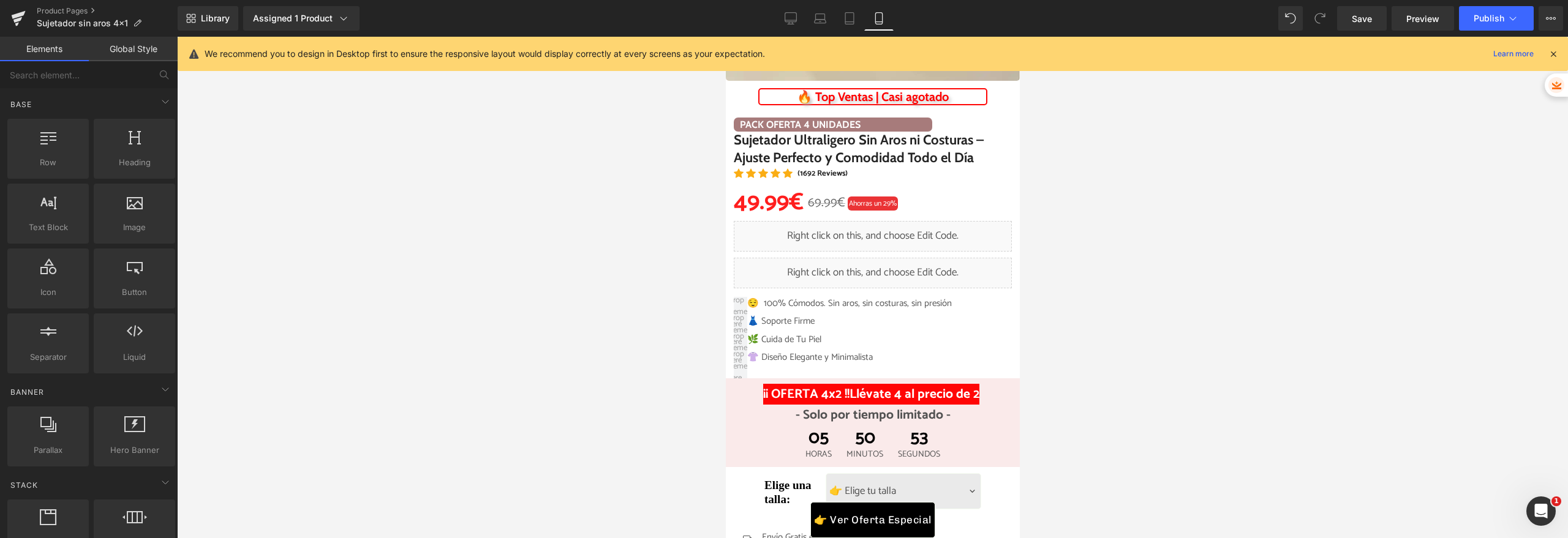
click at [488, 199] on div at bounding box center [872, 288] width 1391 height 502
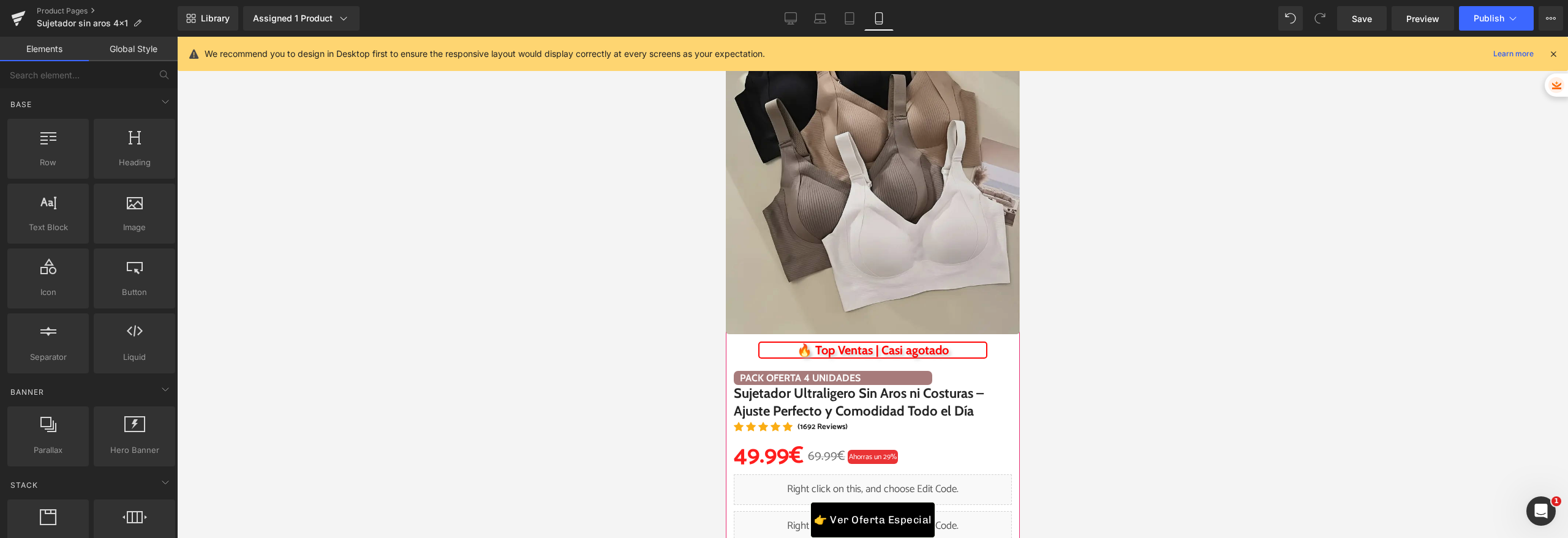
scroll to position [0, 0]
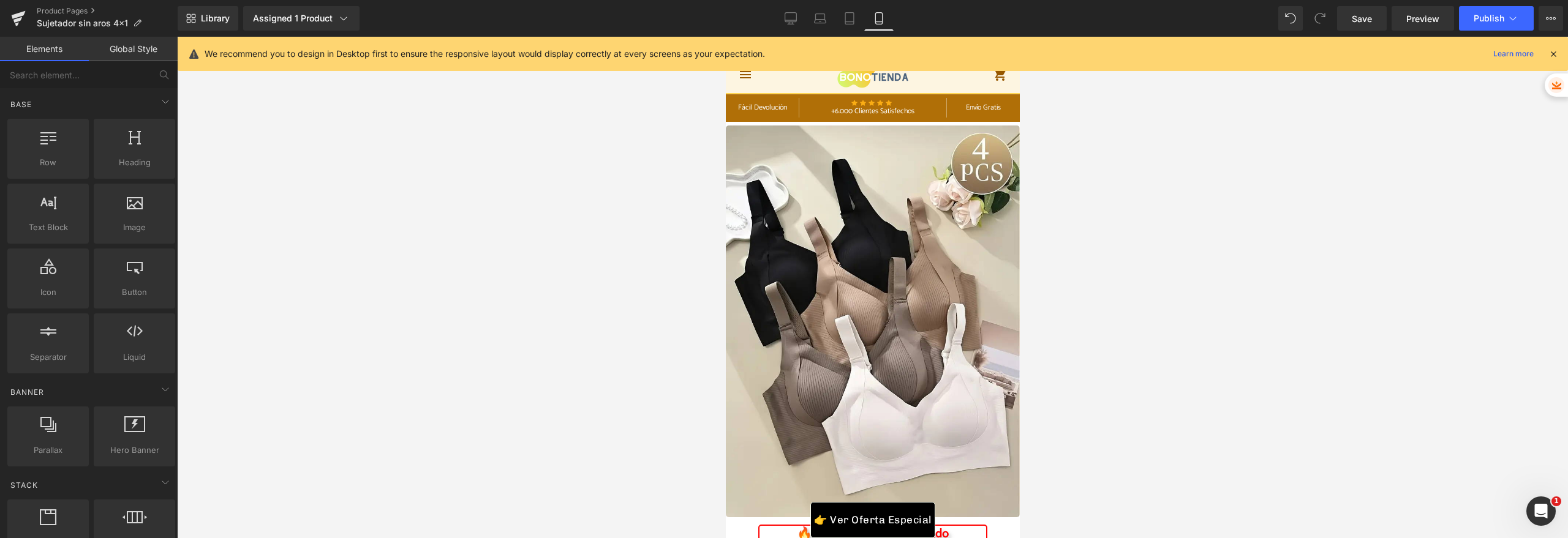
click at [515, 176] on div at bounding box center [872, 288] width 1391 height 502
